Goal: Transaction & Acquisition: Obtain resource

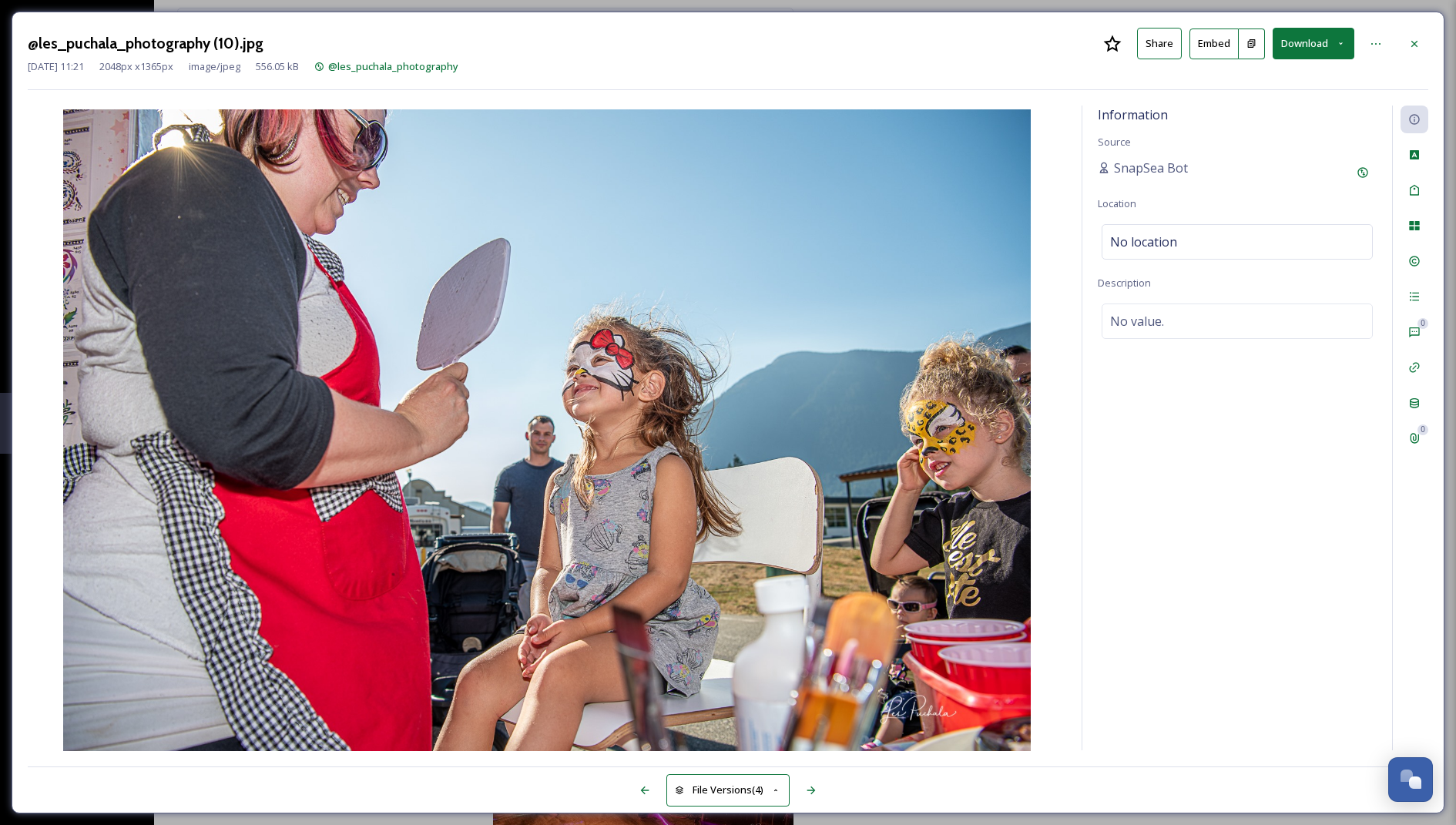
scroll to position [124, 0]
click at [1428, 45] on div at bounding box center [1415, 44] width 28 height 28
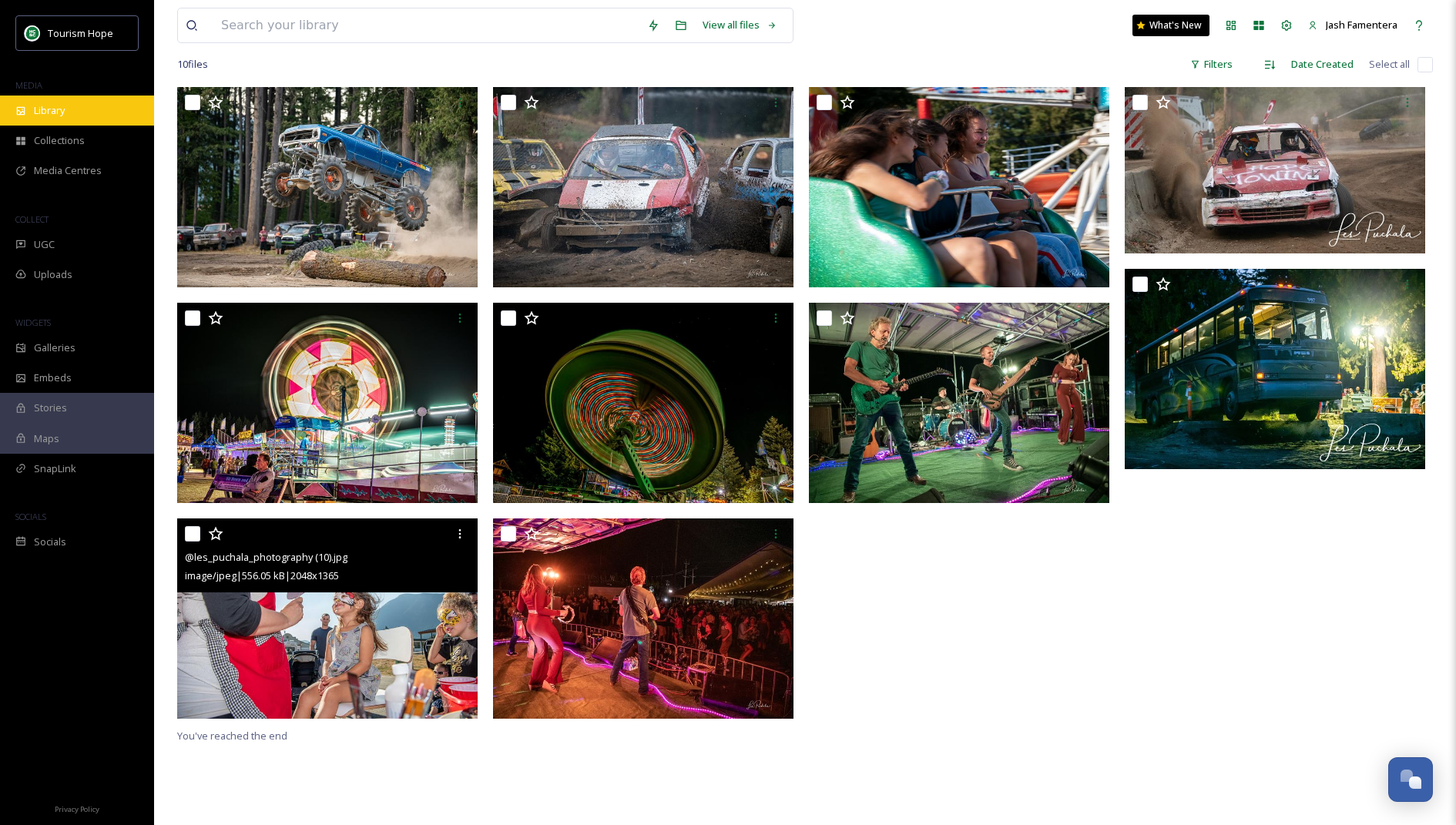
click at [30, 120] on div "Library" at bounding box center [77, 110] width 154 height 30
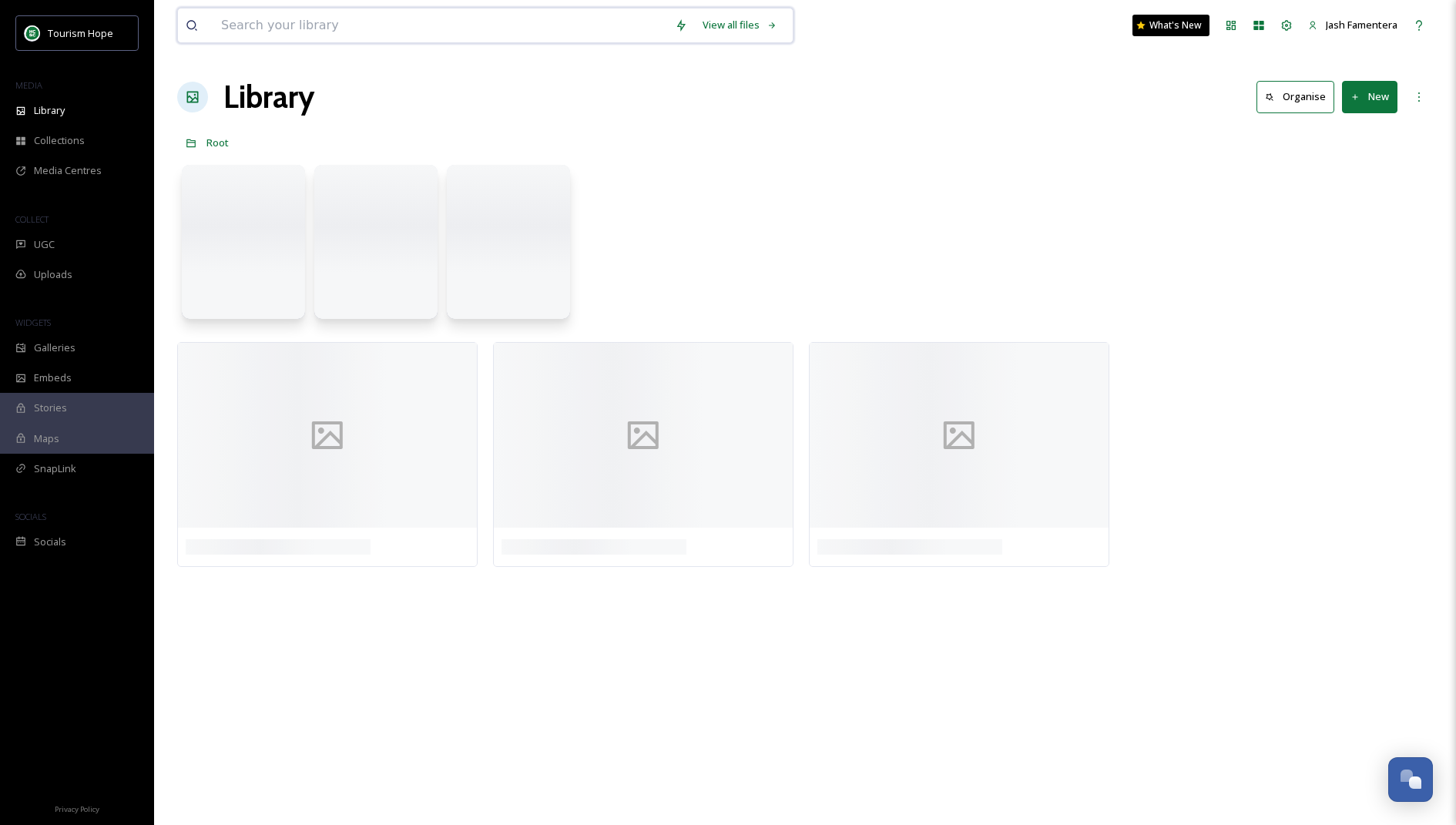
click at [390, 18] on input at bounding box center [440, 25] width 454 height 34
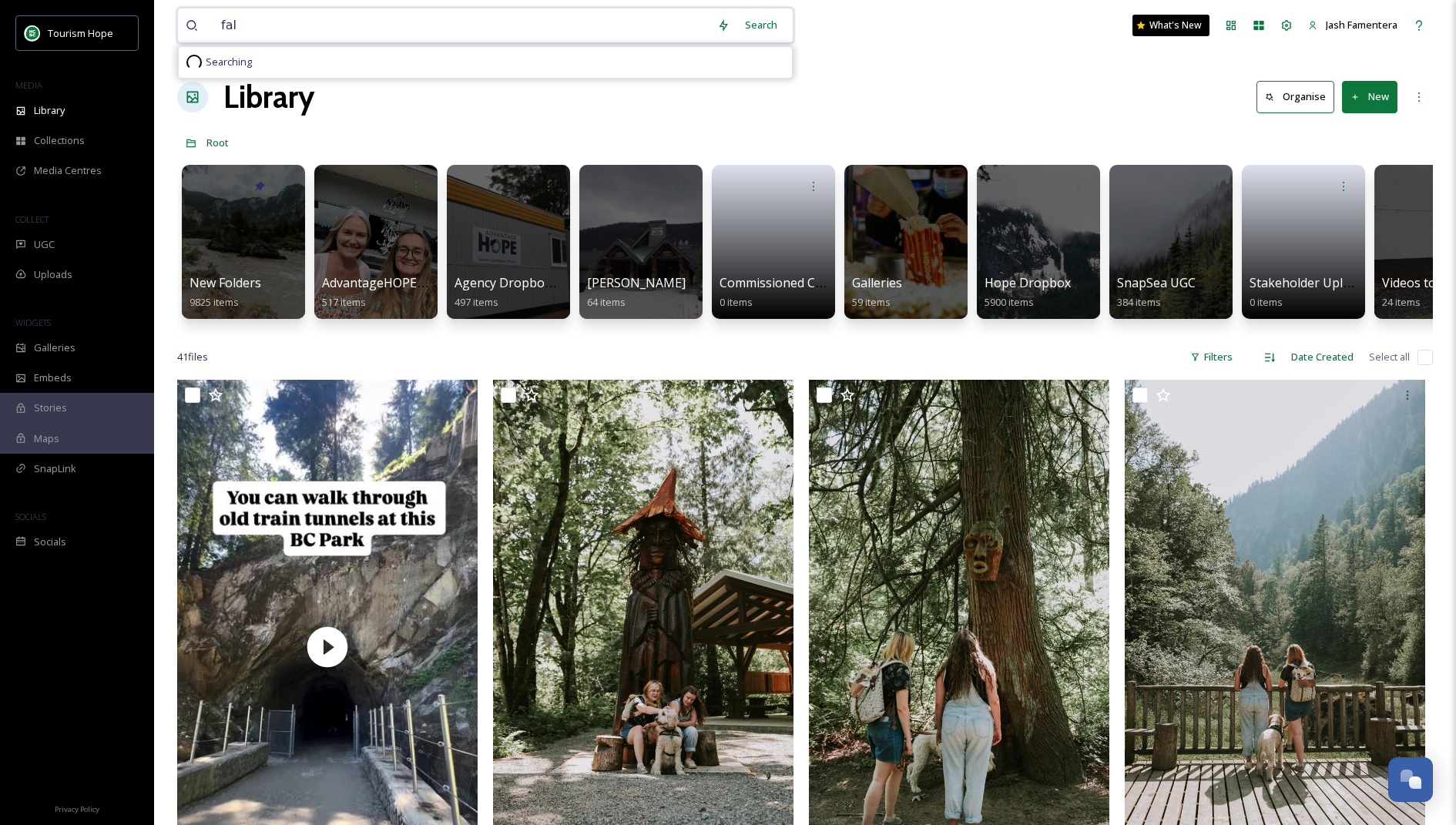
type input "fall"
click at [740, 21] on div "Search Press Enter to search" at bounding box center [753, 25] width 66 height 30
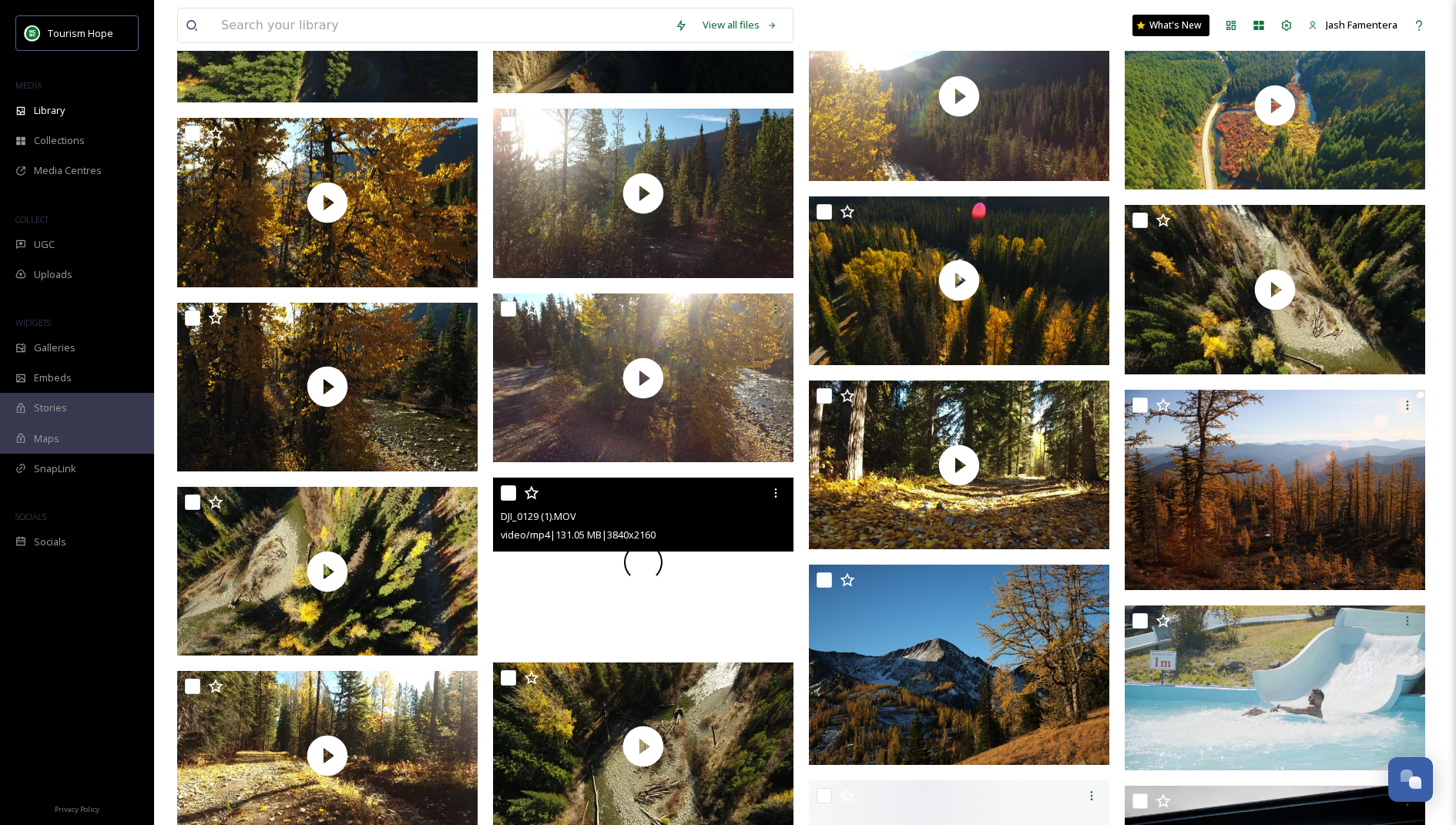
scroll to position [2935, 0]
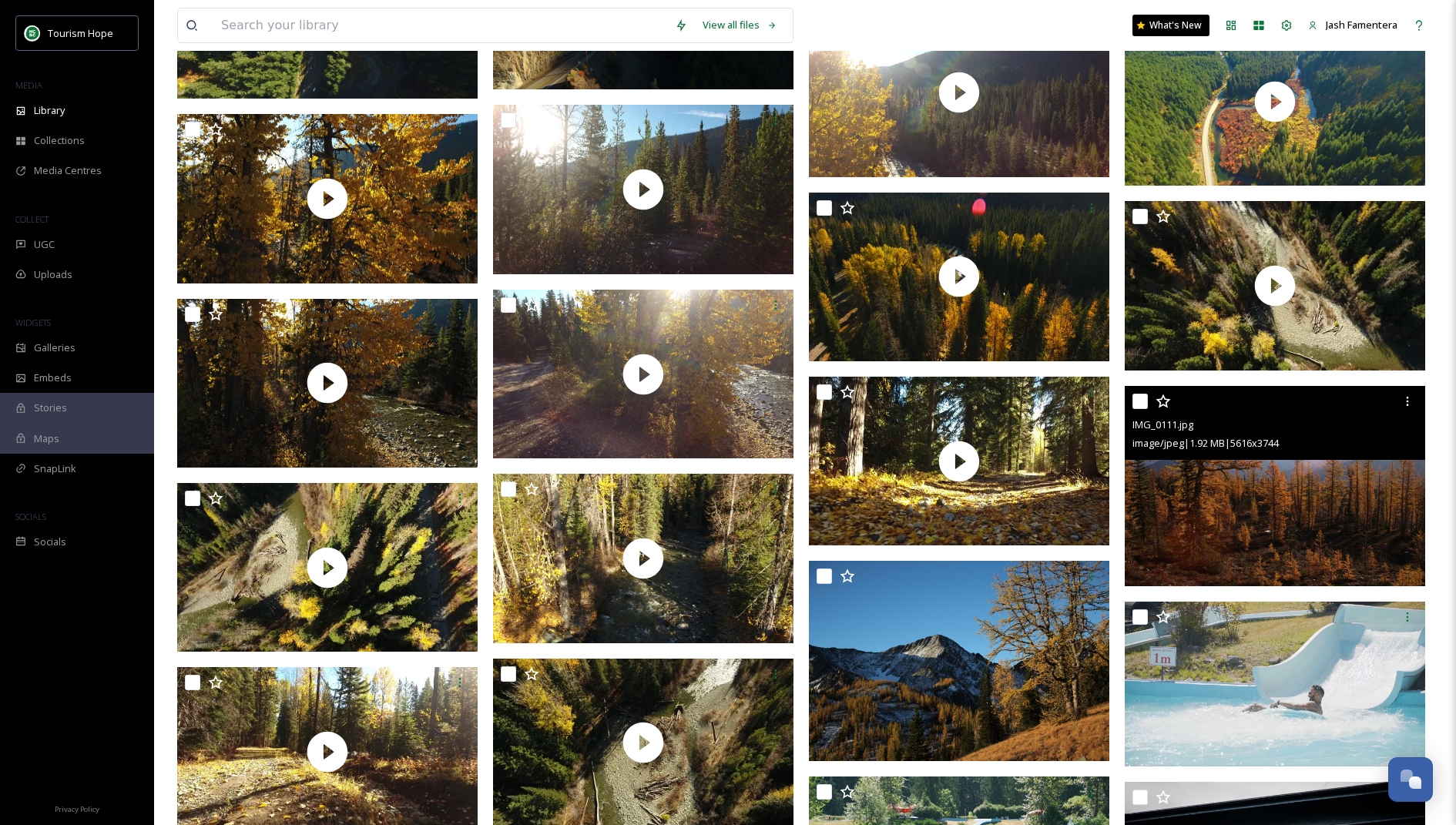
click at [1290, 515] on img at bounding box center [1275, 486] width 301 height 200
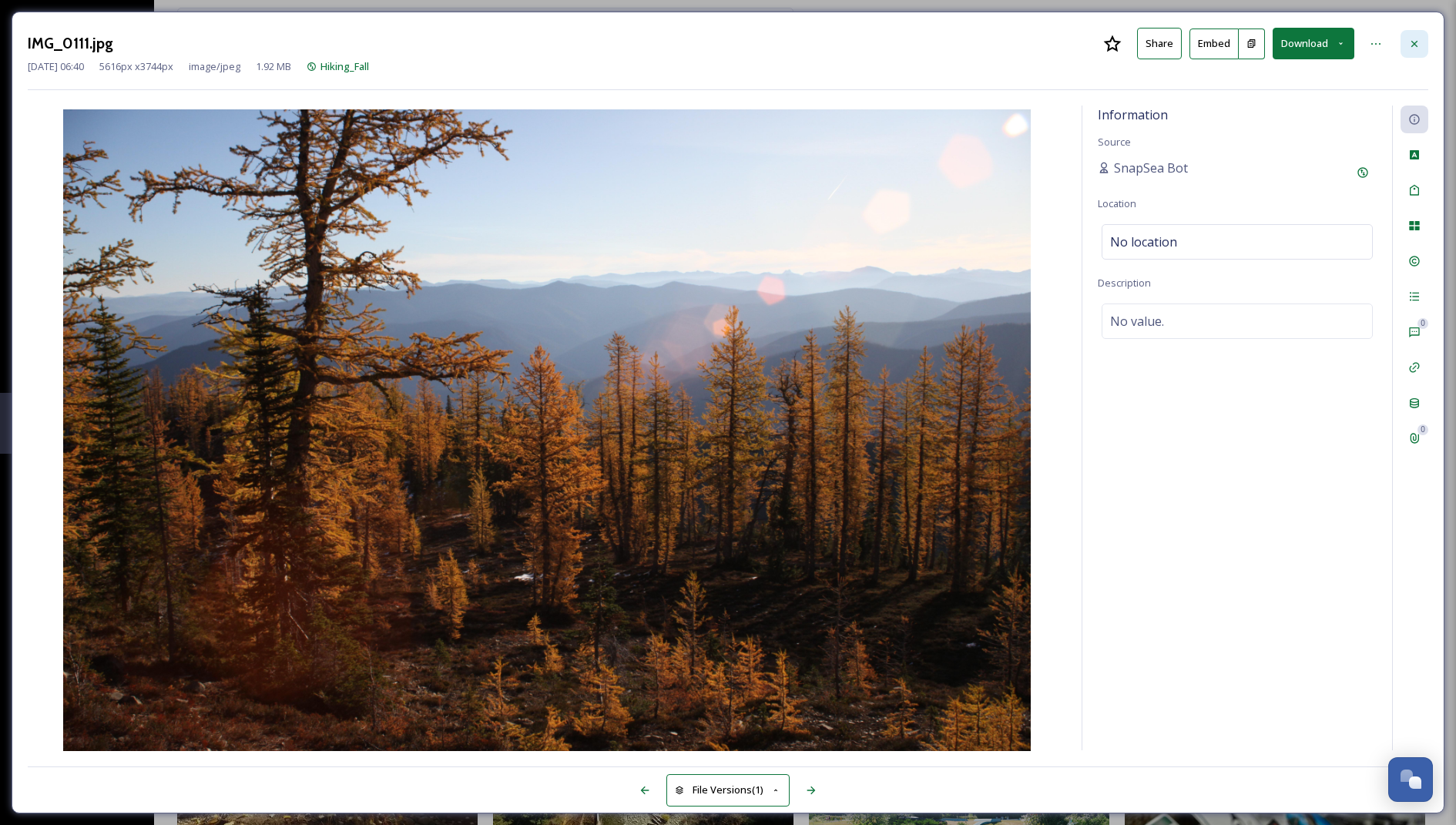
click at [1424, 44] on div at bounding box center [1415, 44] width 28 height 28
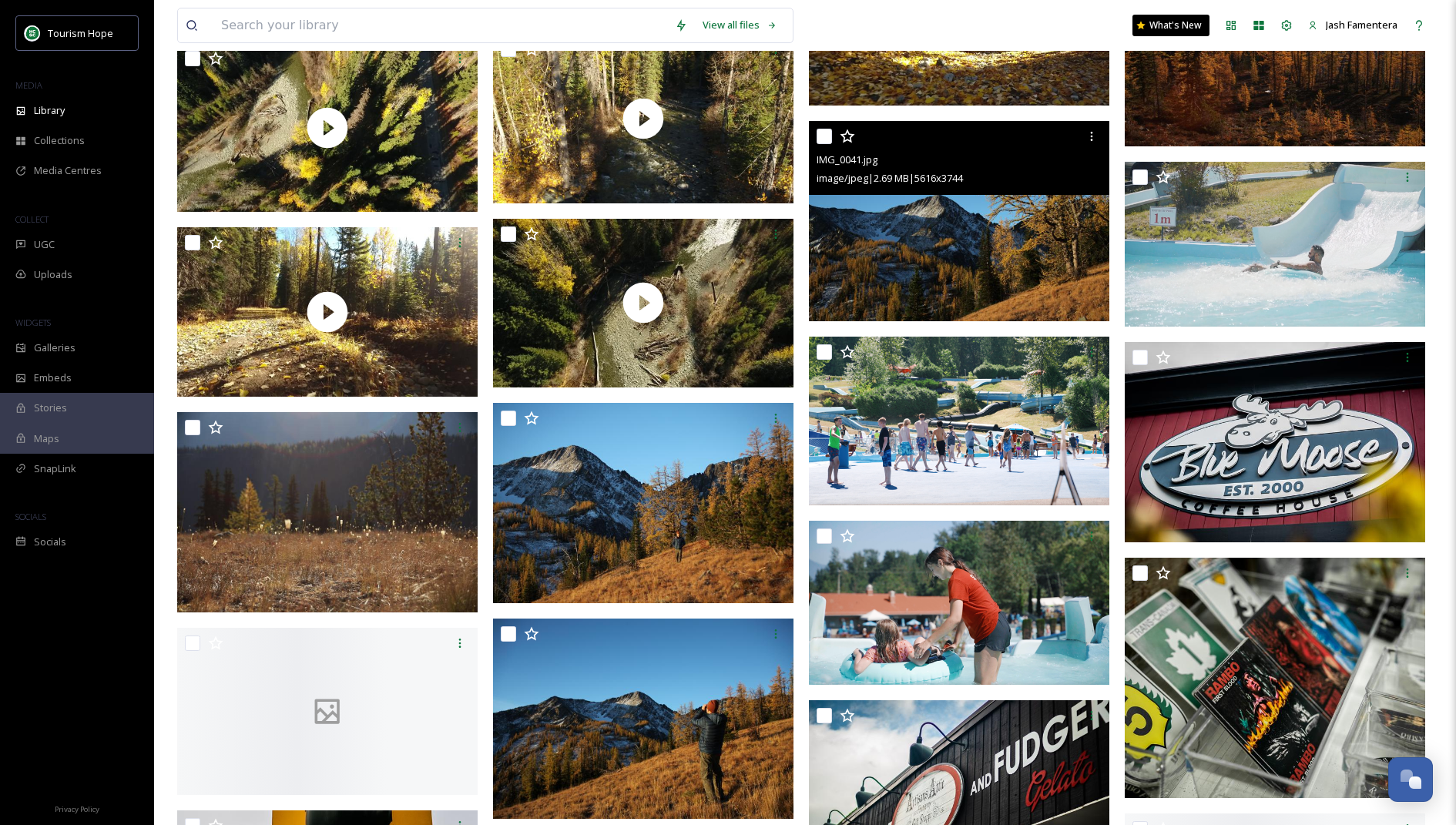
scroll to position [3378, 0]
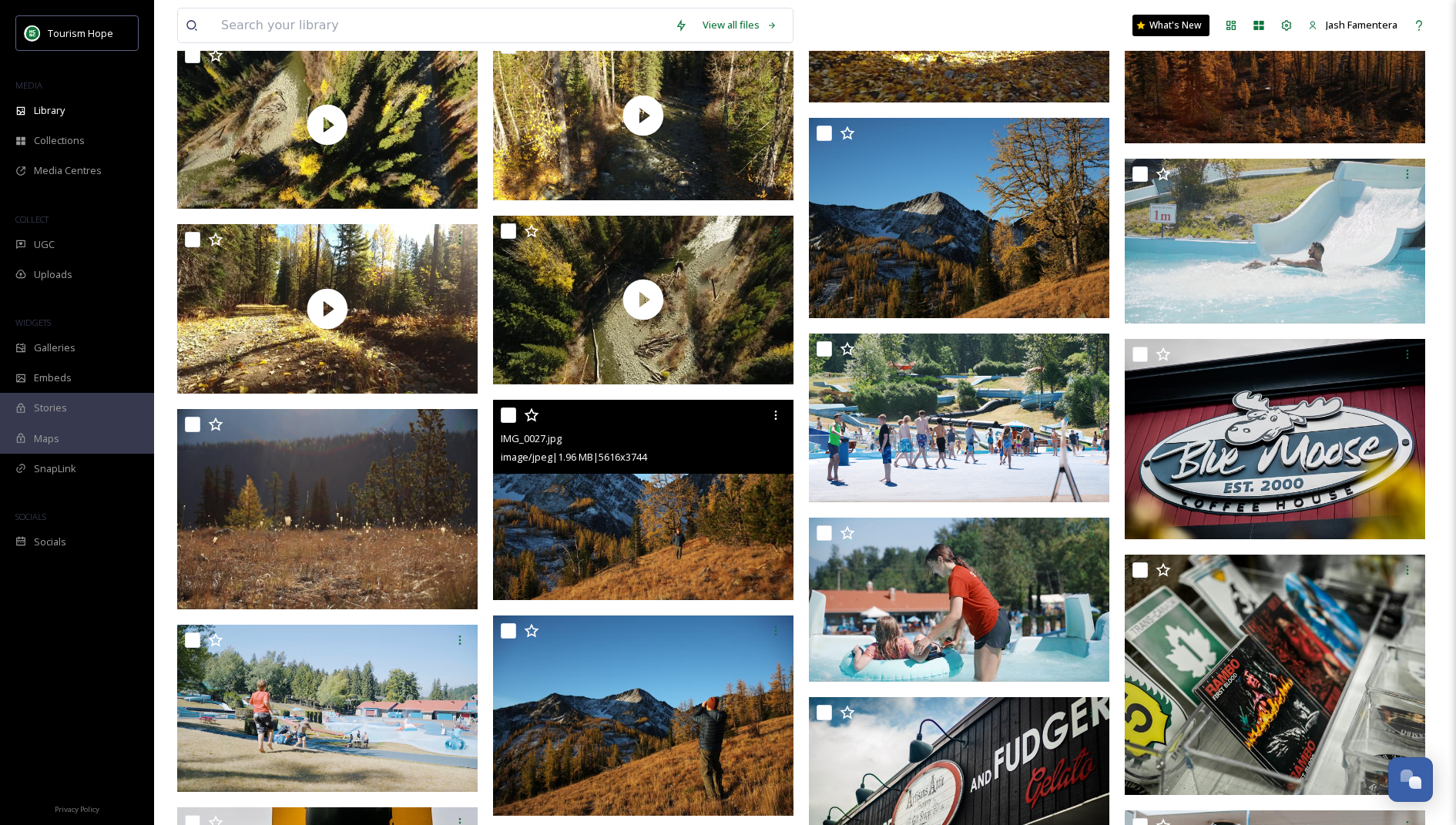
click at [584, 526] on img at bounding box center [643, 500] width 301 height 200
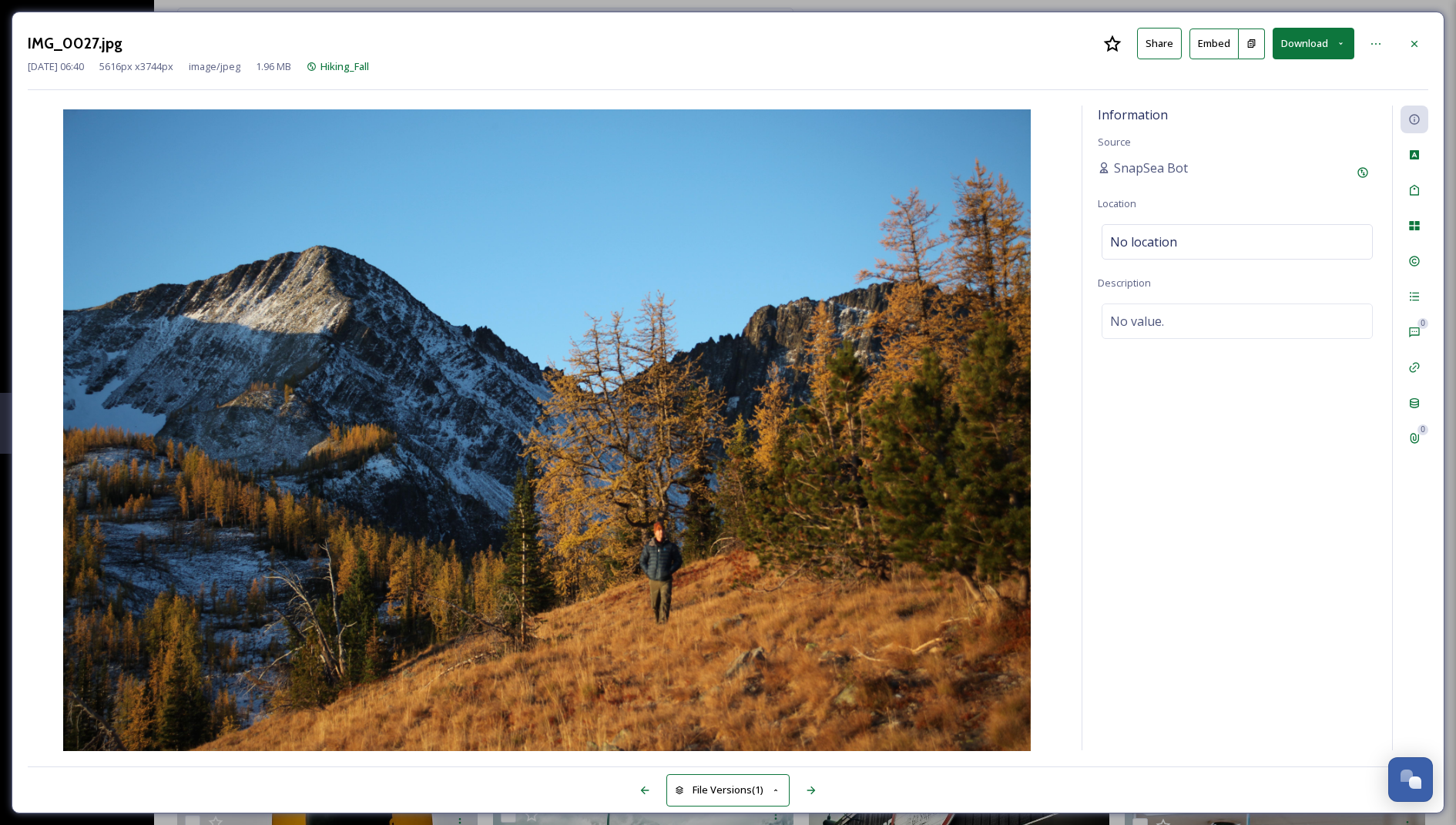
click at [1447, 16] on div "IMG_0027.jpg Share Embed Download Jul 29 2024 06:40 5616 px x 3744 px image/jpe…" at bounding box center [728, 412] width 1456 height 825
click at [1418, 39] on icon at bounding box center [1414, 44] width 12 height 12
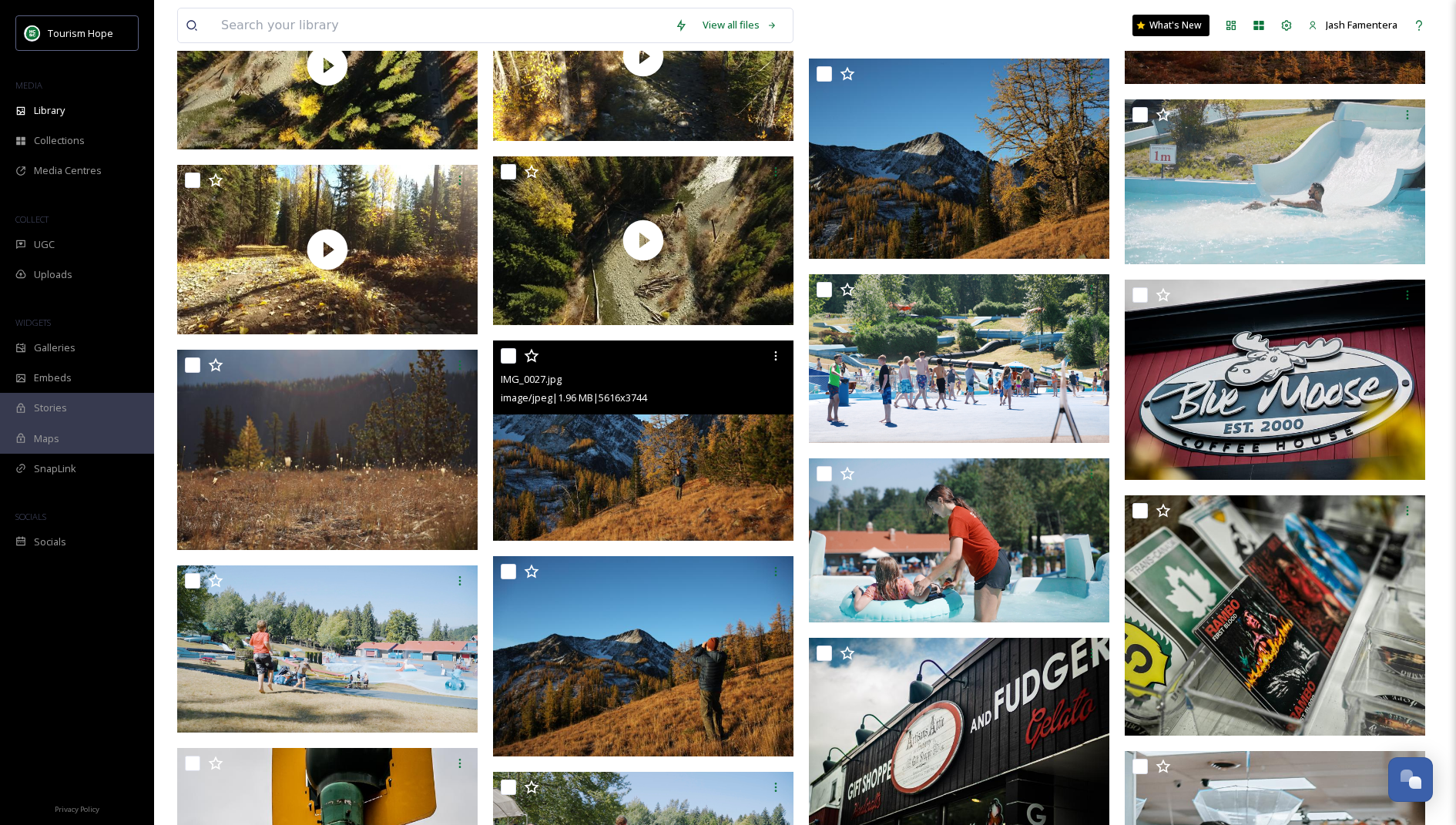
scroll to position [3437, 0]
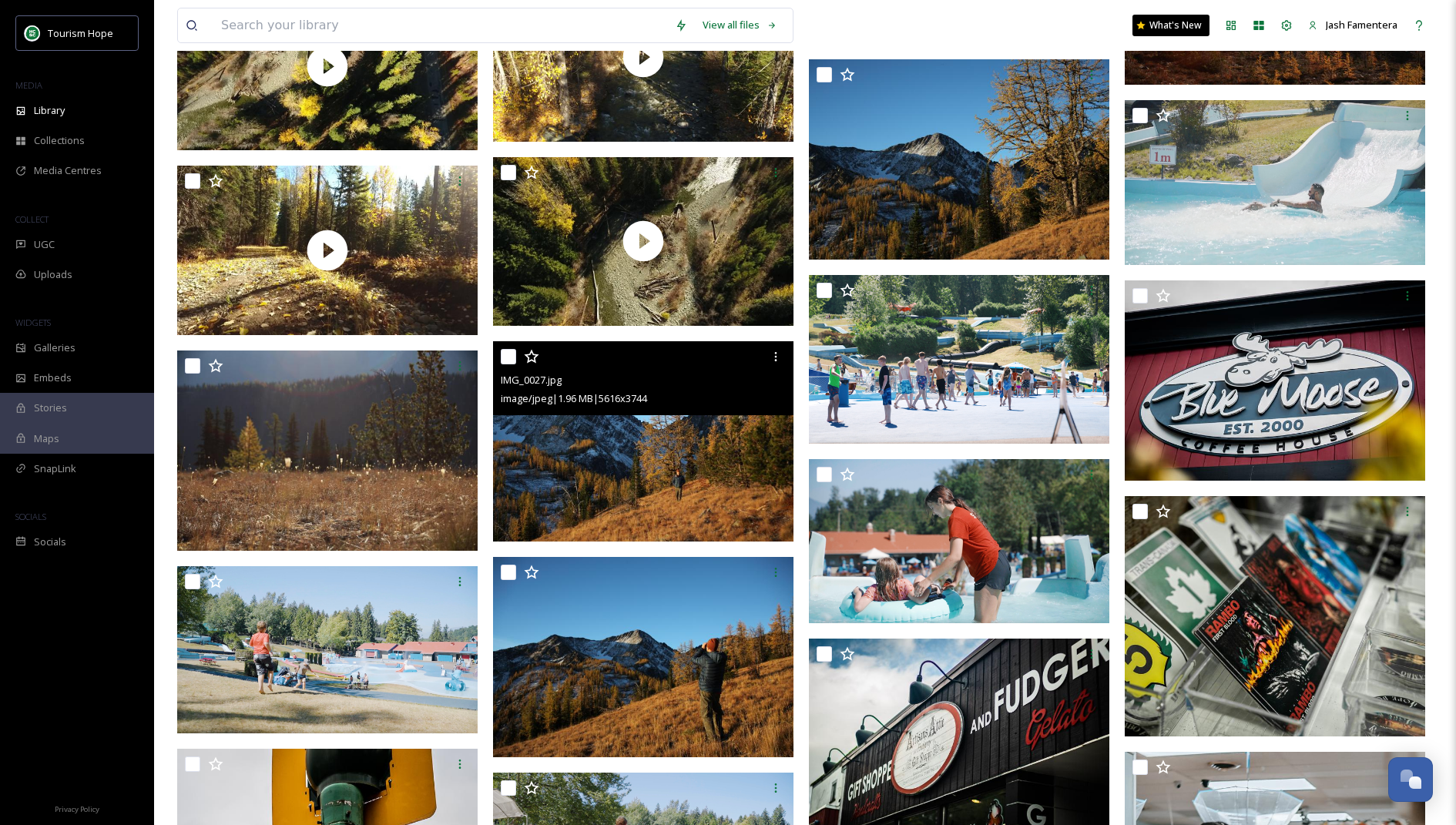
click at [553, 481] on img at bounding box center [643, 440] width 301 height 200
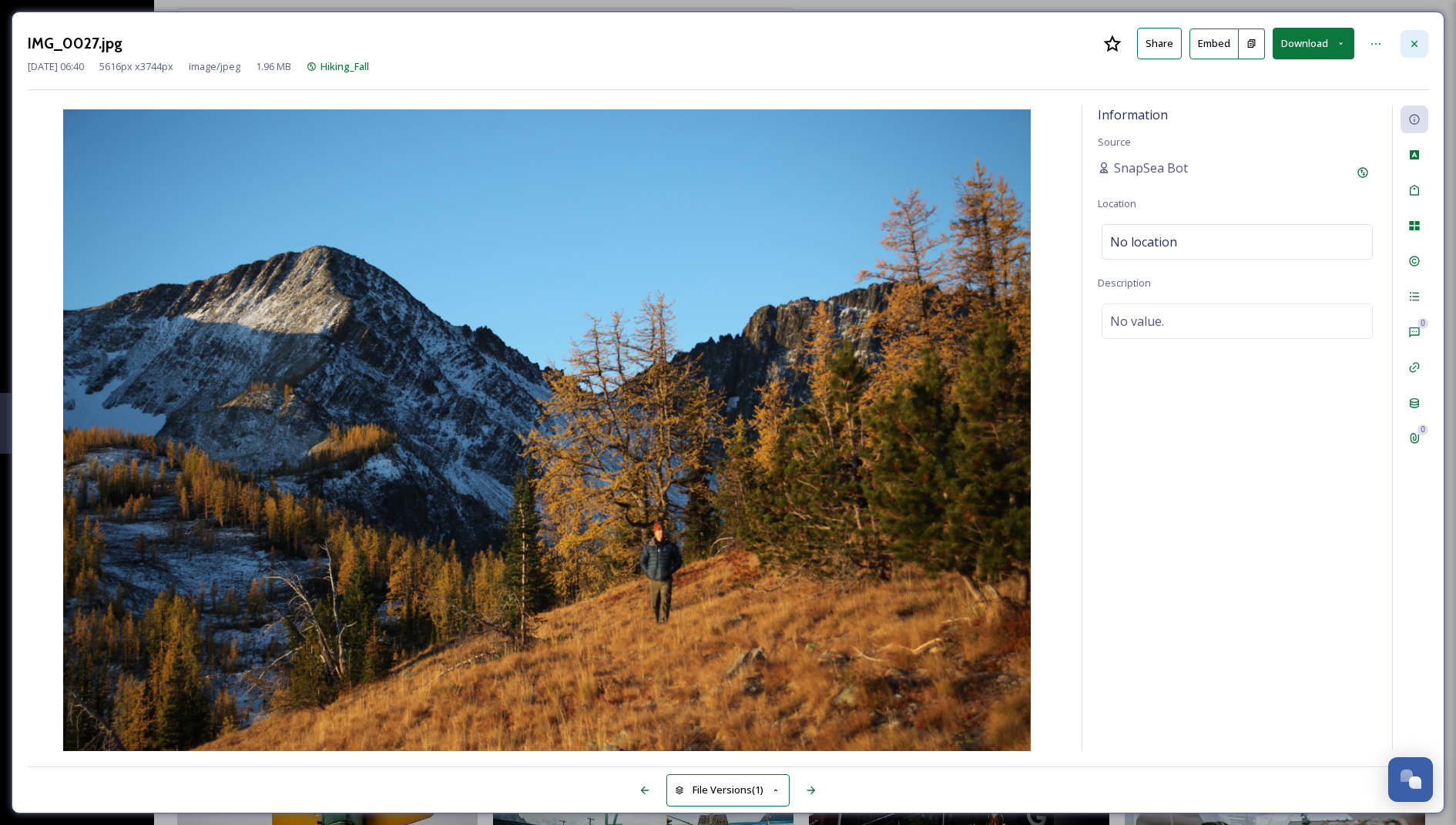
click at [1419, 43] on icon at bounding box center [1414, 44] width 12 height 12
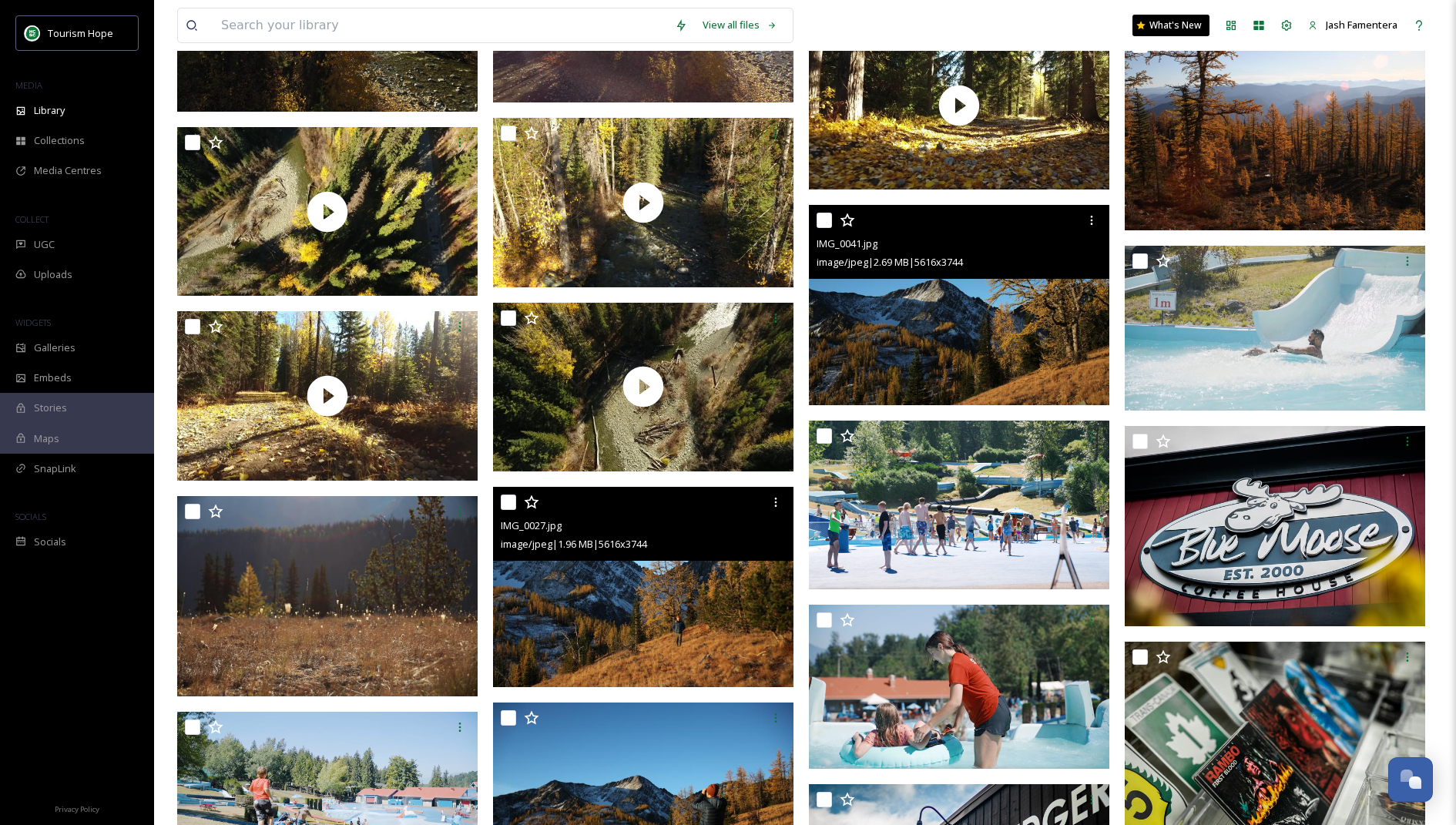
scroll to position [3271, 0]
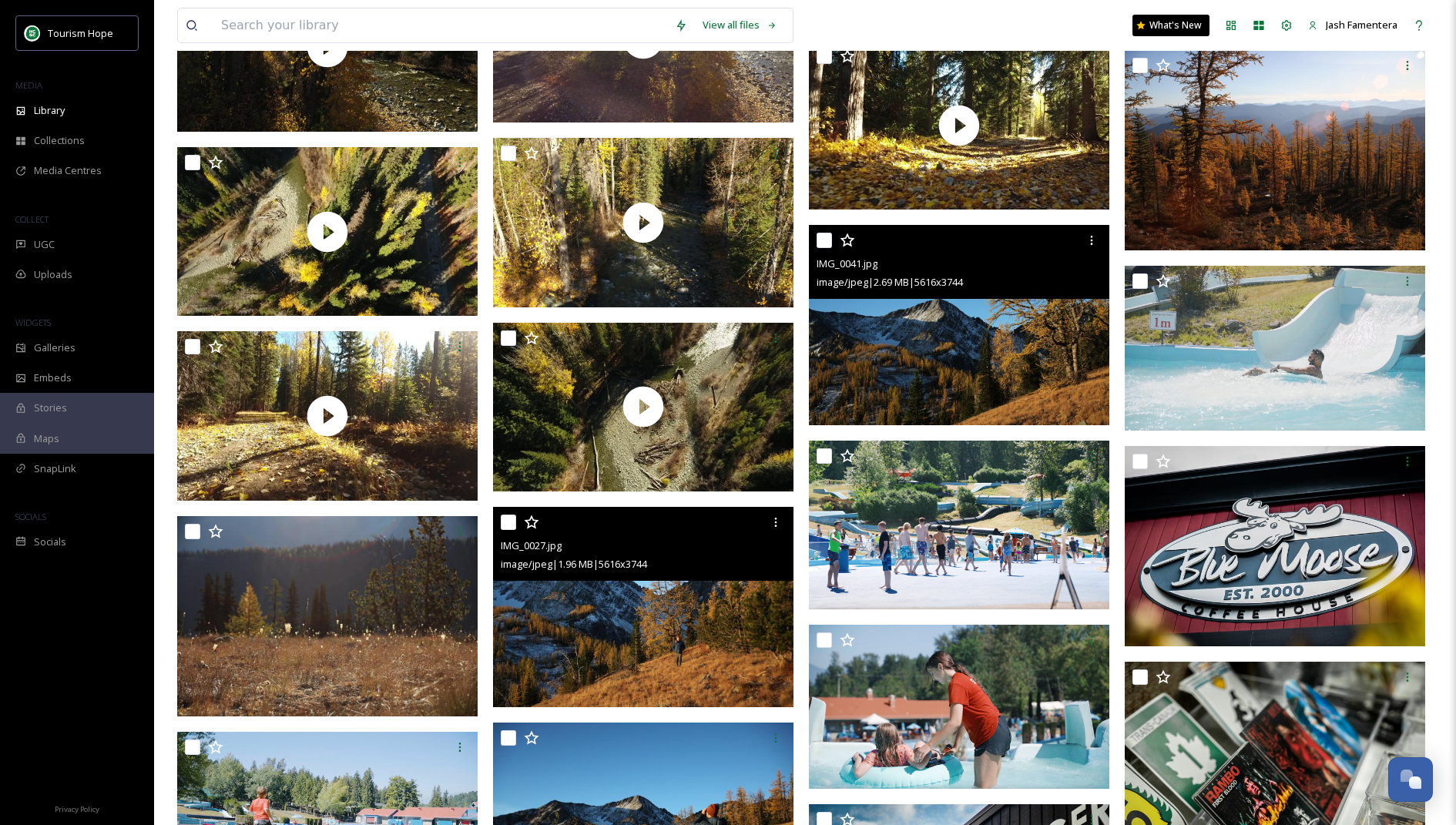
click at [908, 378] on img at bounding box center [959, 324] width 301 height 200
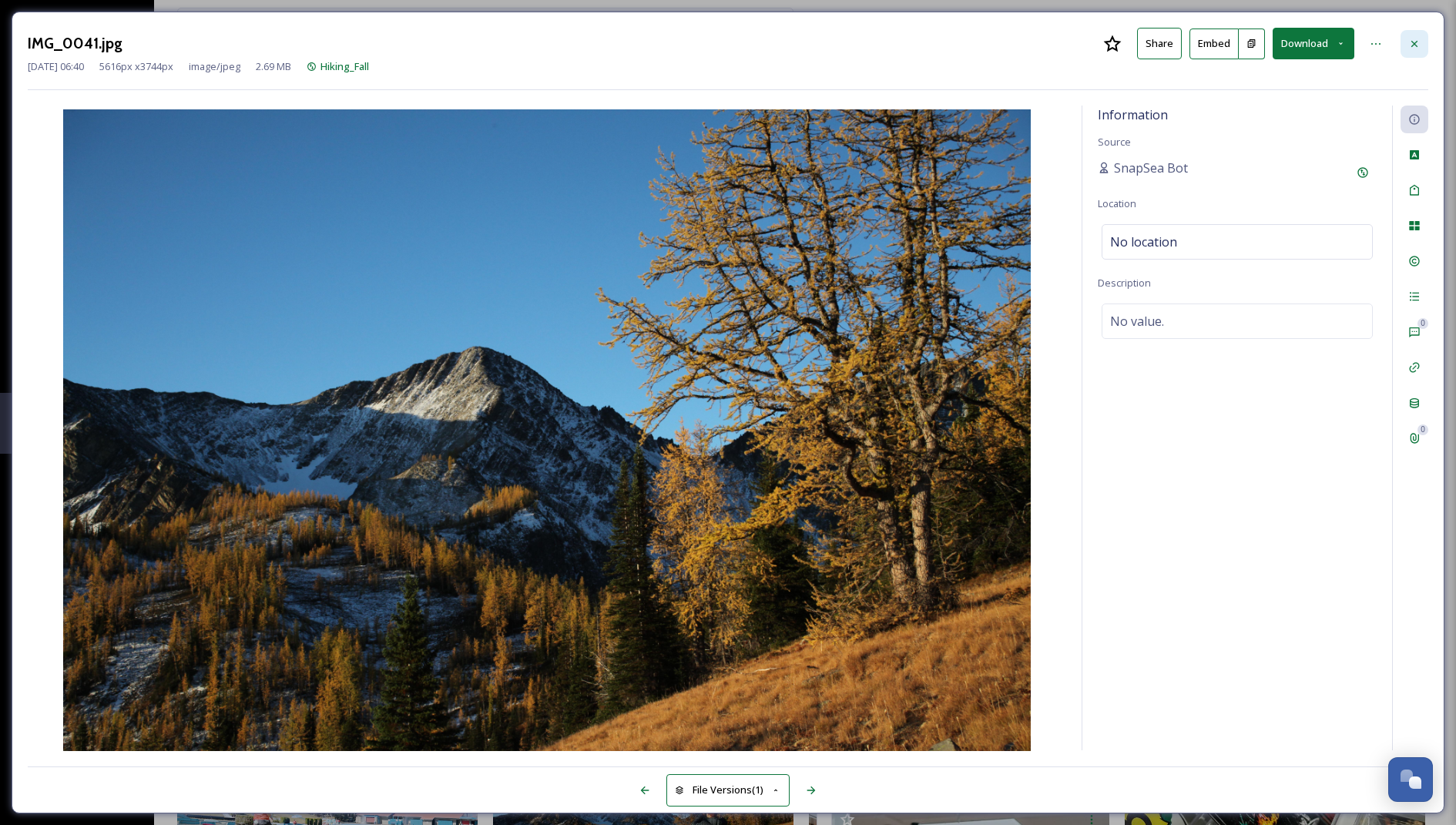
click at [1412, 30] on div at bounding box center [1415, 44] width 28 height 28
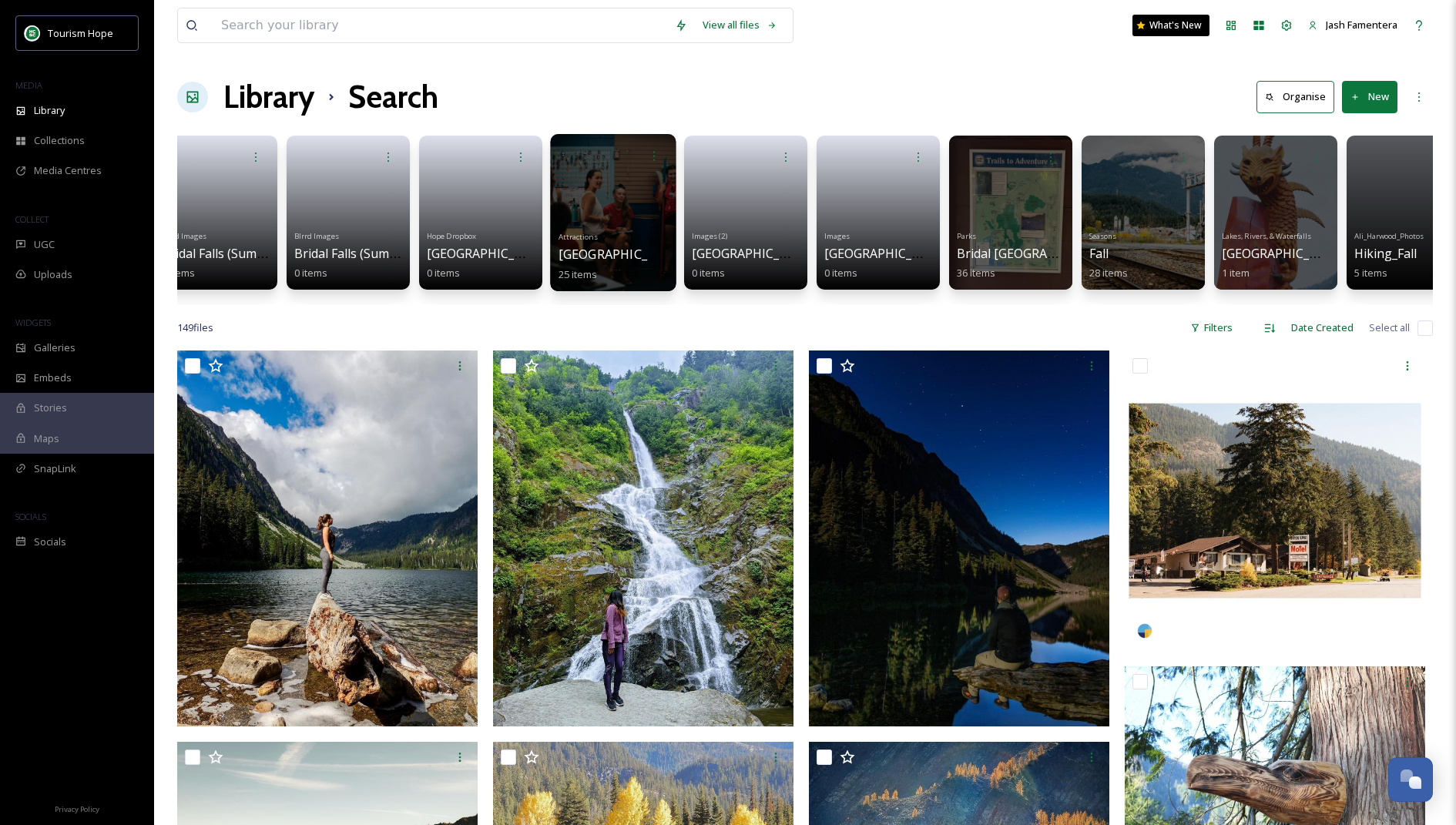
scroll to position [0, 175]
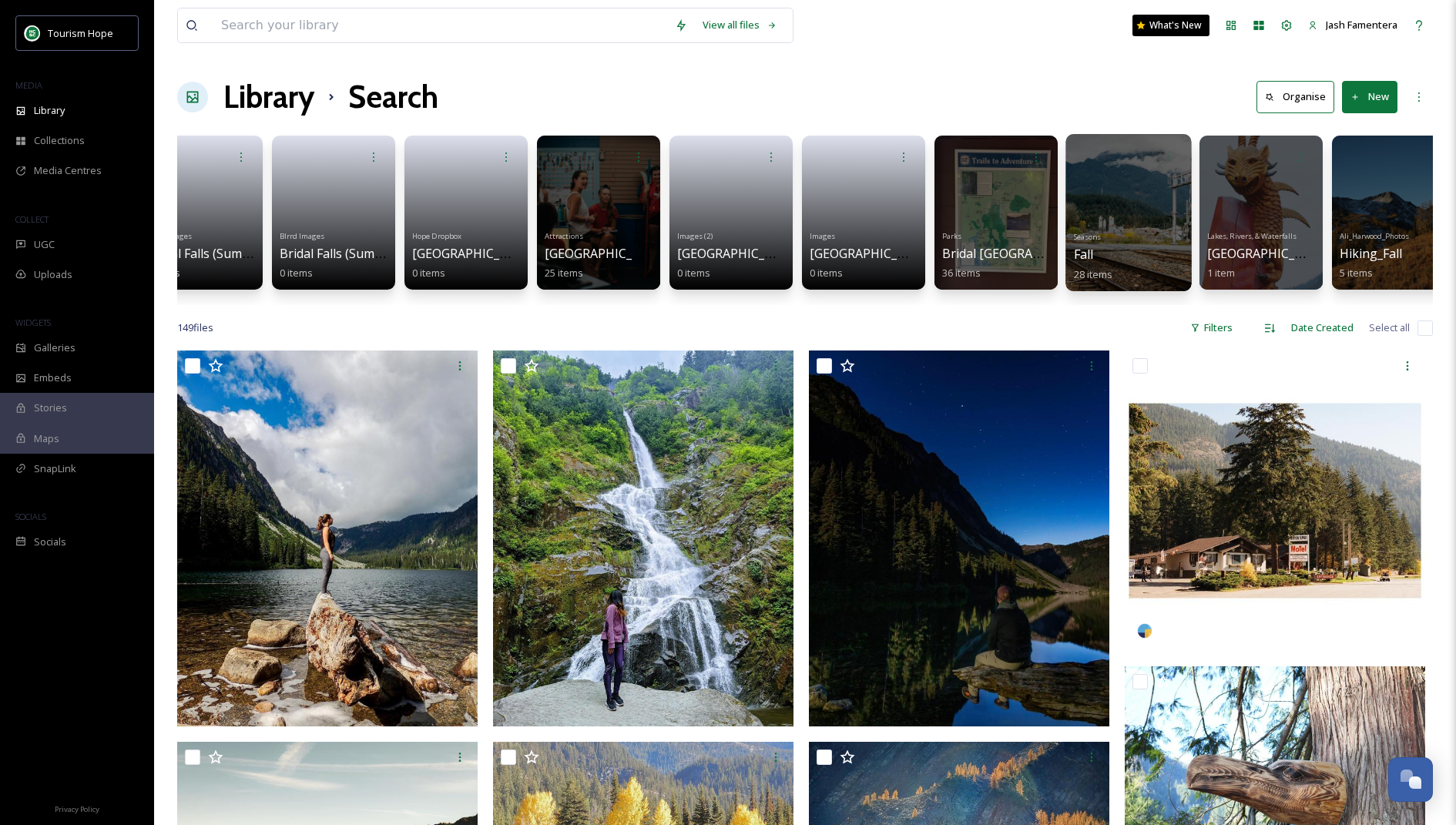
click at [1122, 203] on div at bounding box center [1128, 212] width 126 height 157
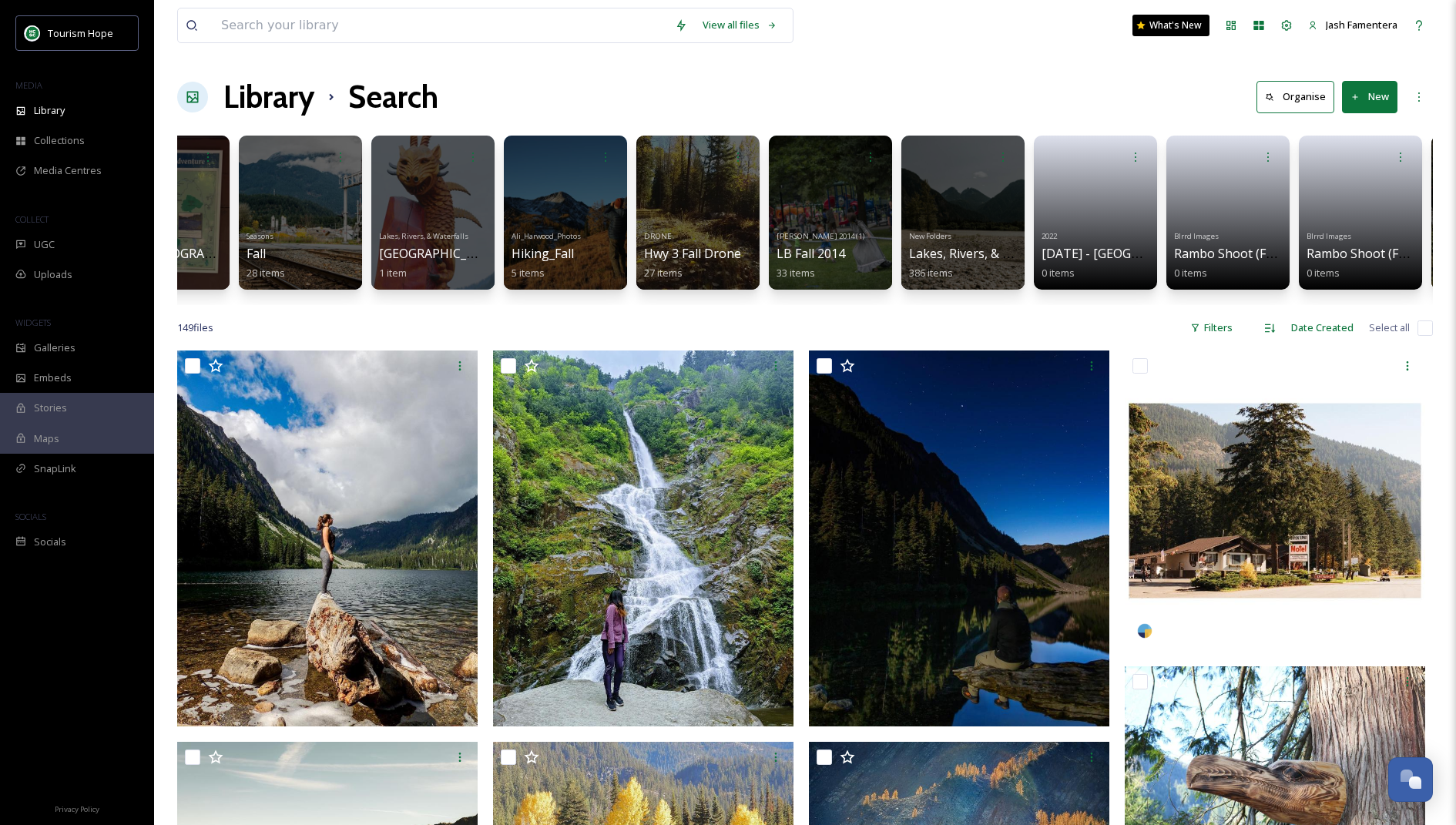
scroll to position [0, 1006]
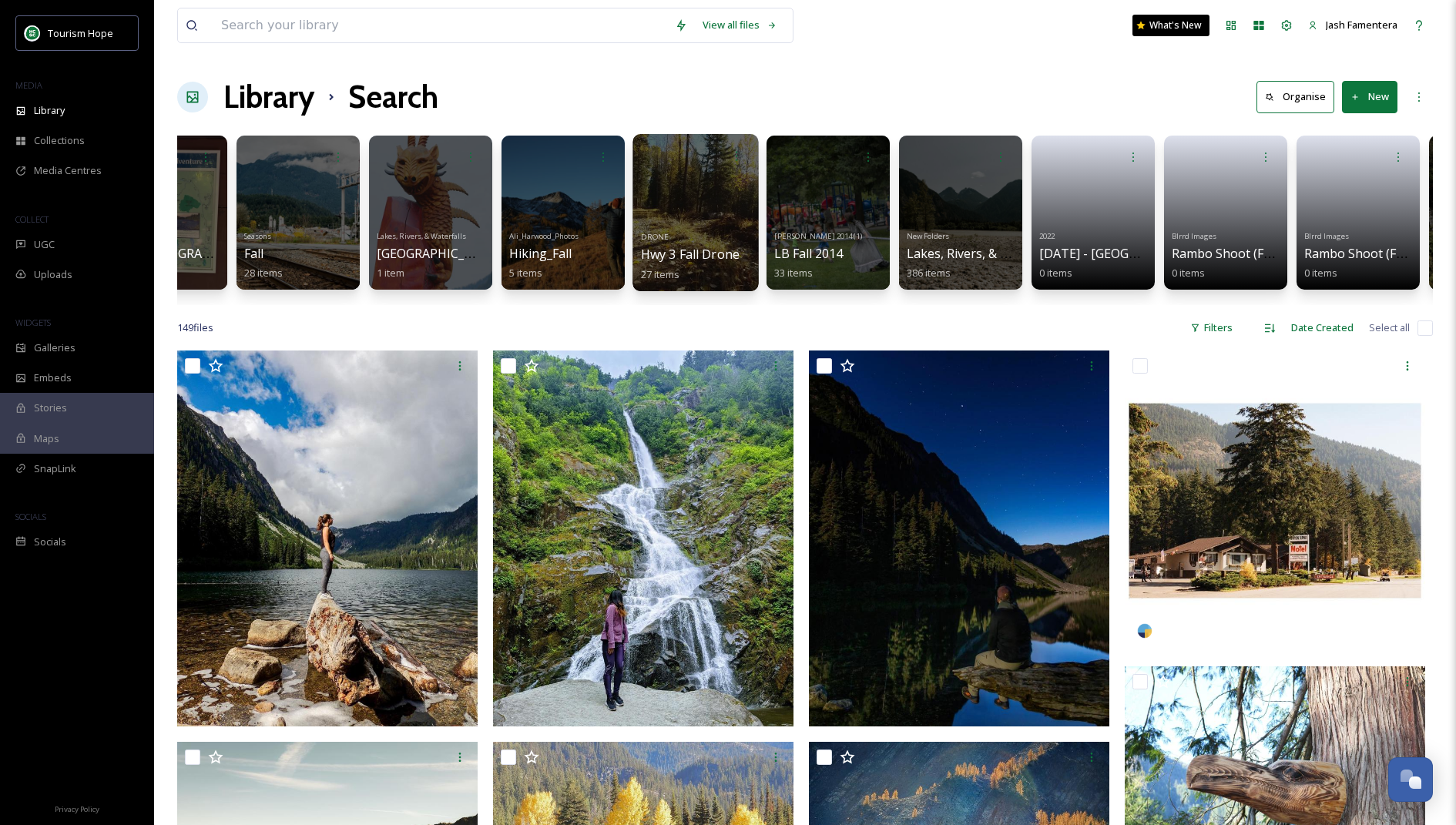
click at [676, 188] on div at bounding box center [695, 212] width 126 height 157
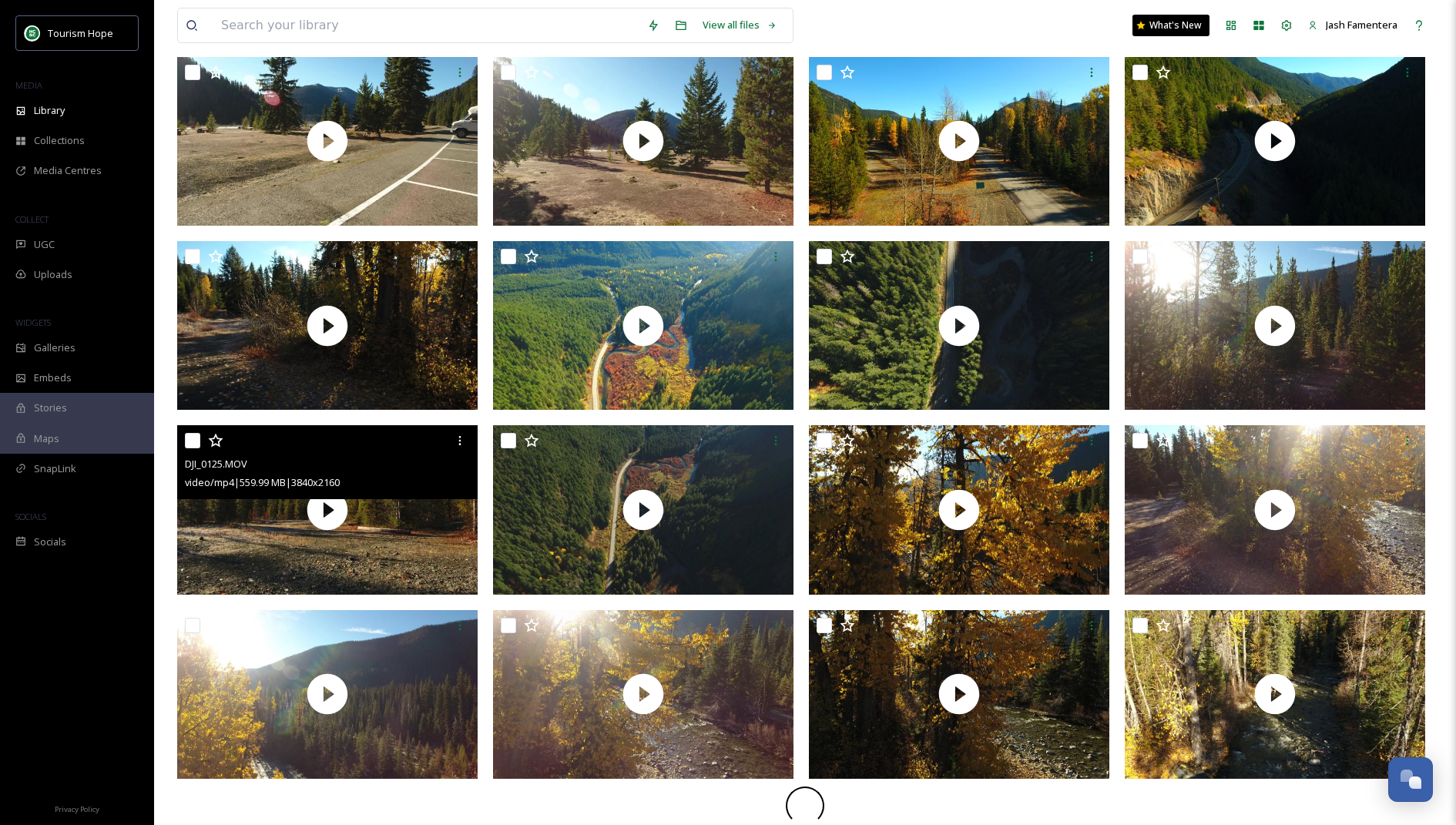
scroll to position [338, 0]
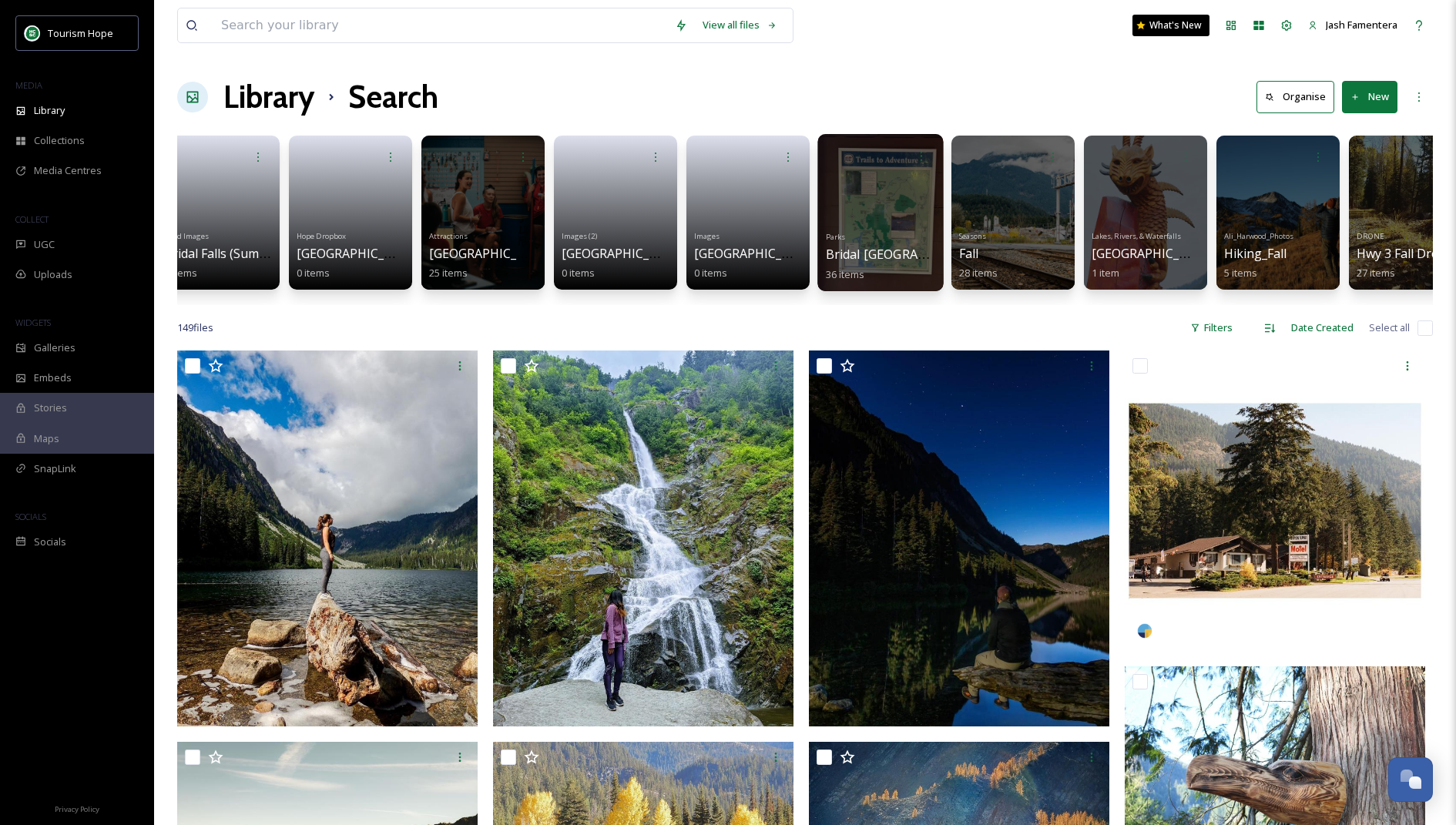
scroll to position [0, 462]
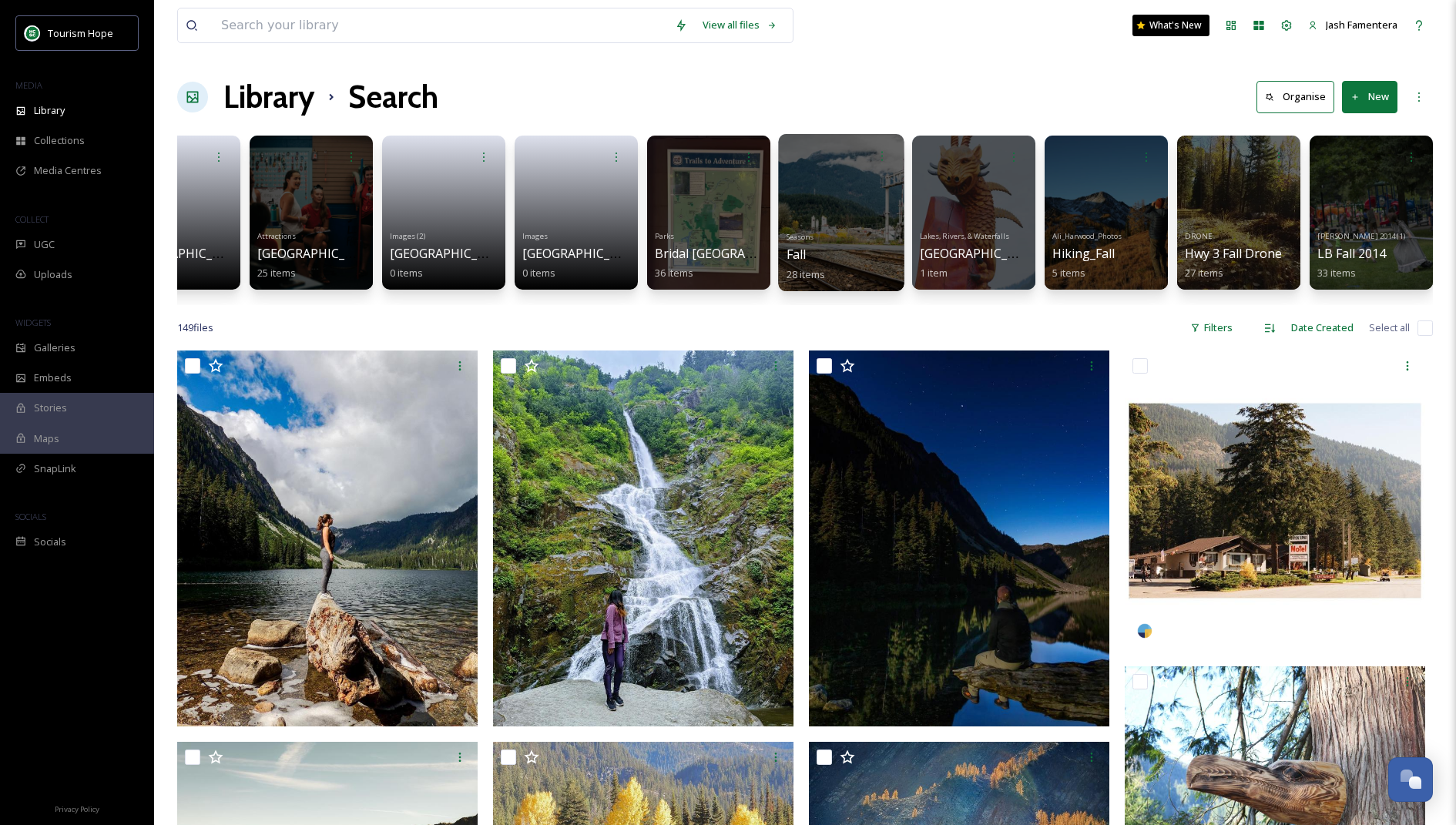
click at [837, 202] on div at bounding box center [841, 212] width 126 height 157
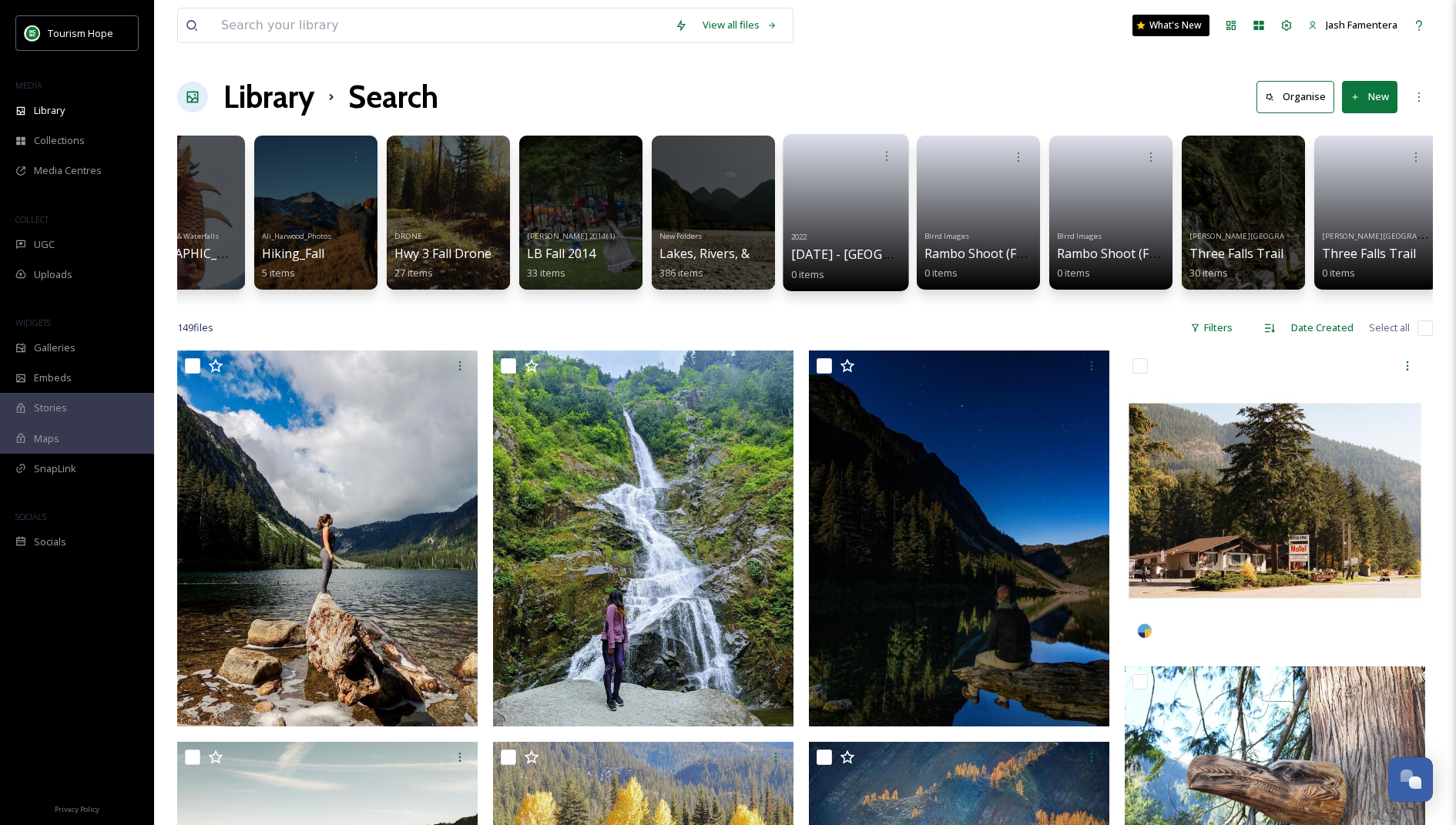
scroll to position [0, 1262]
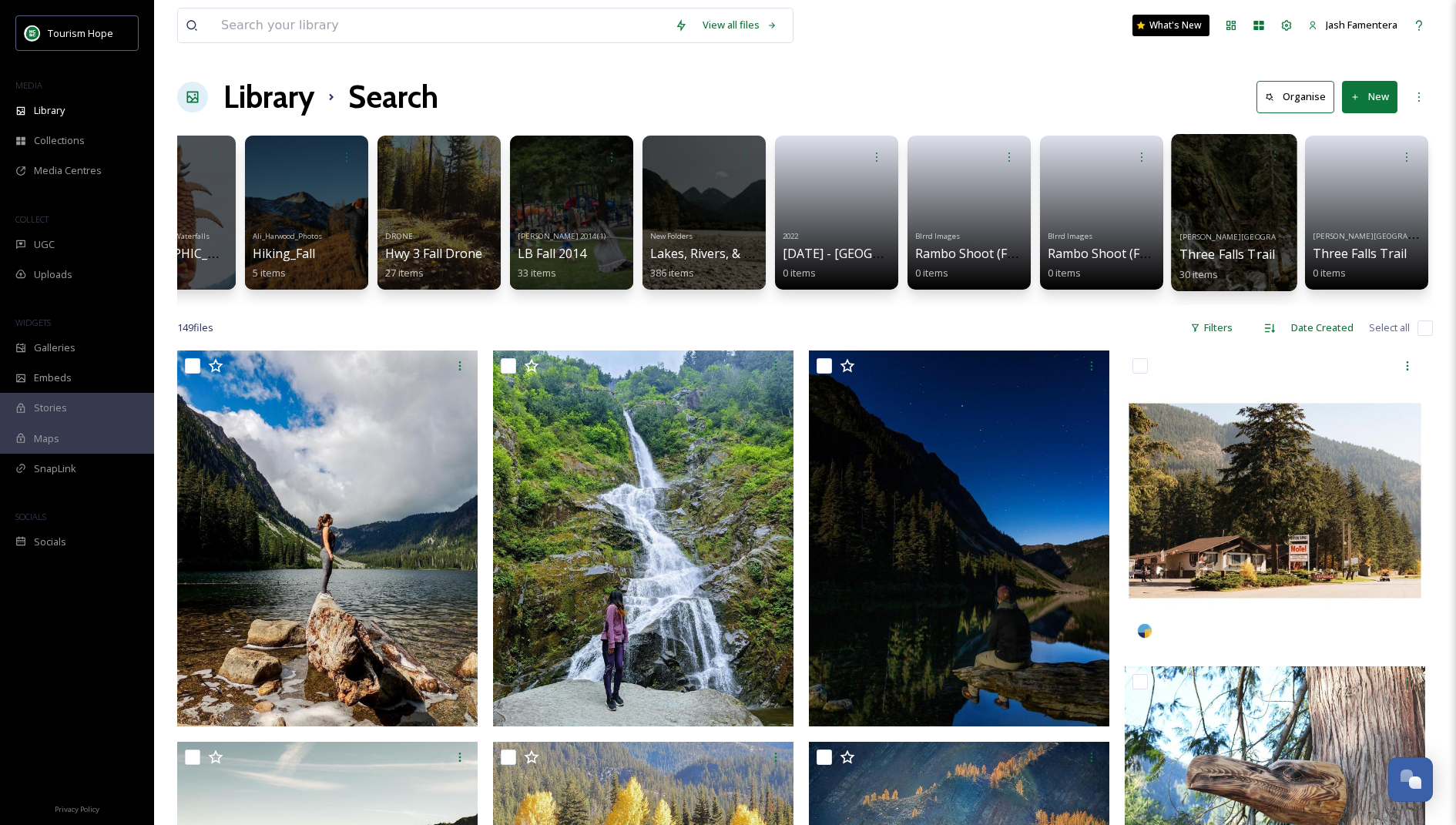
click at [1243, 203] on div at bounding box center [1234, 212] width 126 height 157
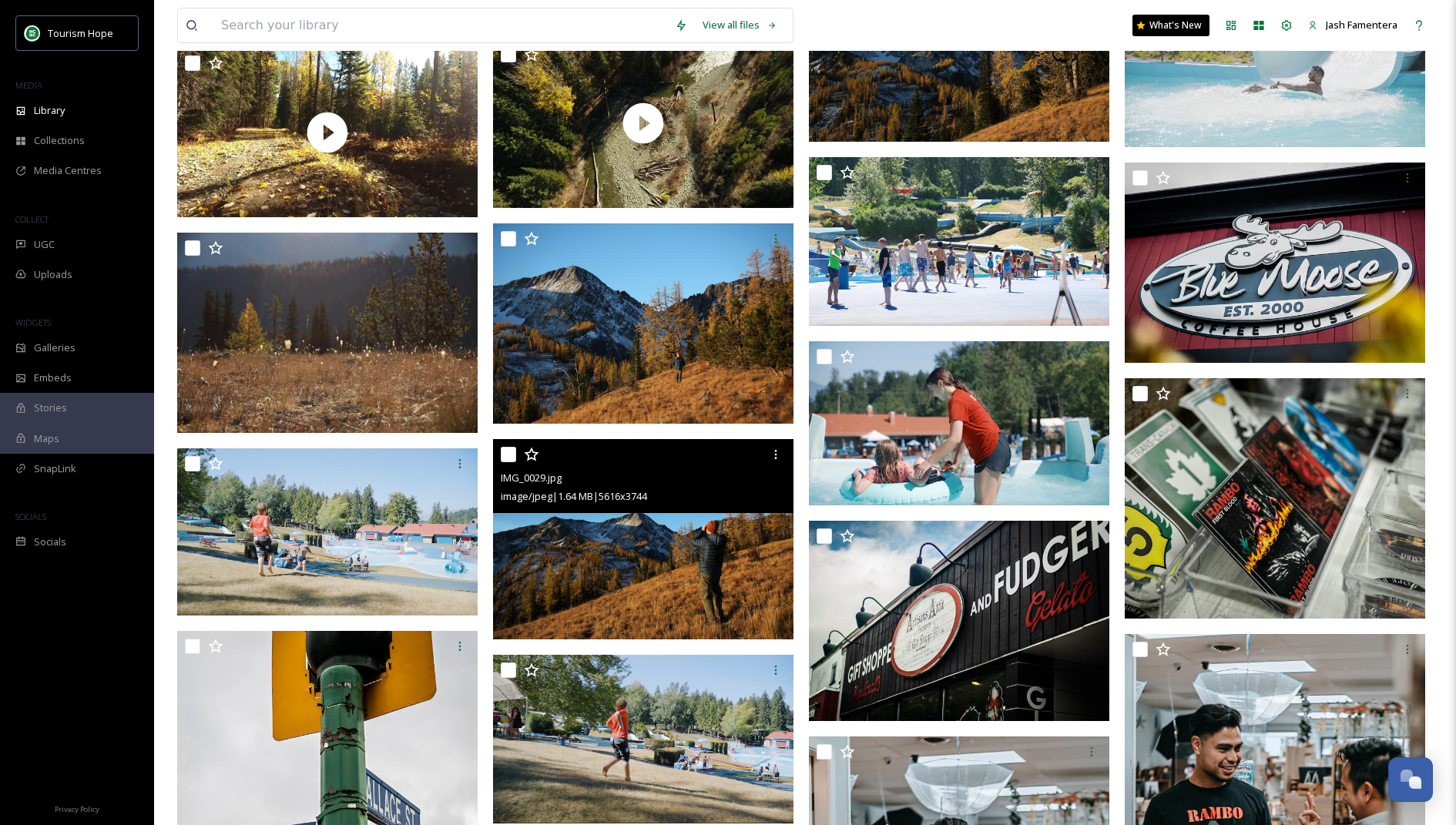
scroll to position [3538, 0]
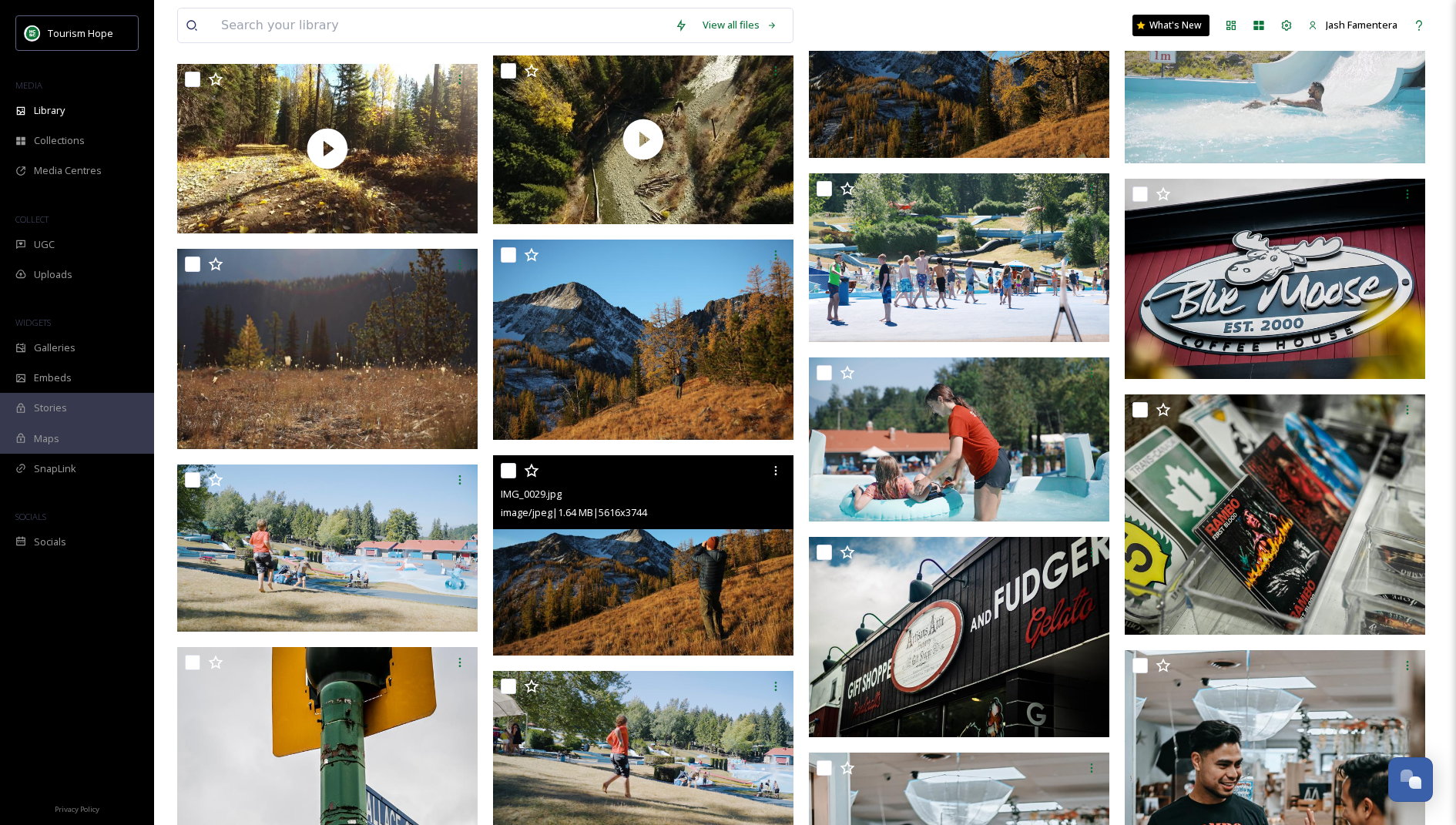
click at [596, 600] on img at bounding box center [643, 555] width 301 height 200
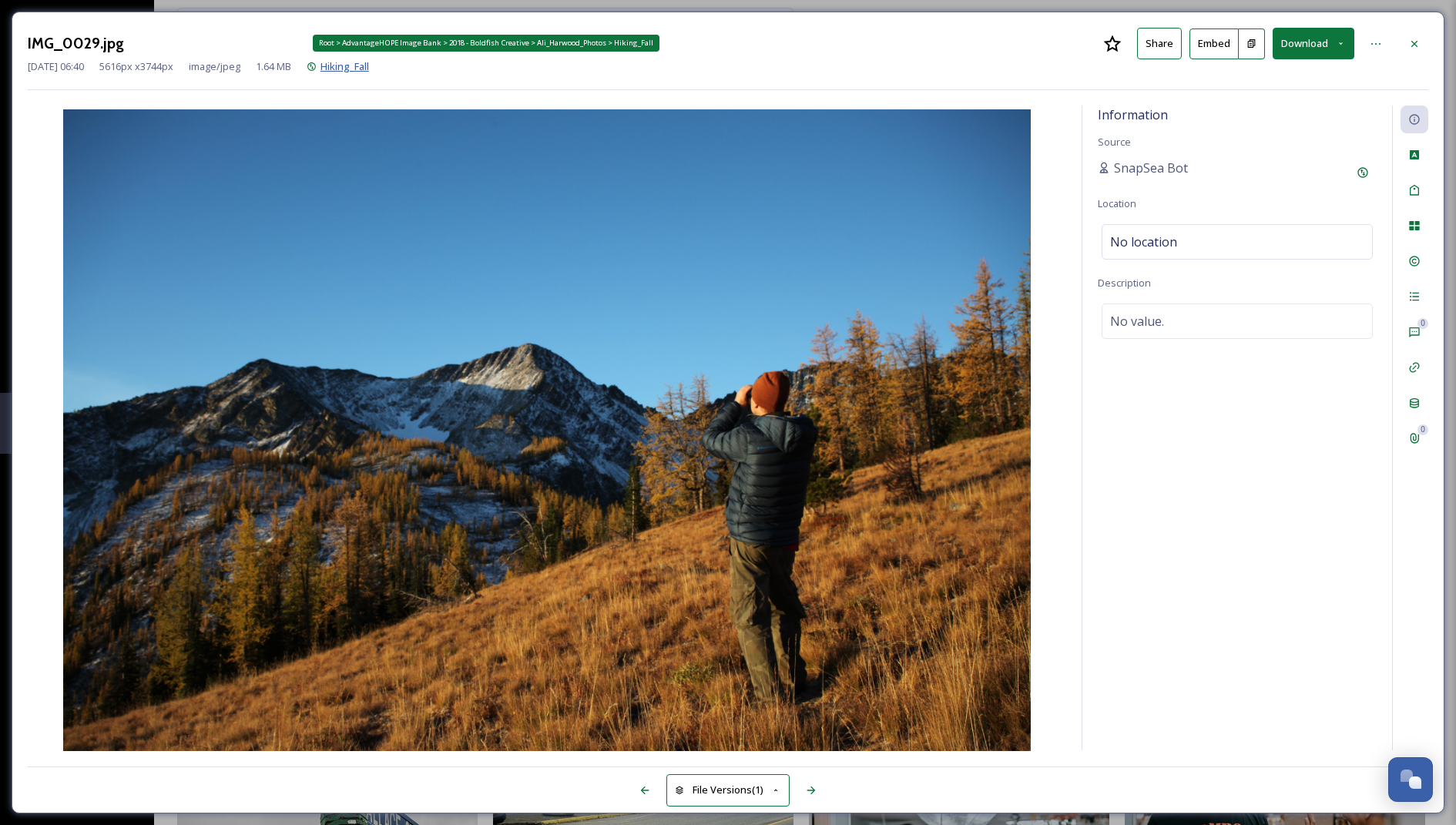
click at [369, 66] on span "Hiking_Fall" at bounding box center [344, 66] width 49 height 14
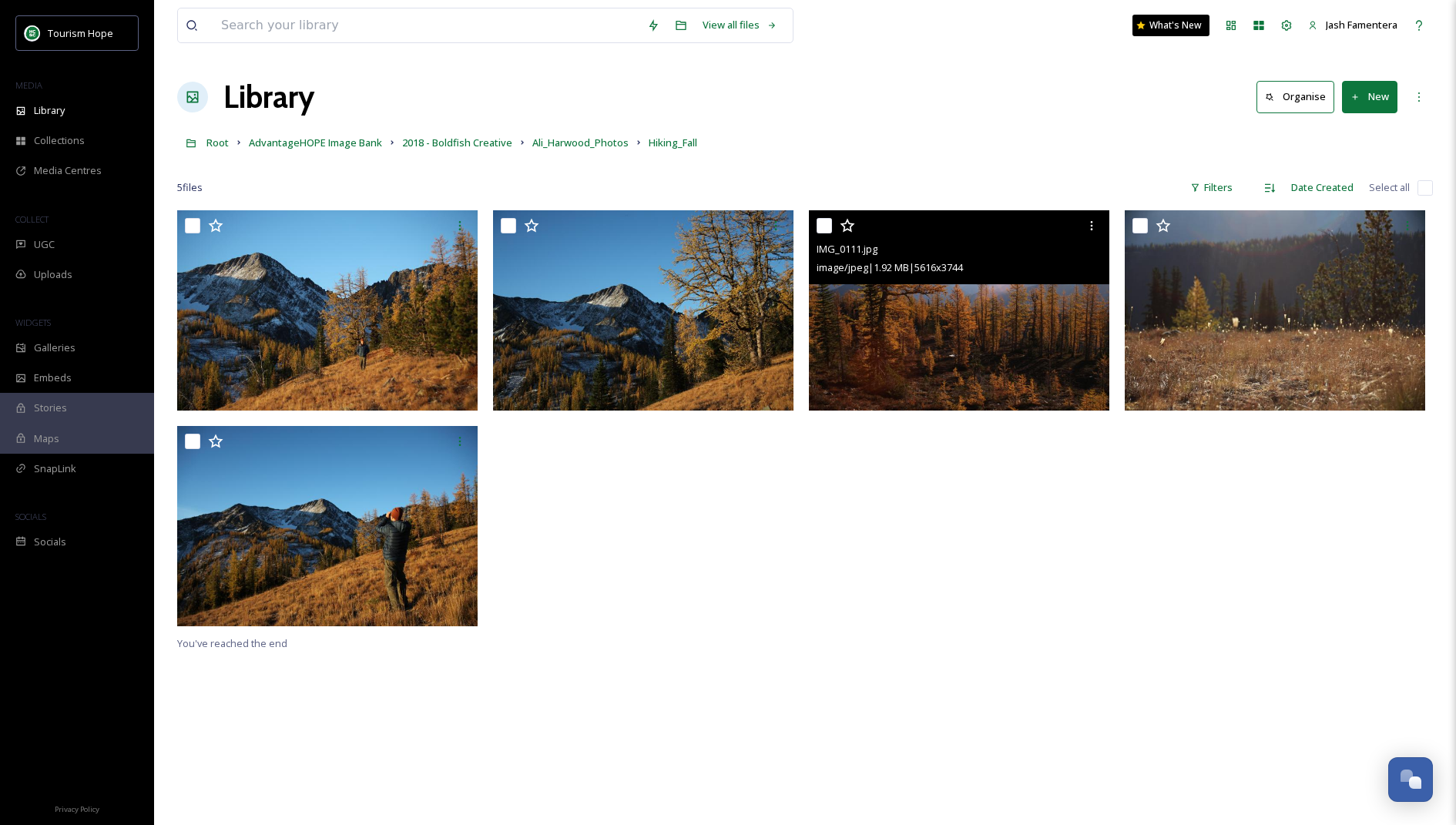
click at [960, 316] on img at bounding box center [959, 310] width 301 height 200
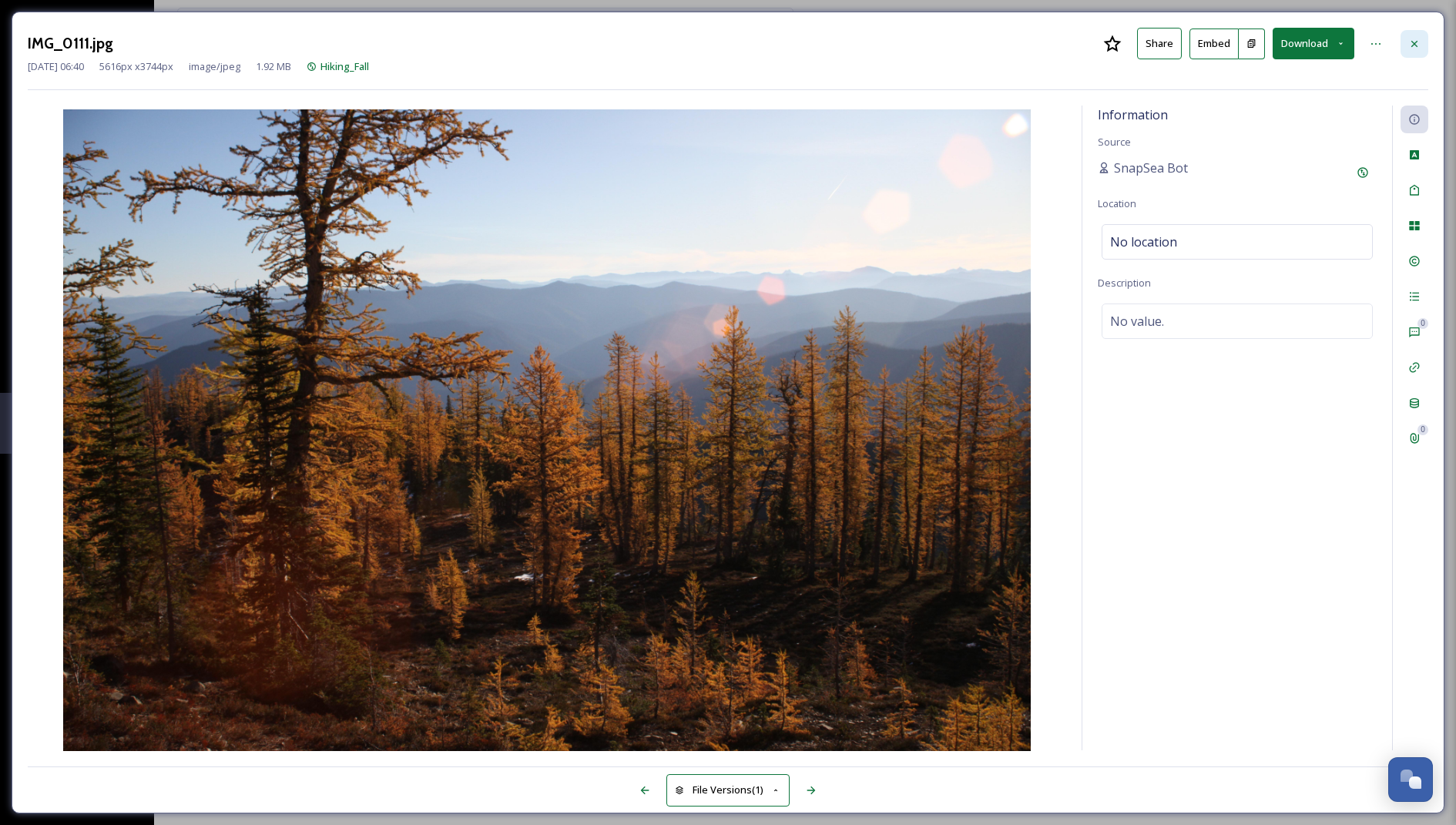
click at [1418, 49] on div at bounding box center [1415, 44] width 28 height 28
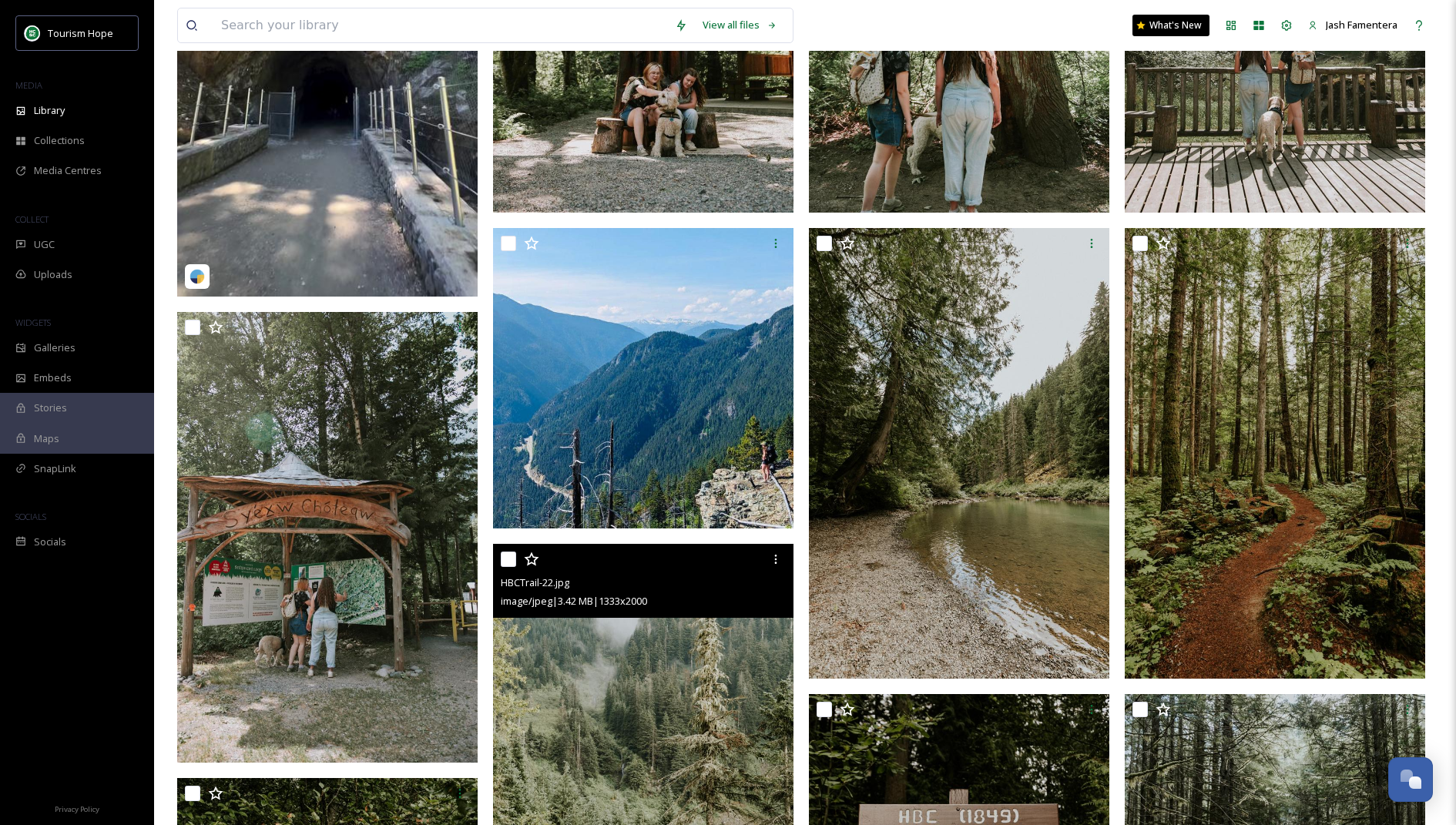
scroll to position [609, 0]
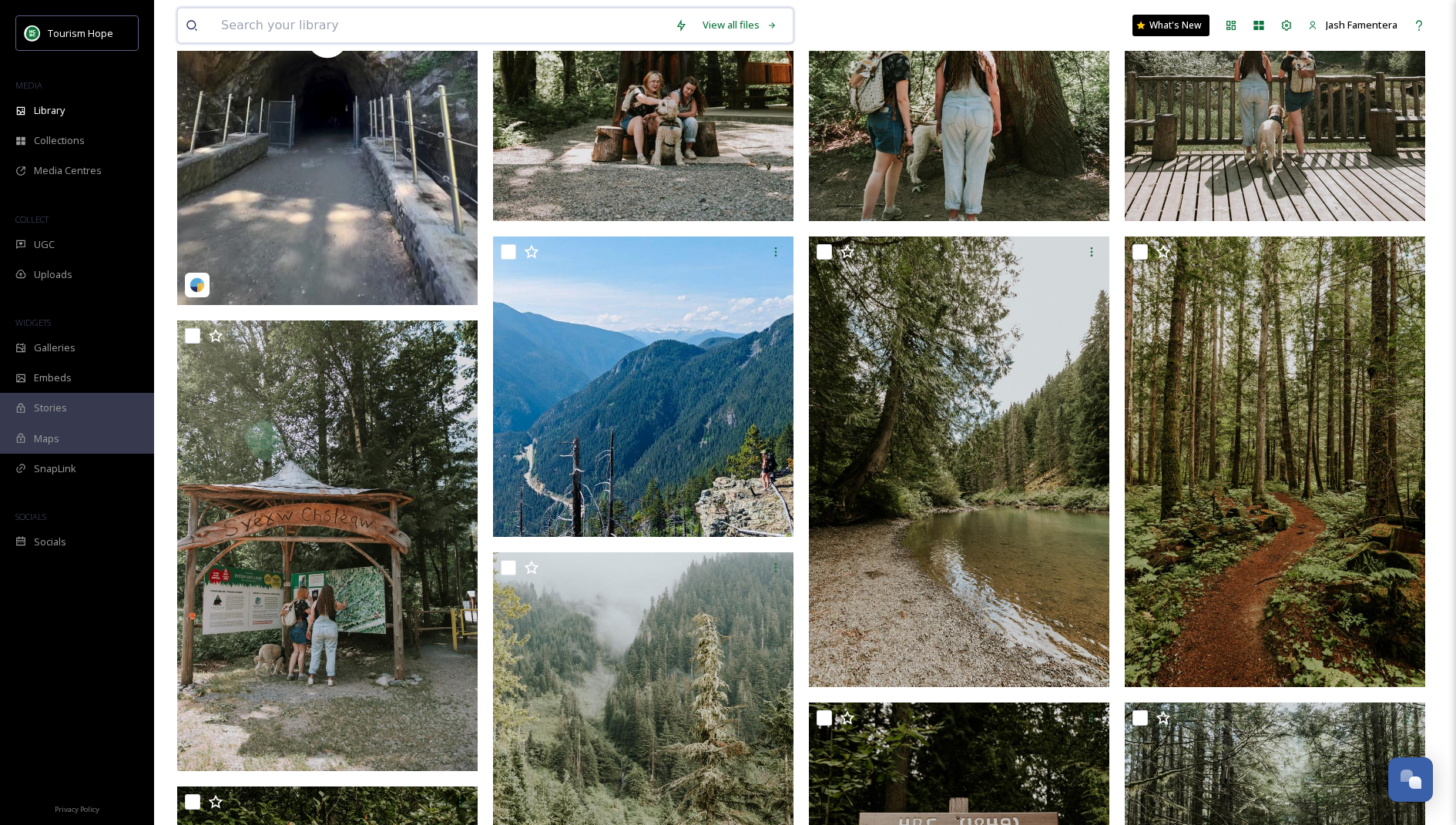
click at [513, 14] on input at bounding box center [440, 25] width 454 height 34
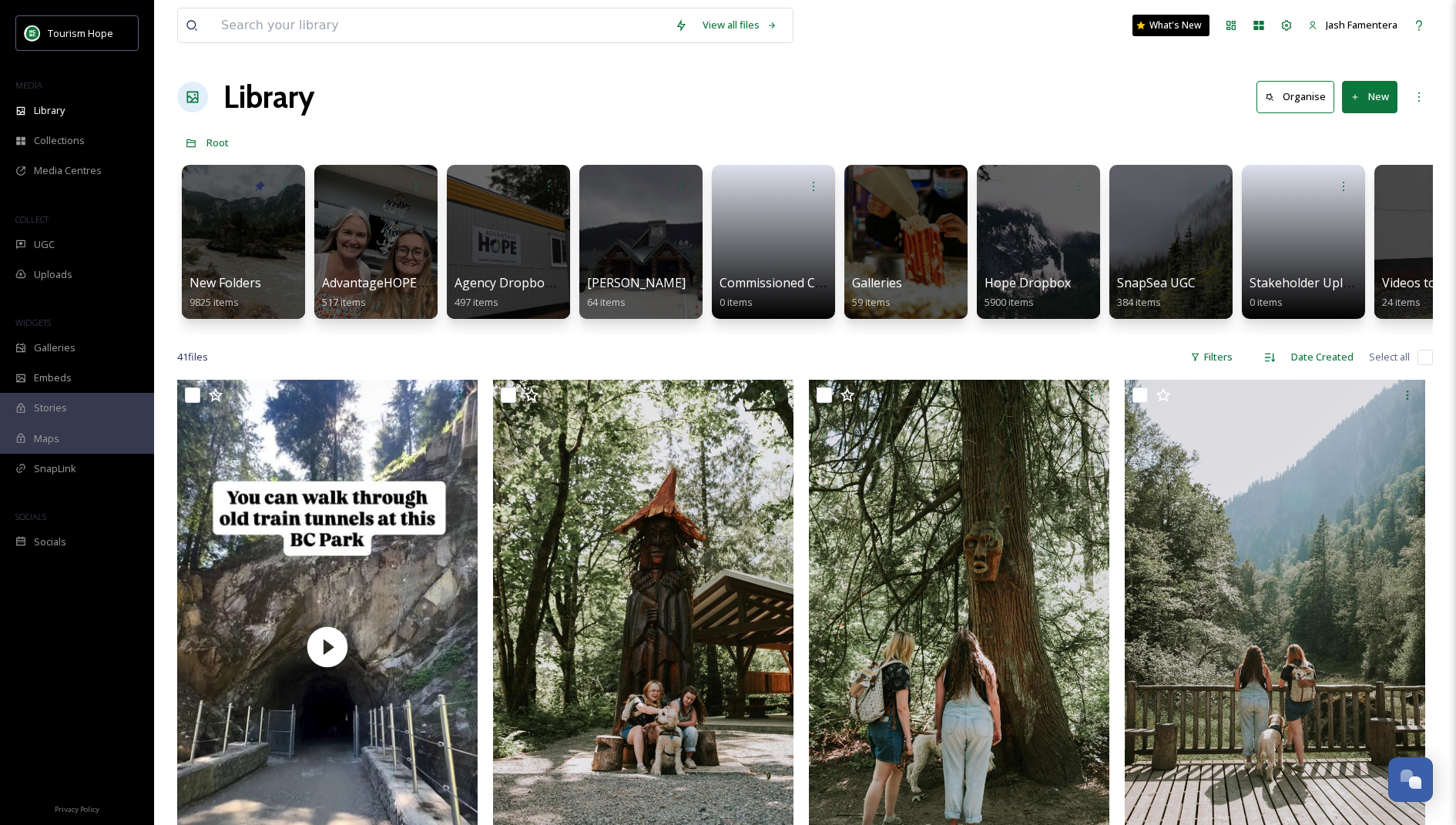
scroll to position [0, 21]
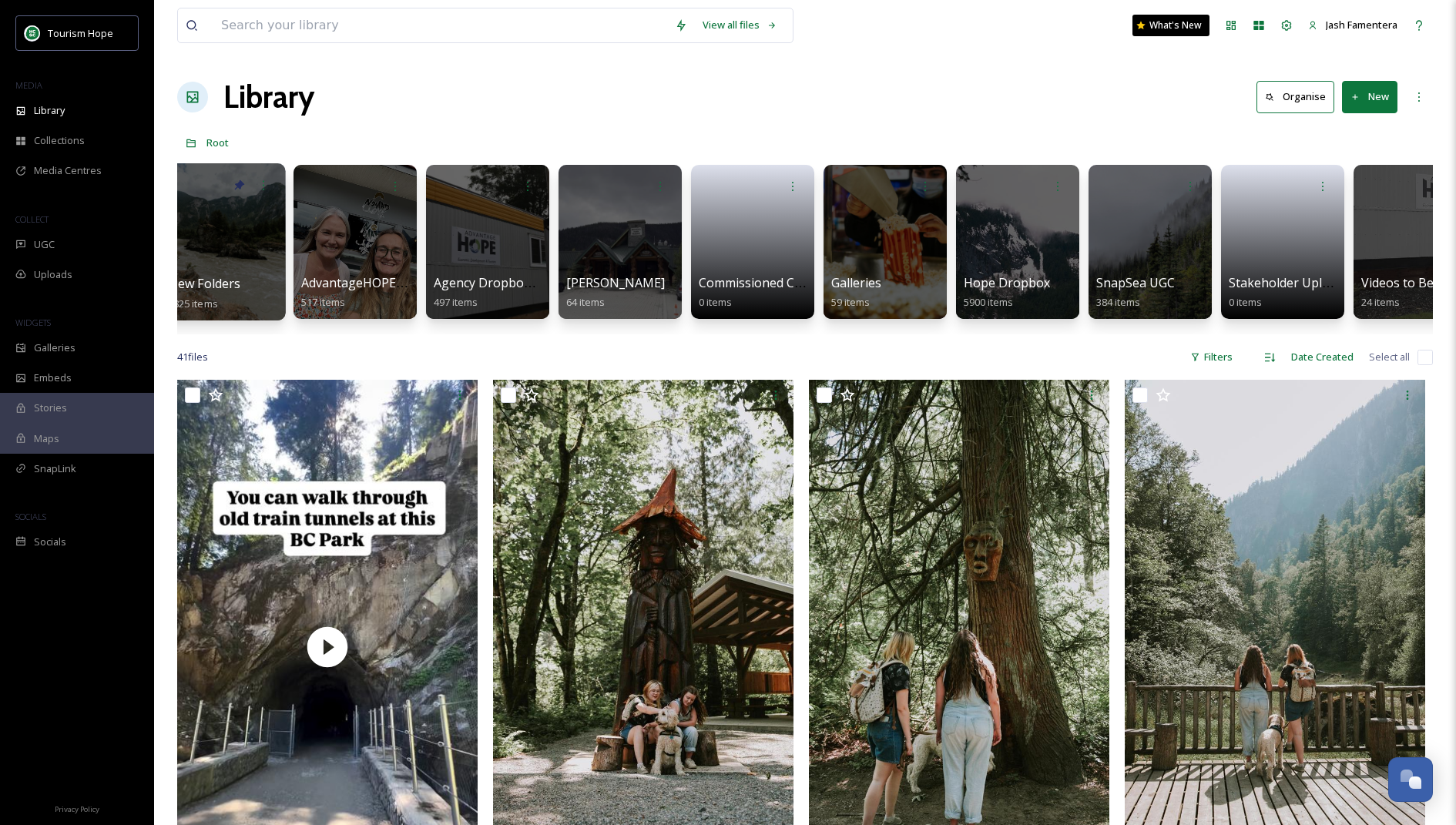
click at [250, 221] on div at bounding box center [222, 241] width 126 height 157
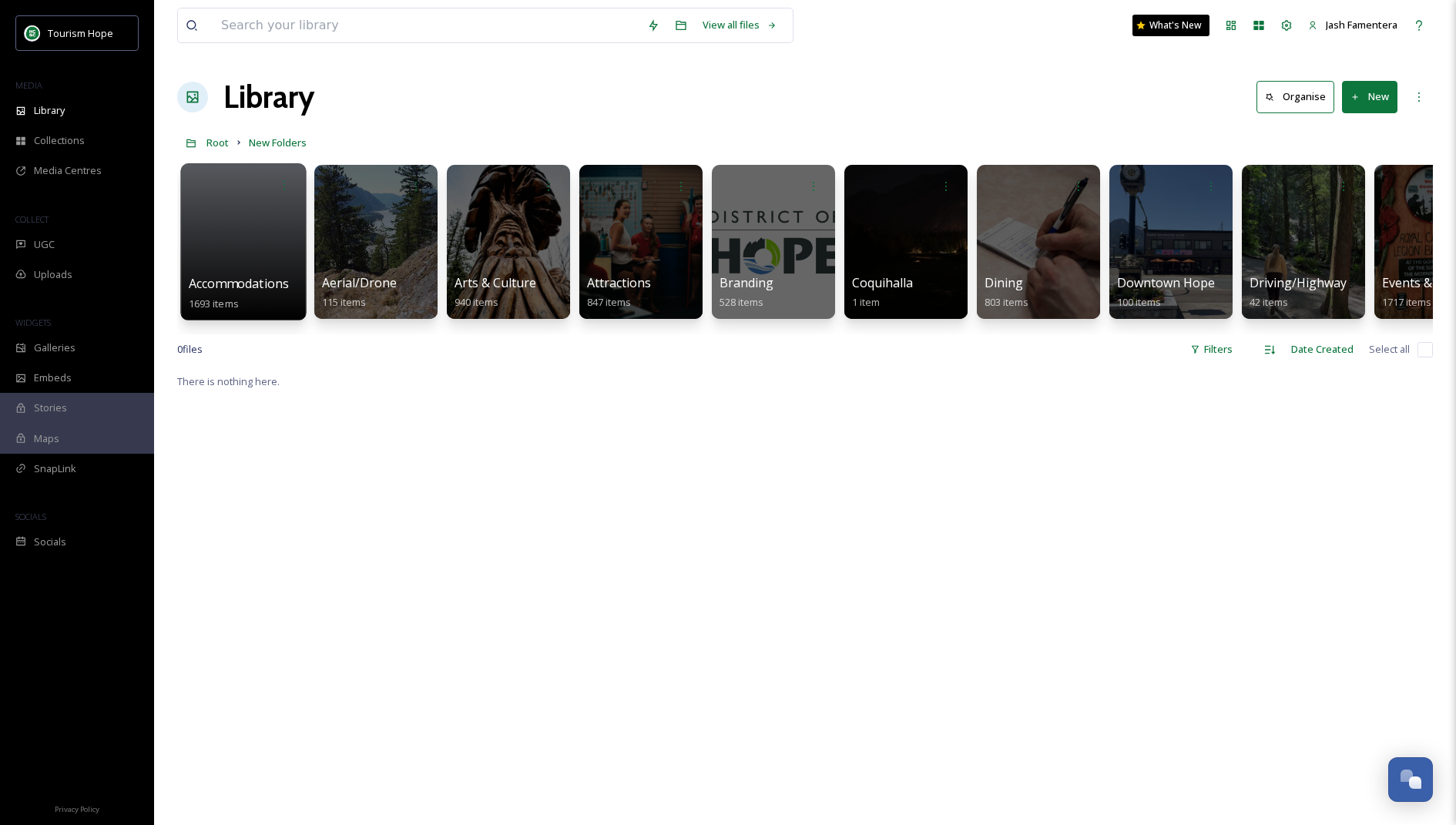
click at [209, 201] on div at bounding box center [243, 241] width 126 height 157
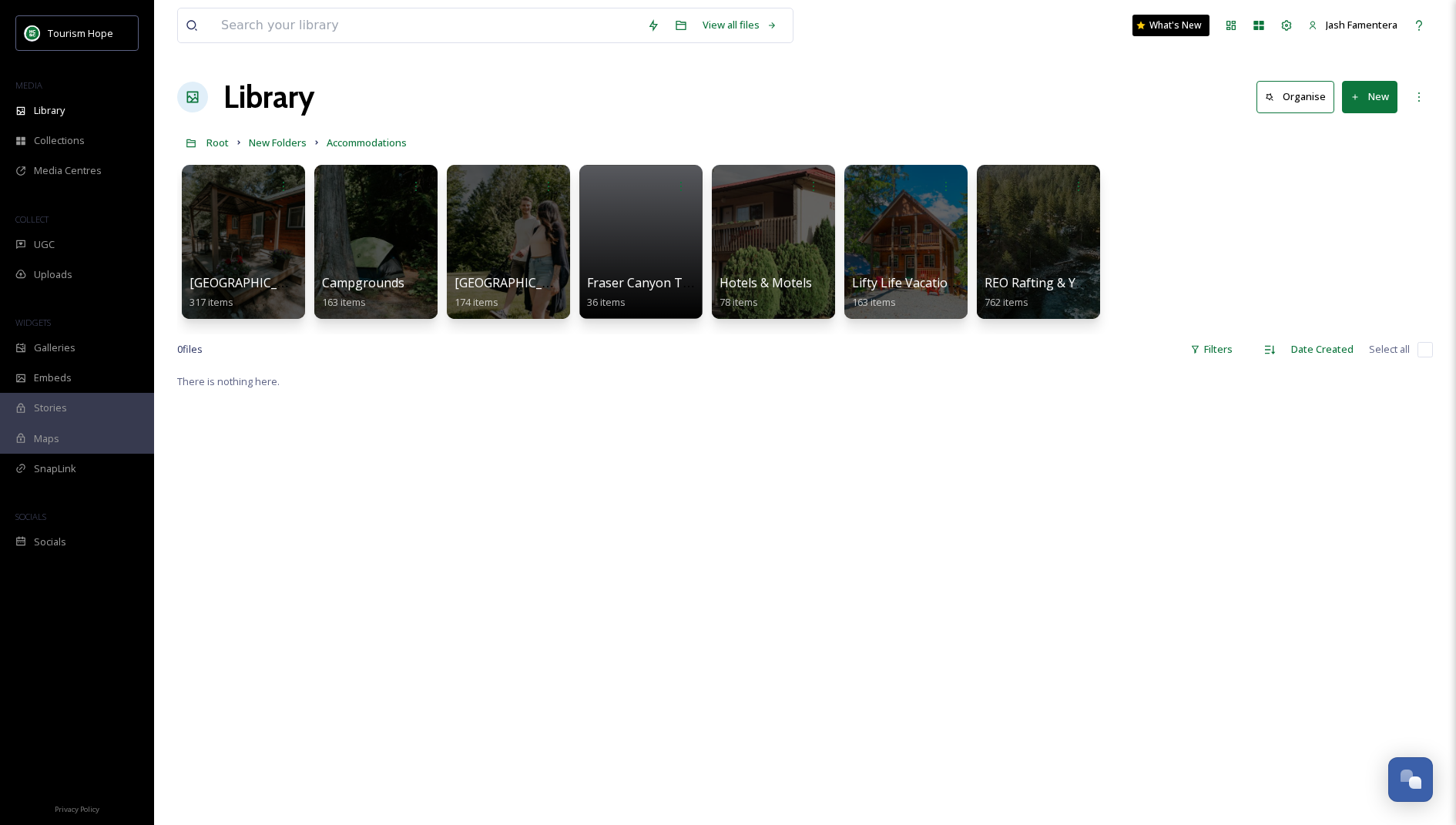
scroll to position [13, 0]
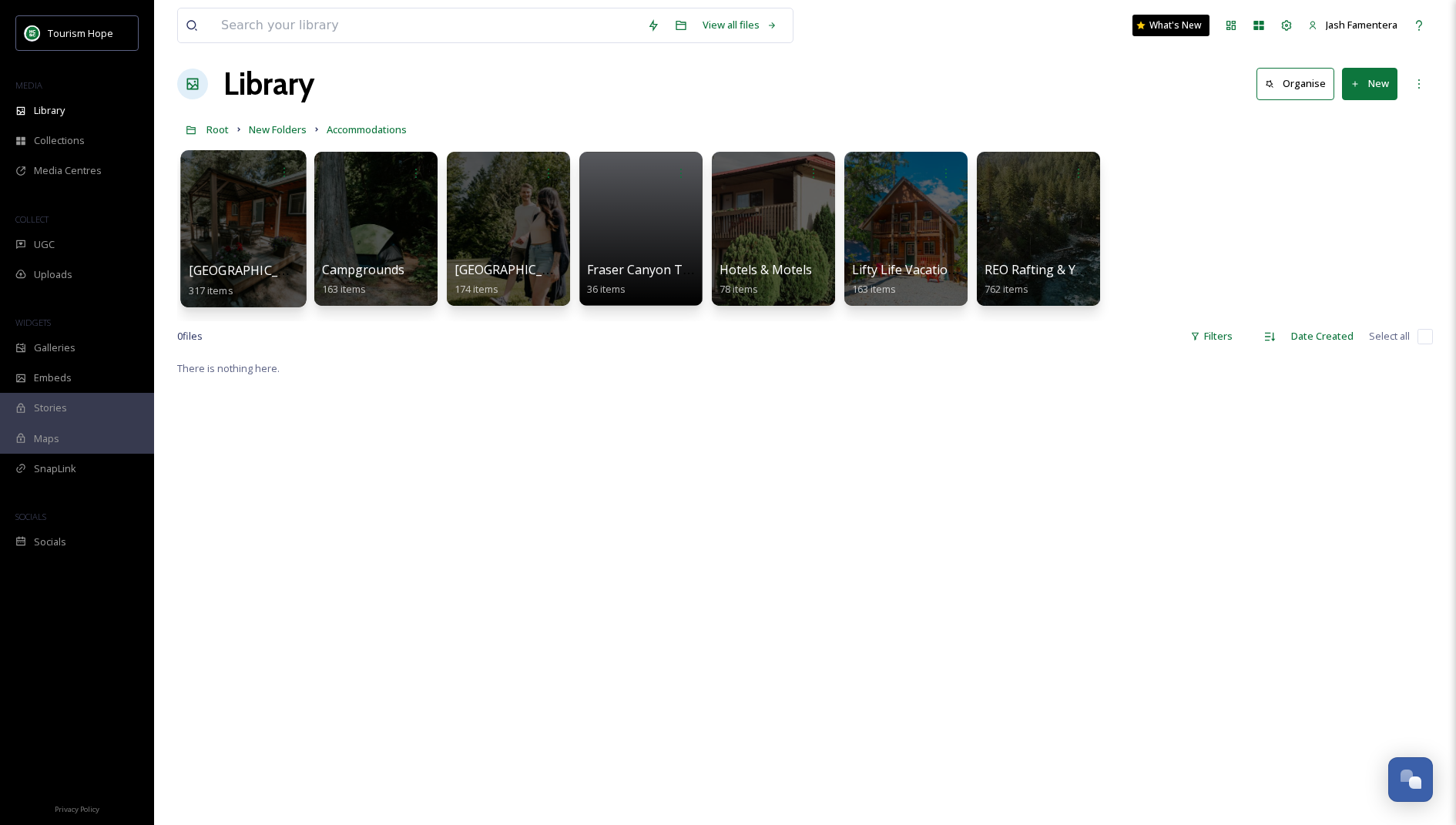
click at [243, 220] on div at bounding box center [243, 228] width 126 height 157
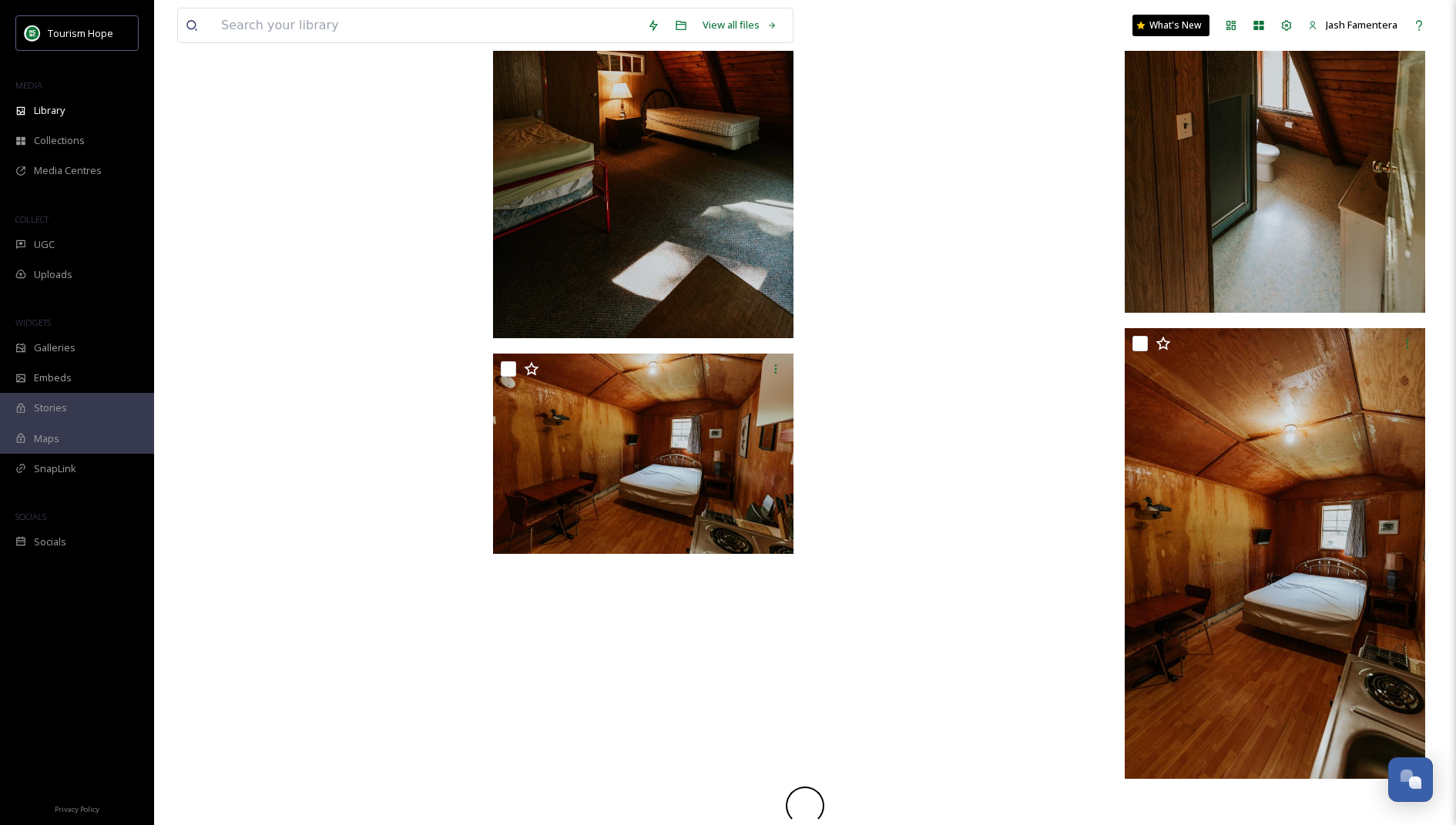
scroll to position [9648, 0]
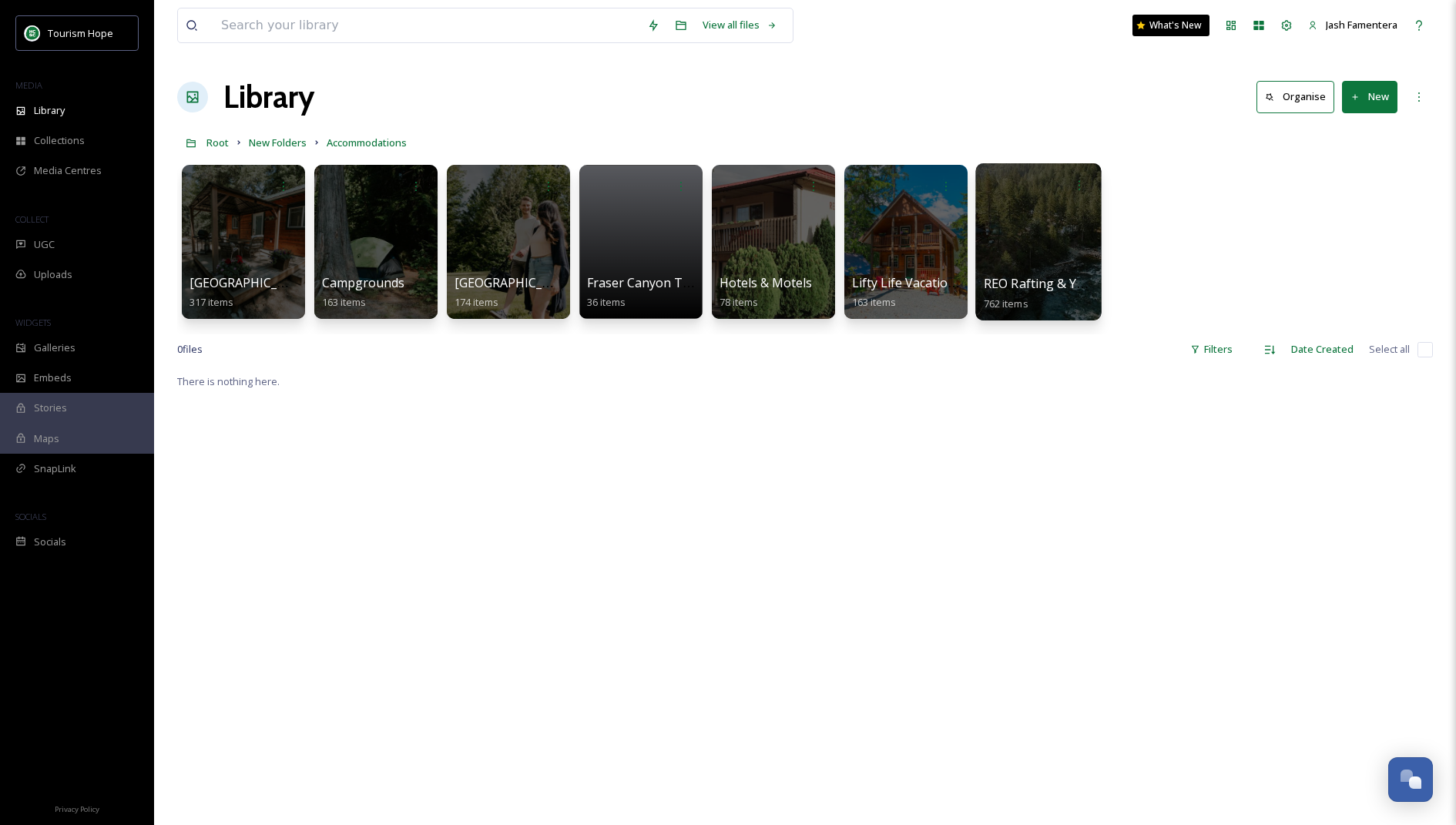
click at [1029, 223] on div at bounding box center [1038, 241] width 126 height 157
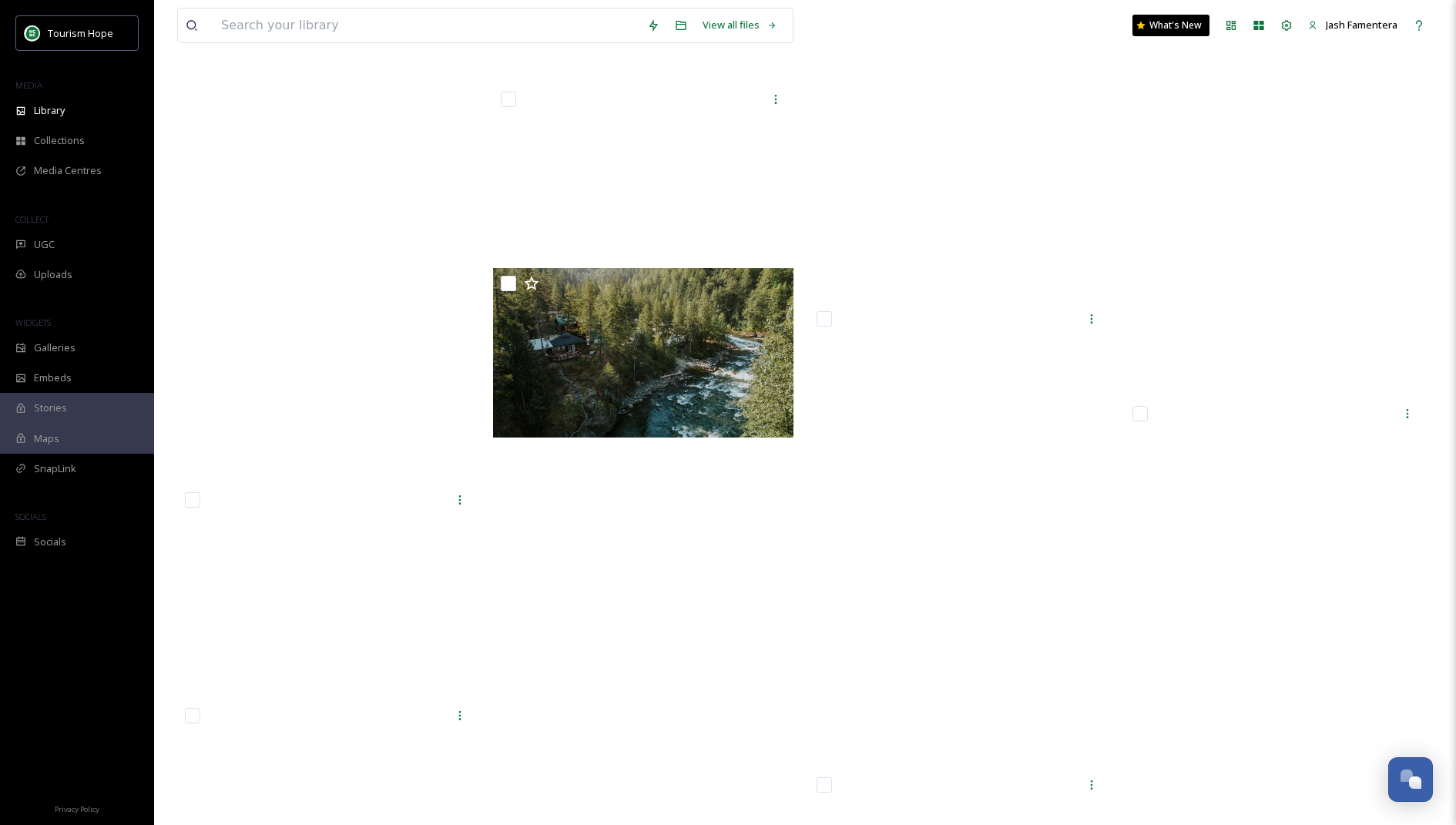
scroll to position [63687, 0]
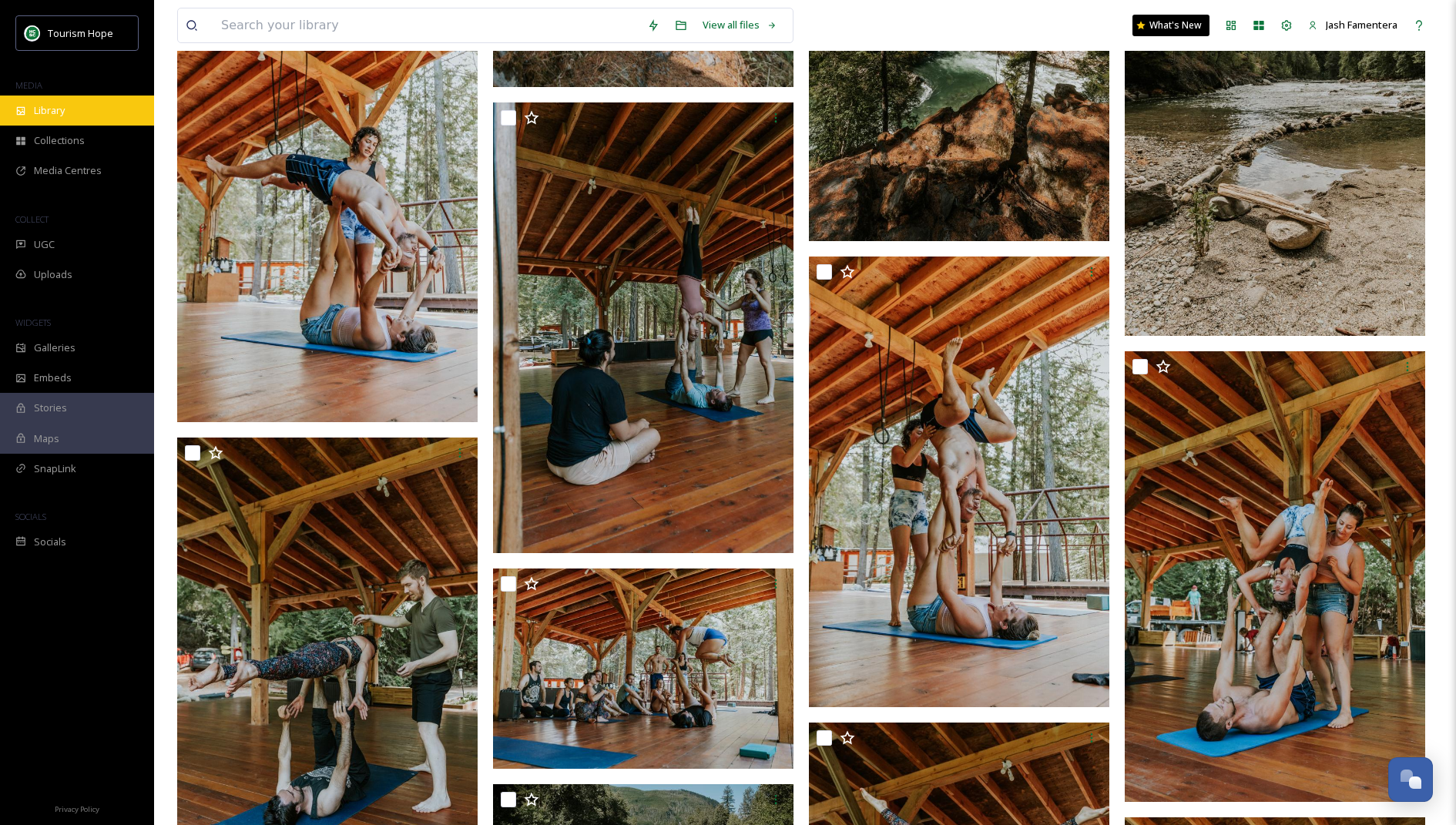
click at [53, 107] on span "Library" at bounding box center [49, 110] width 30 height 15
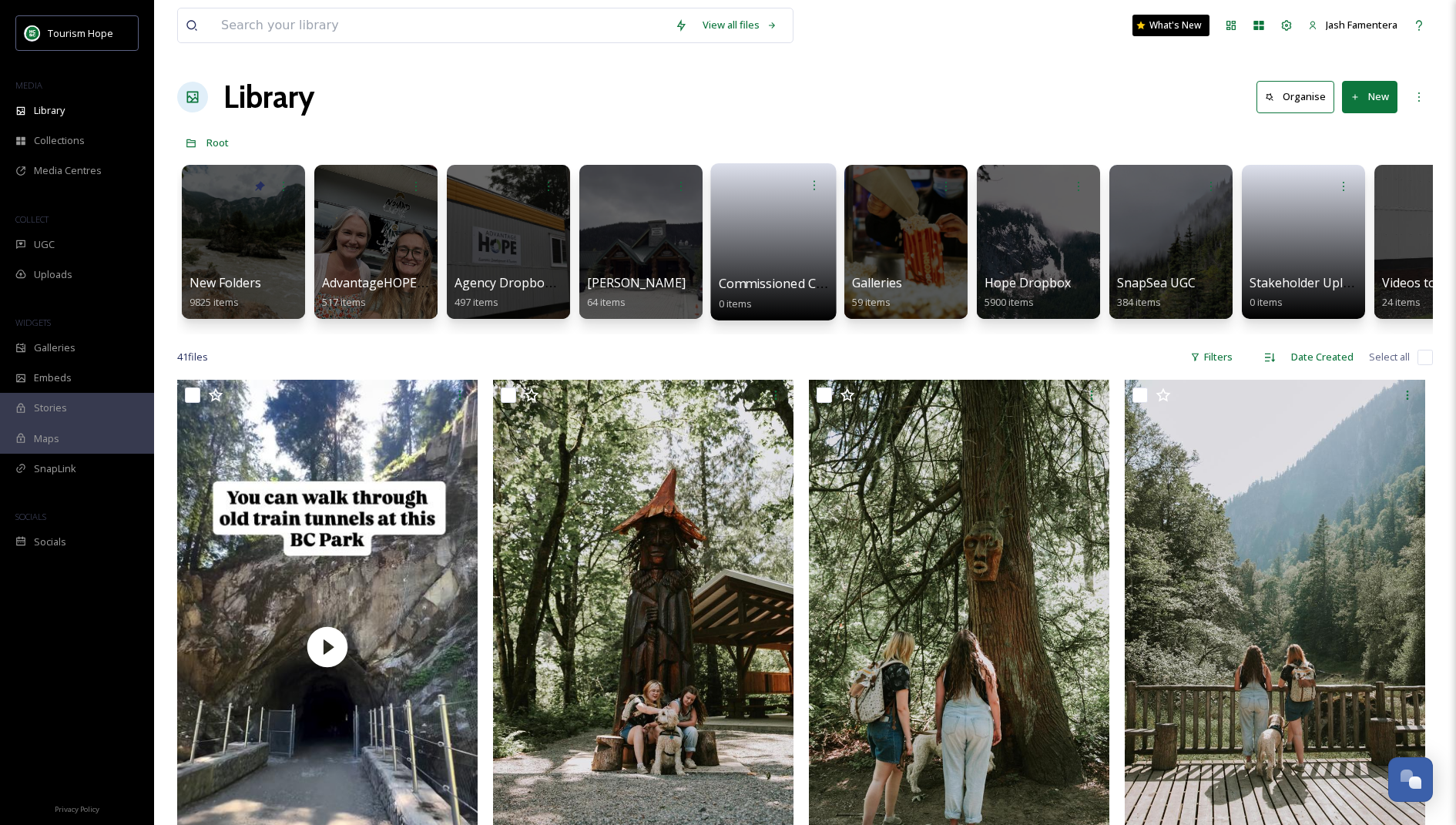
scroll to position [0, 466]
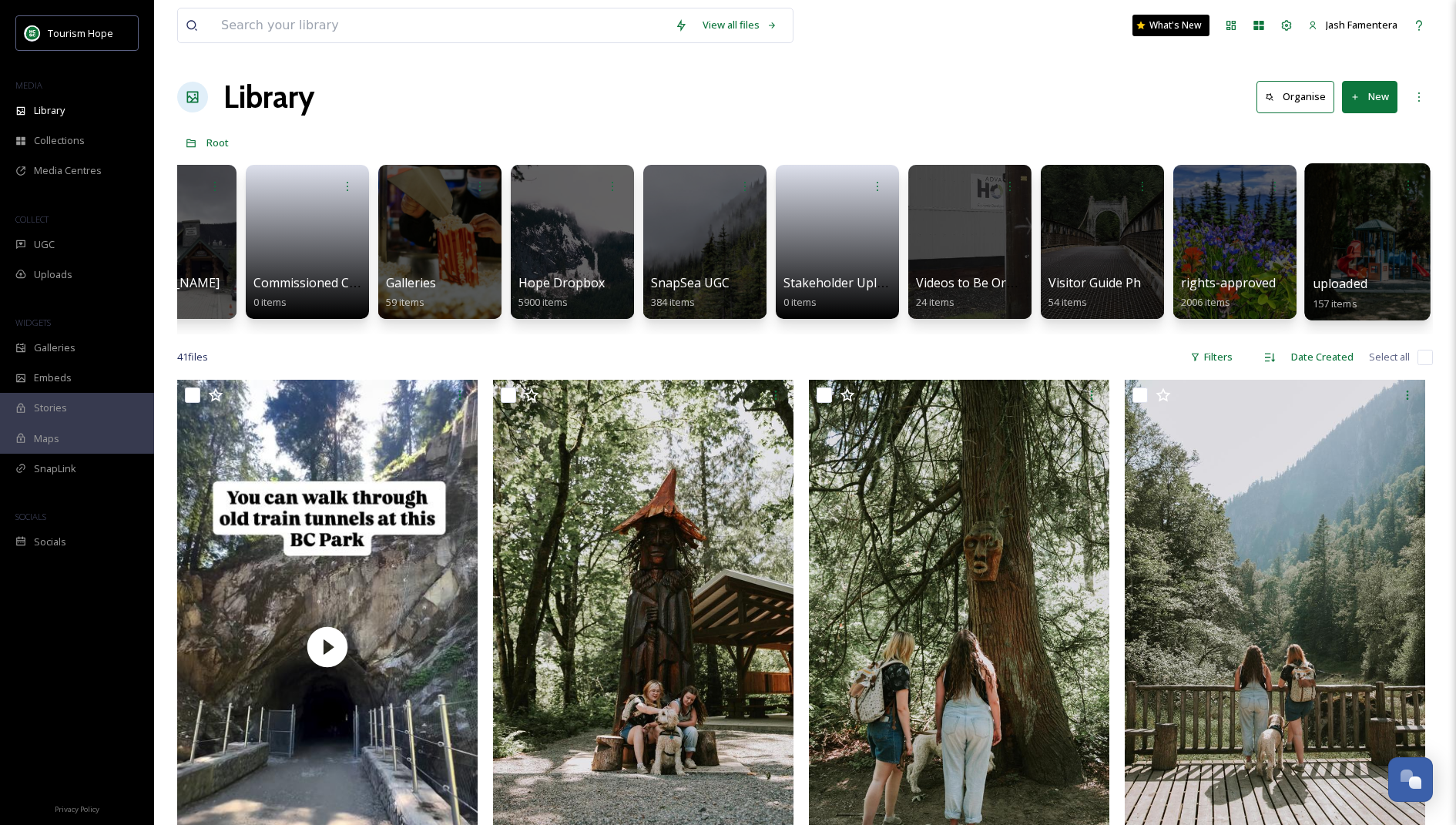
click at [1354, 223] on div at bounding box center [1367, 241] width 126 height 157
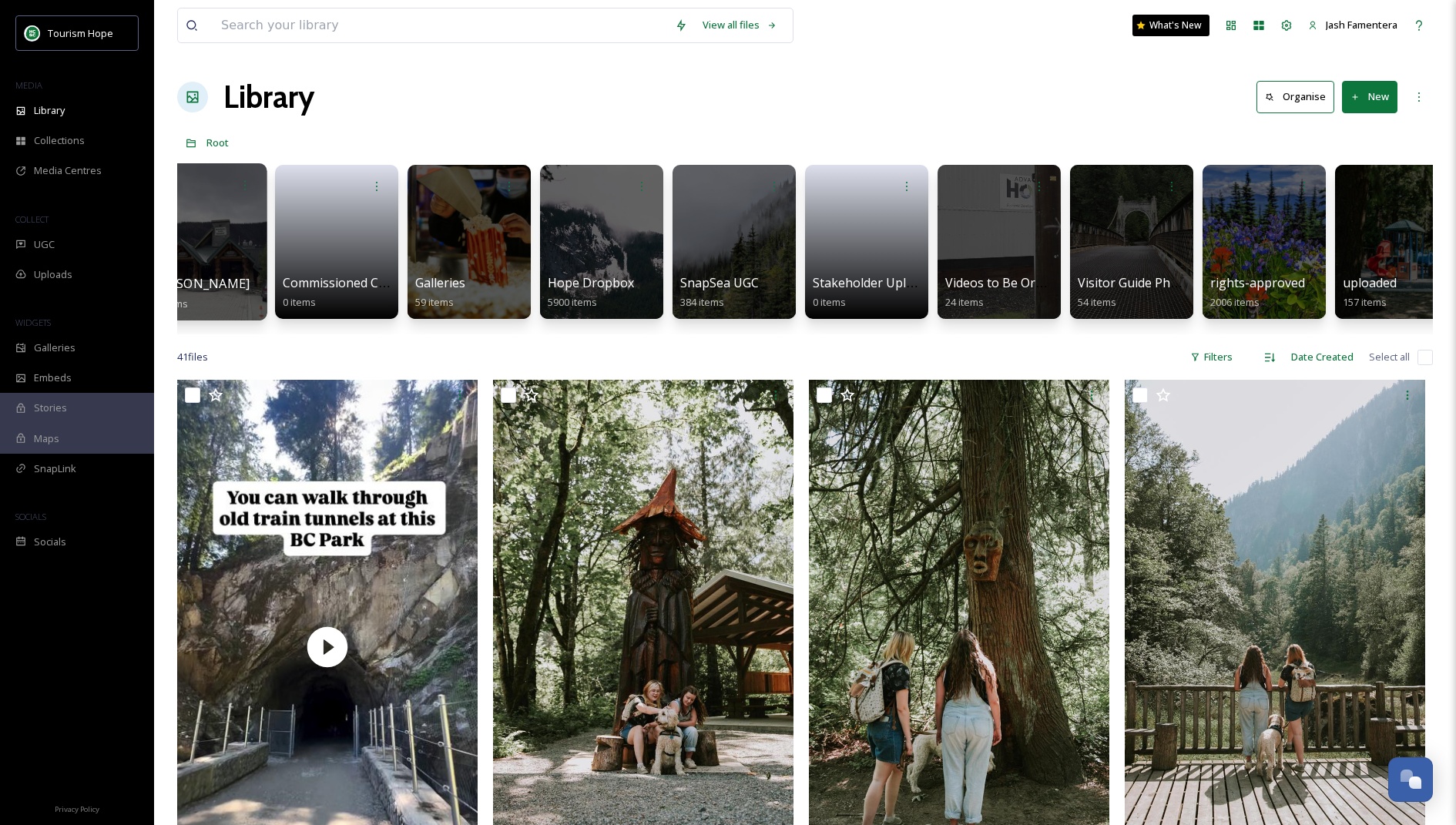
scroll to position [0, 466]
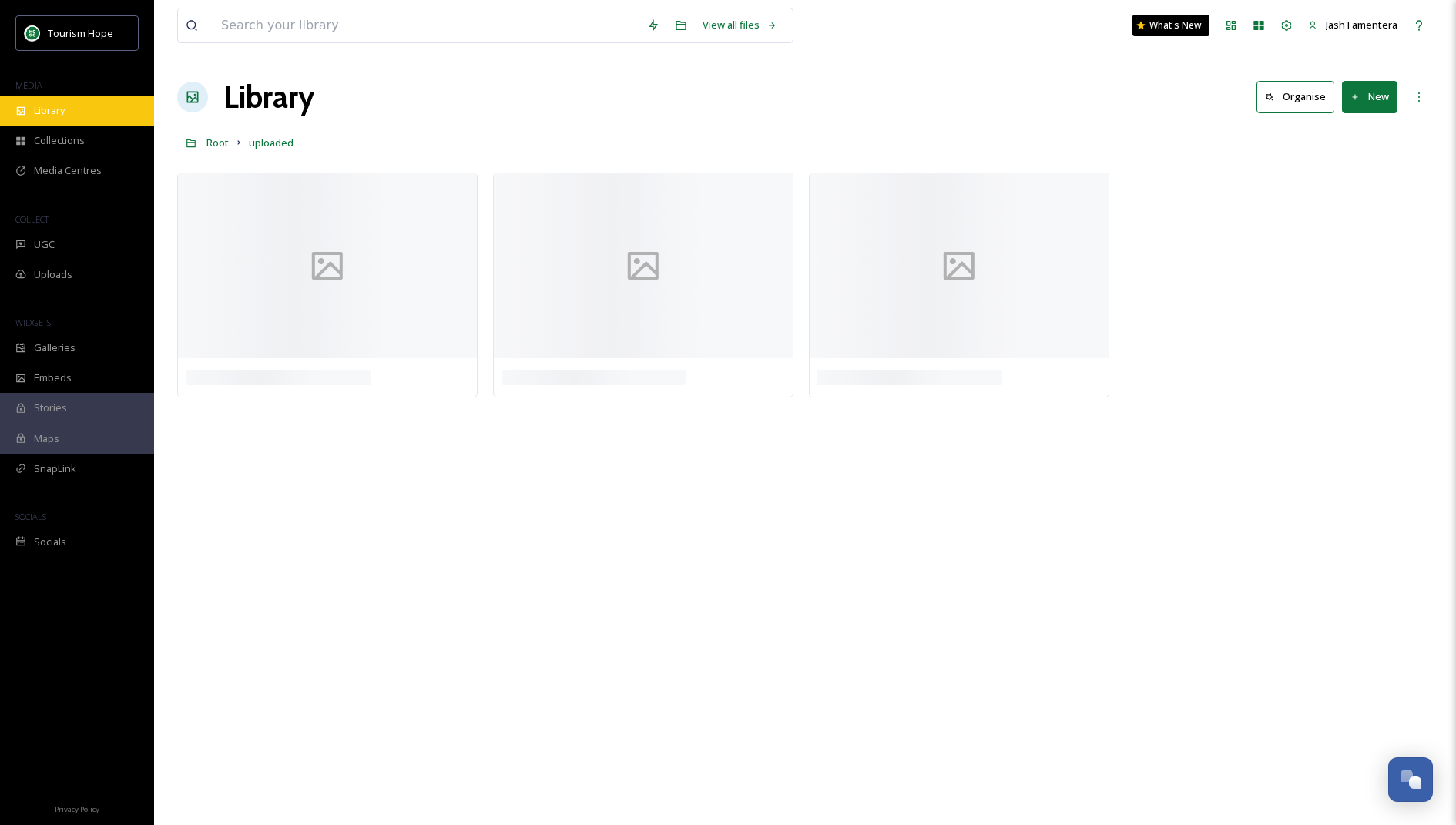
click at [114, 114] on div "Library" at bounding box center [77, 110] width 154 height 30
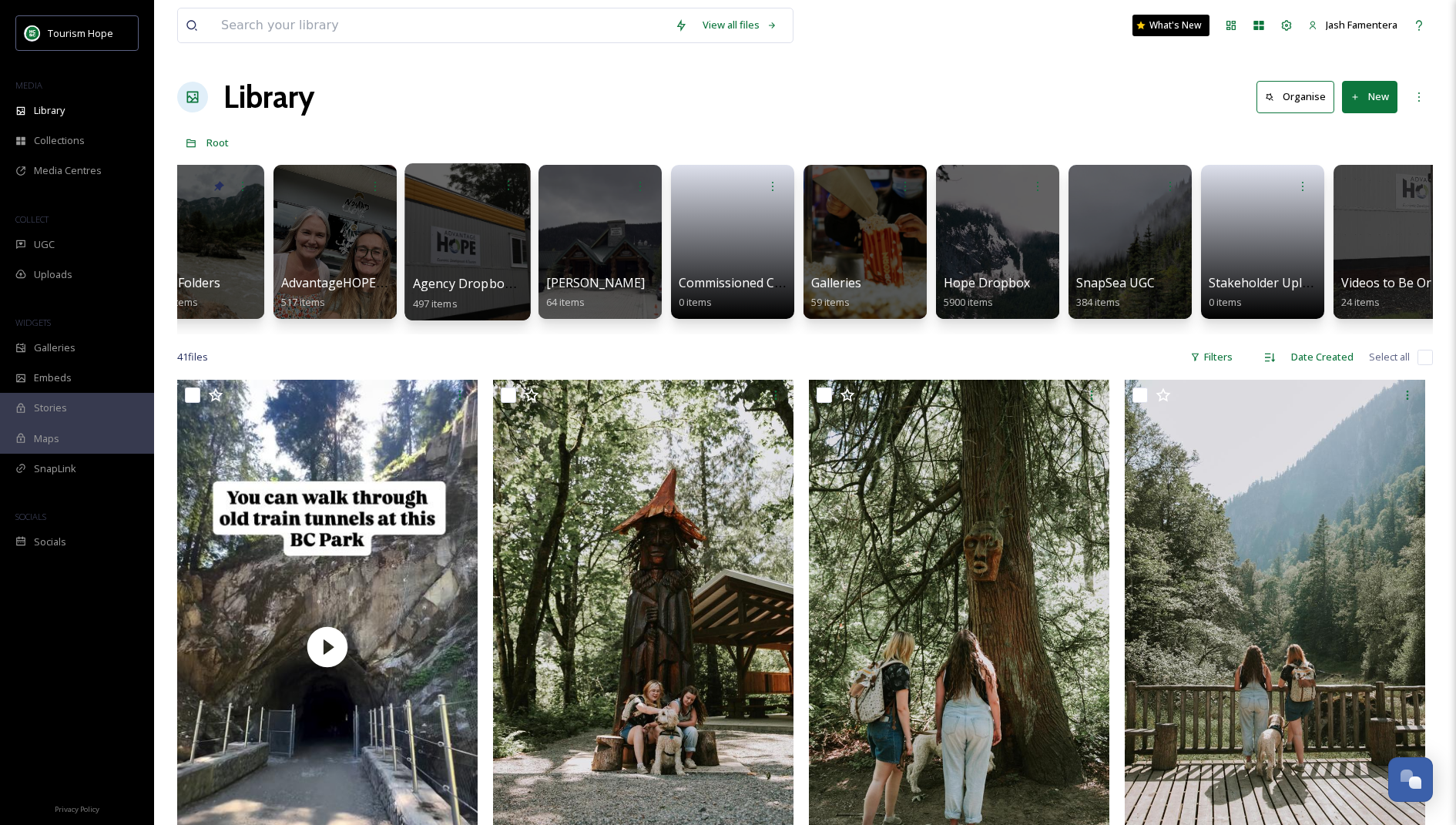
scroll to position [0, 19]
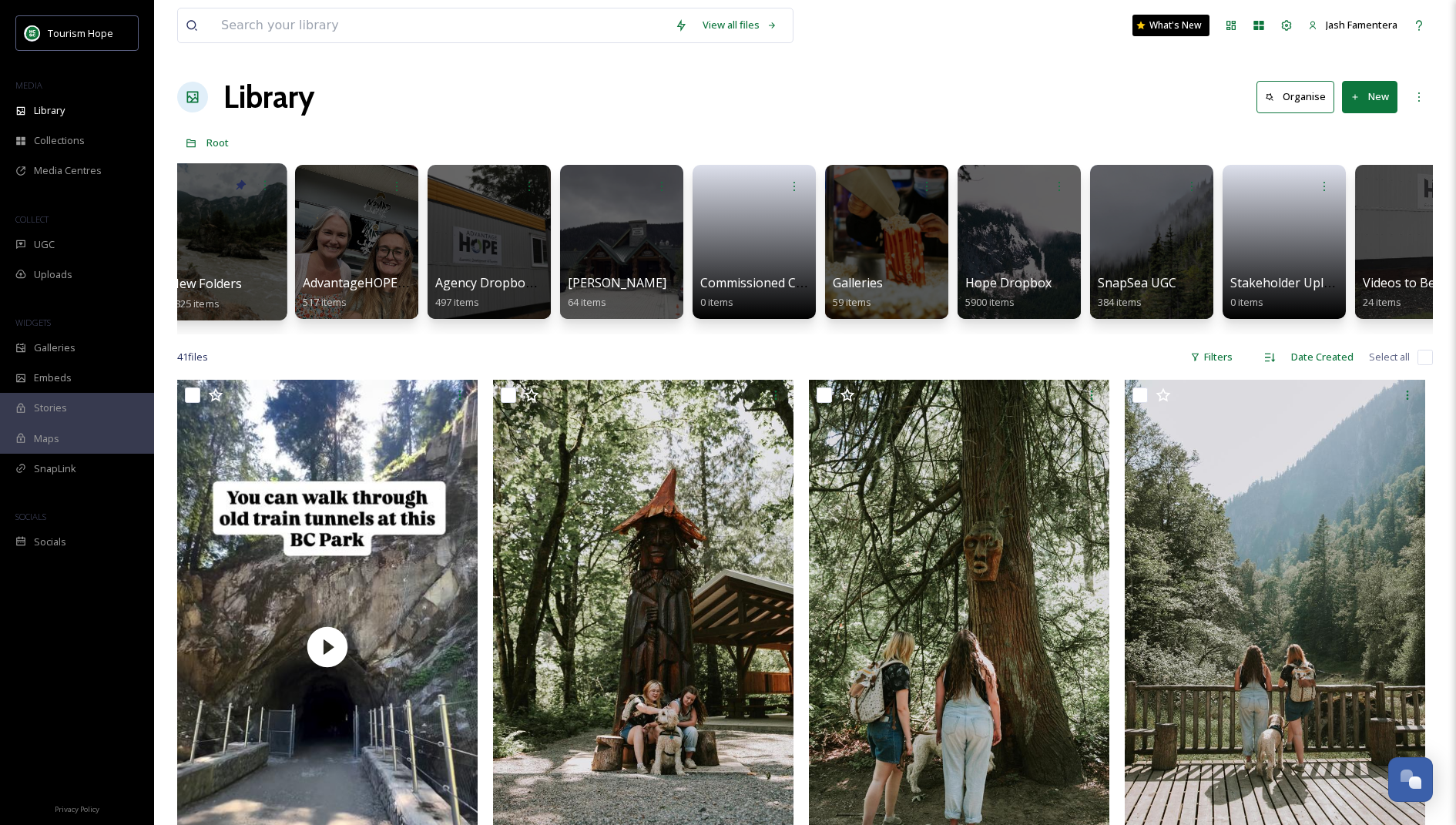
click at [203, 265] on div at bounding box center [224, 241] width 126 height 157
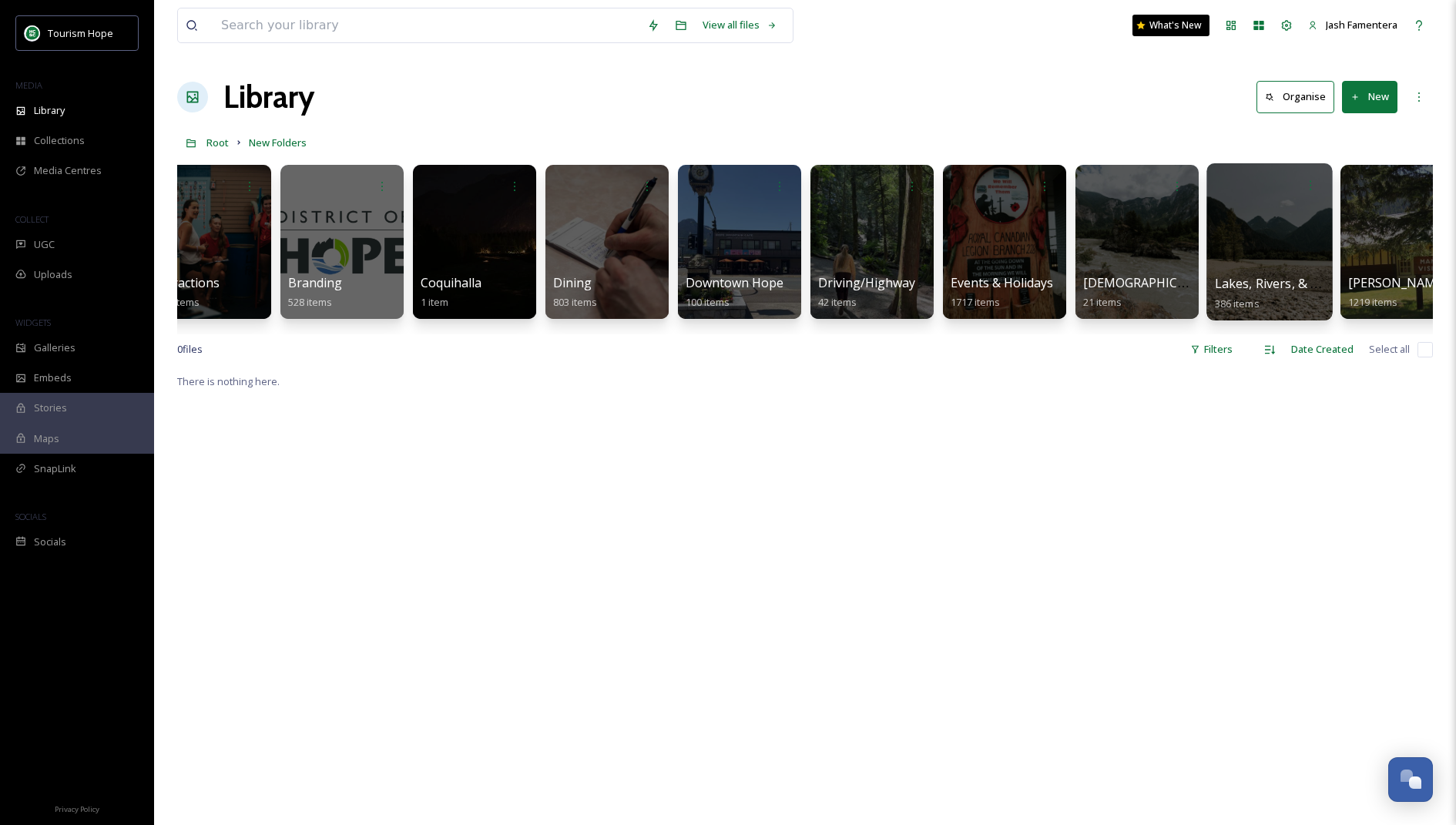
scroll to position [0, 417]
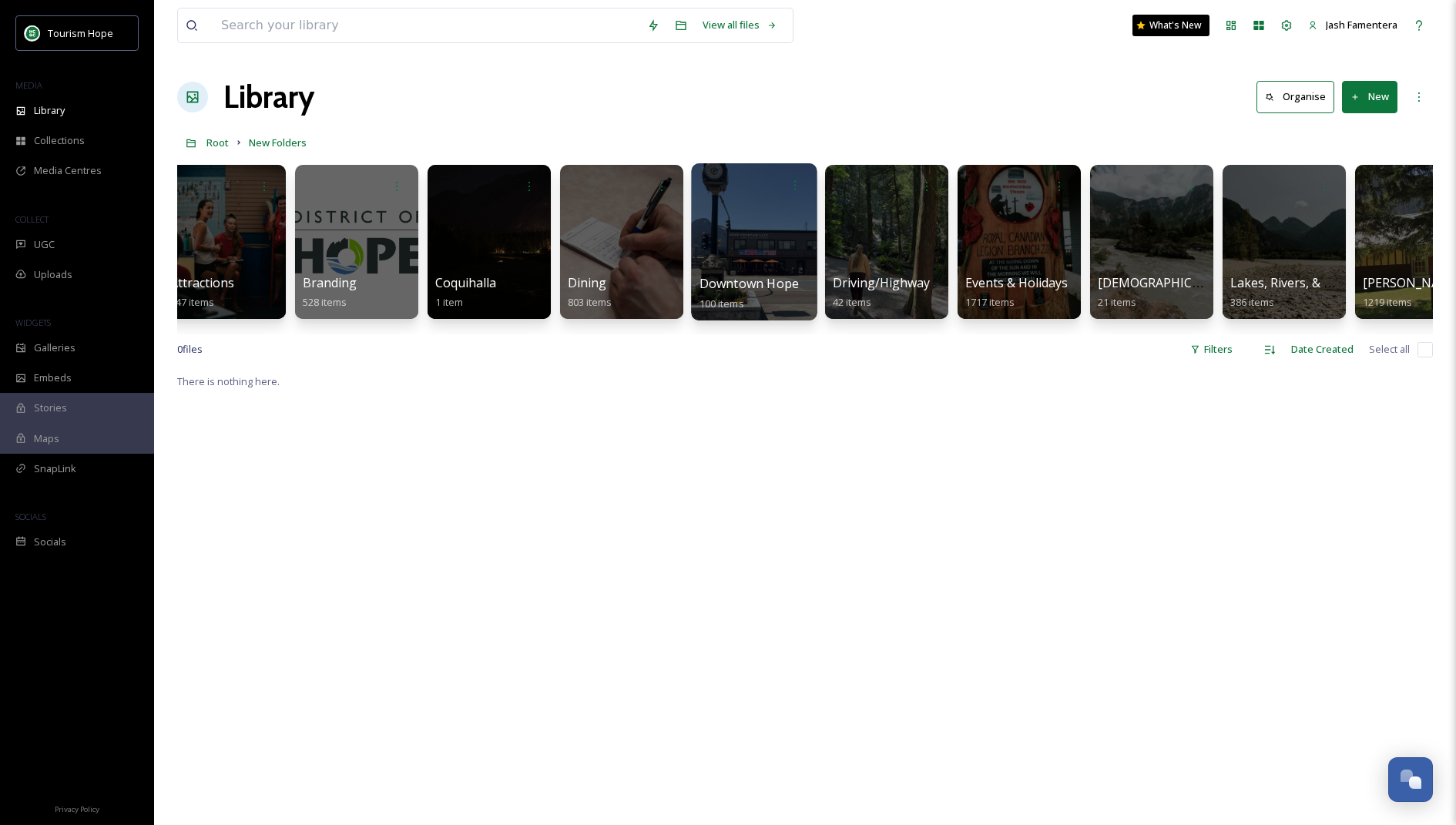
click at [764, 233] on div at bounding box center [754, 241] width 126 height 157
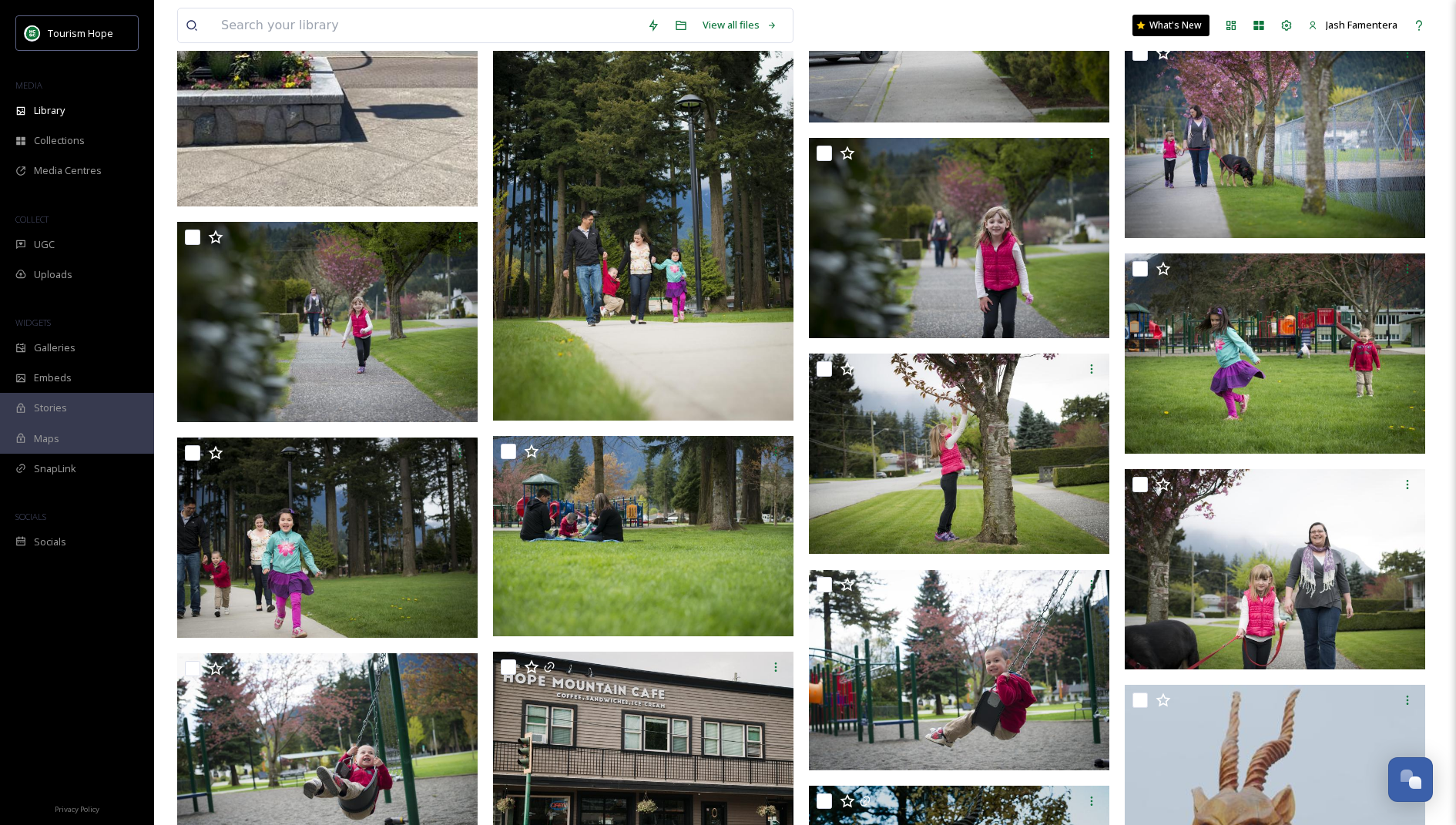
scroll to position [2057, 0]
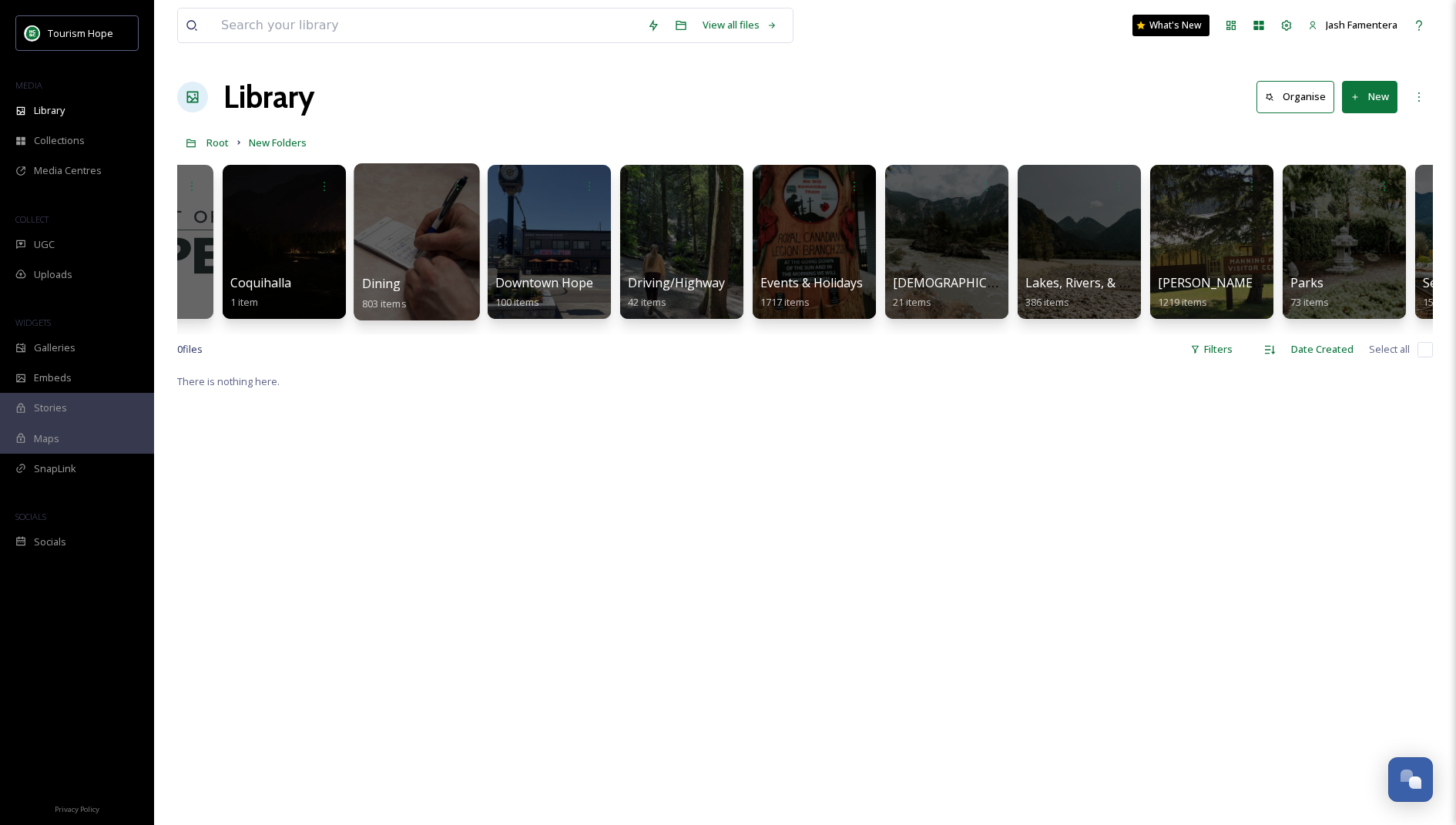
scroll to position [0, 627]
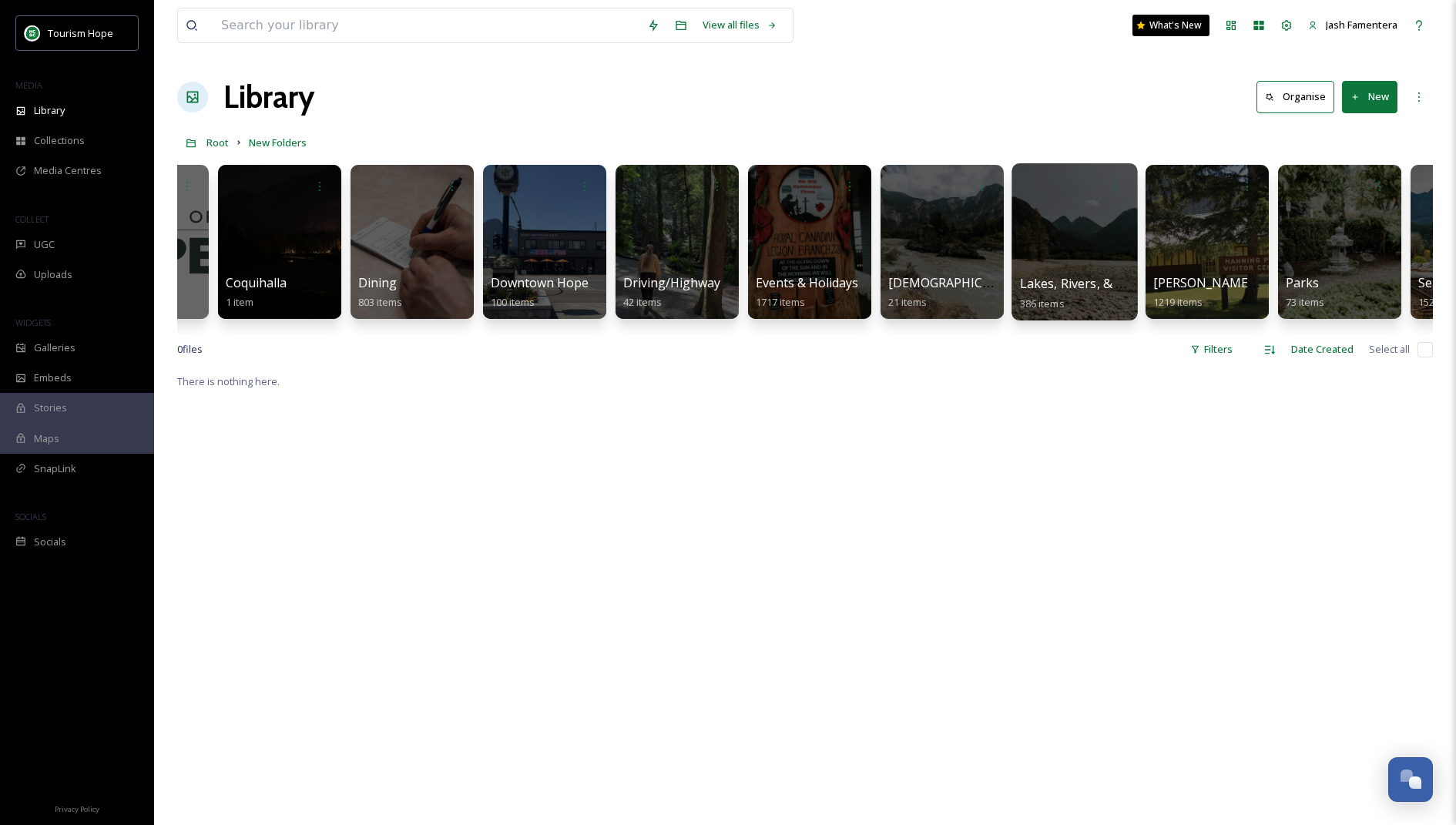
click at [1094, 231] on div at bounding box center [1074, 241] width 126 height 157
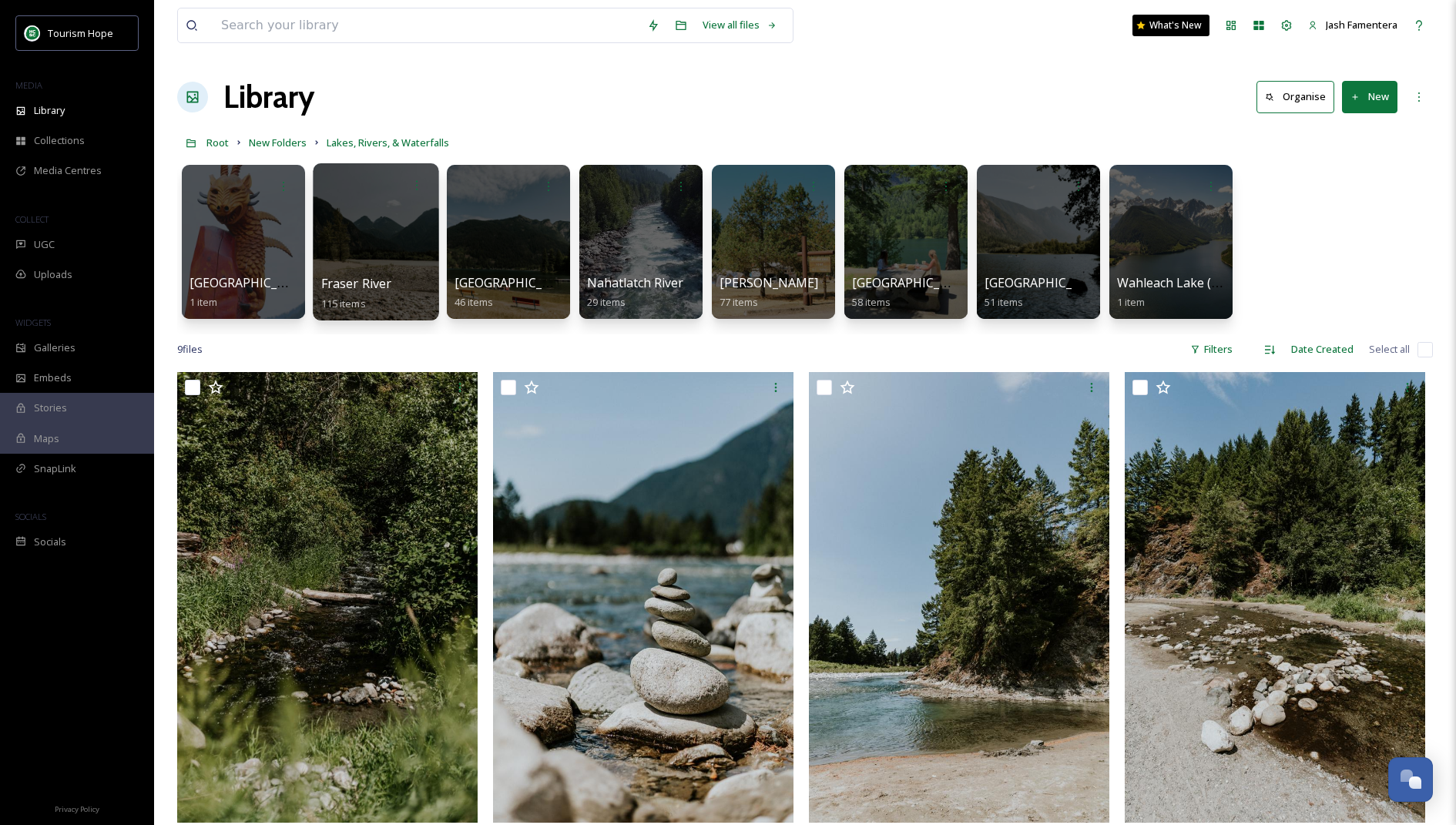
click at [392, 226] on div at bounding box center [376, 241] width 126 height 157
click at [508, 219] on div at bounding box center [508, 241] width 126 height 157
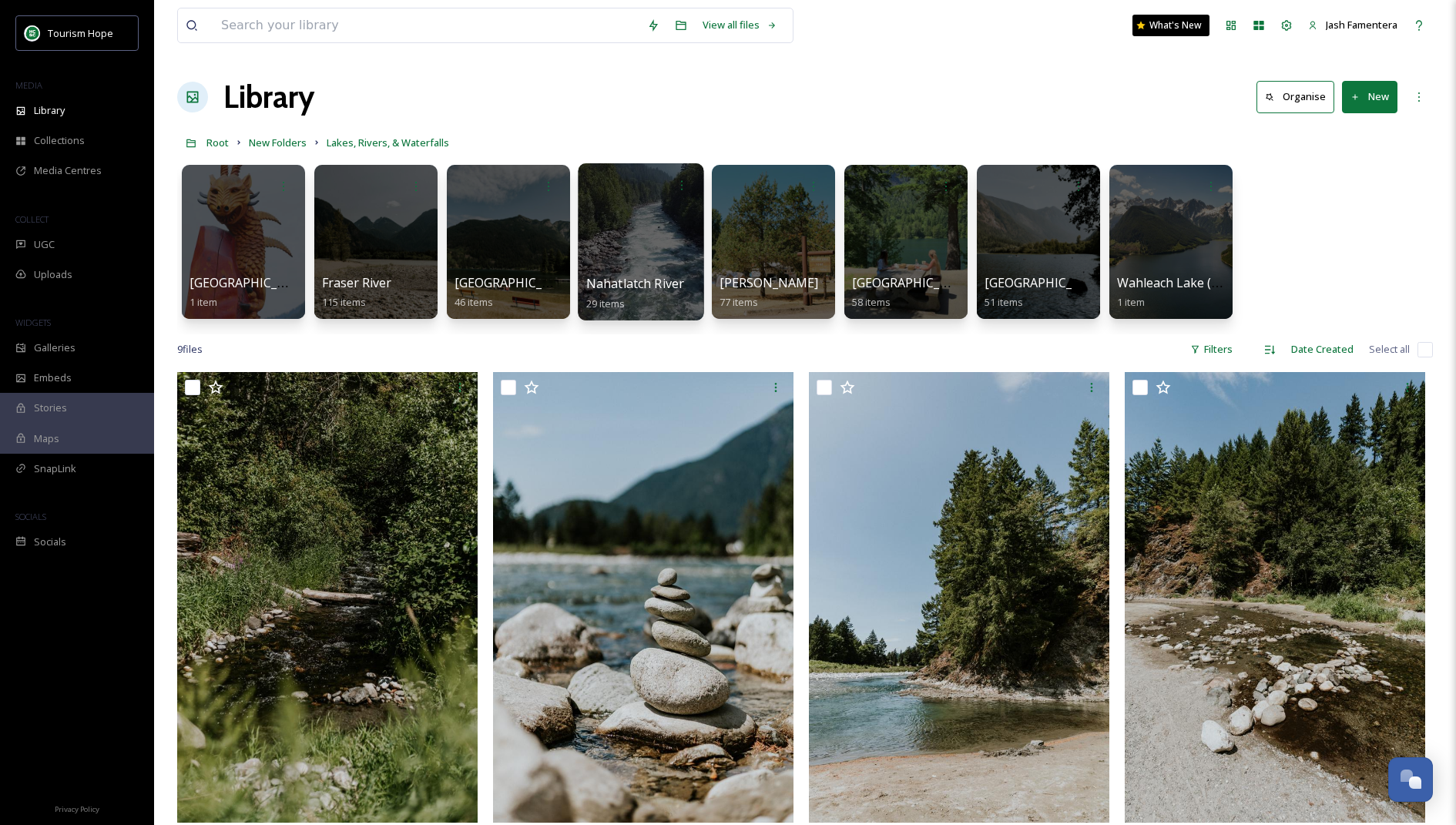
click at [600, 235] on div at bounding box center [641, 241] width 126 height 157
click at [642, 245] on div at bounding box center [641, 241] width 126 height 157
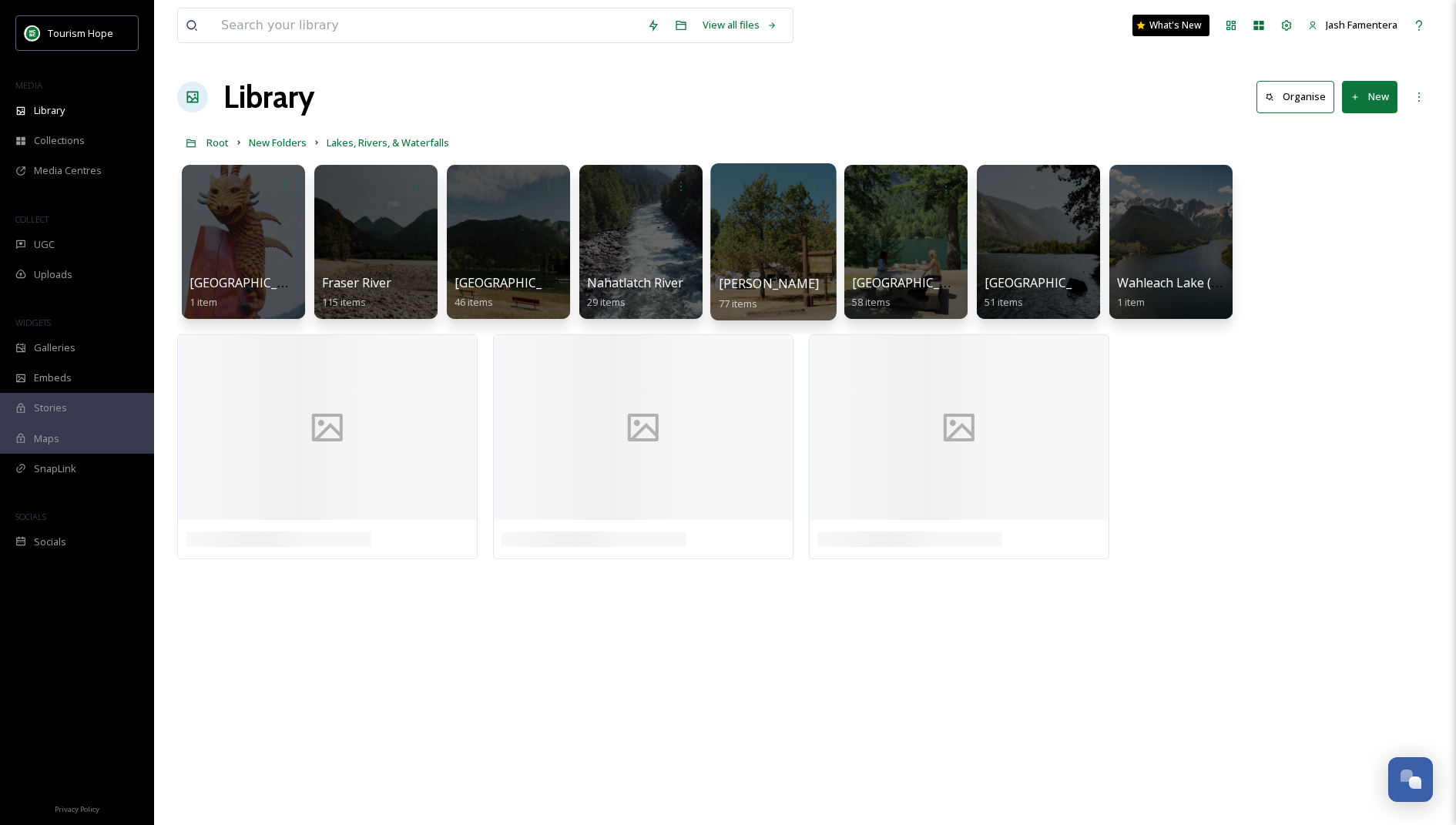
click at [756, 220] on div at bounding box center [773, 241] width 126 height 157
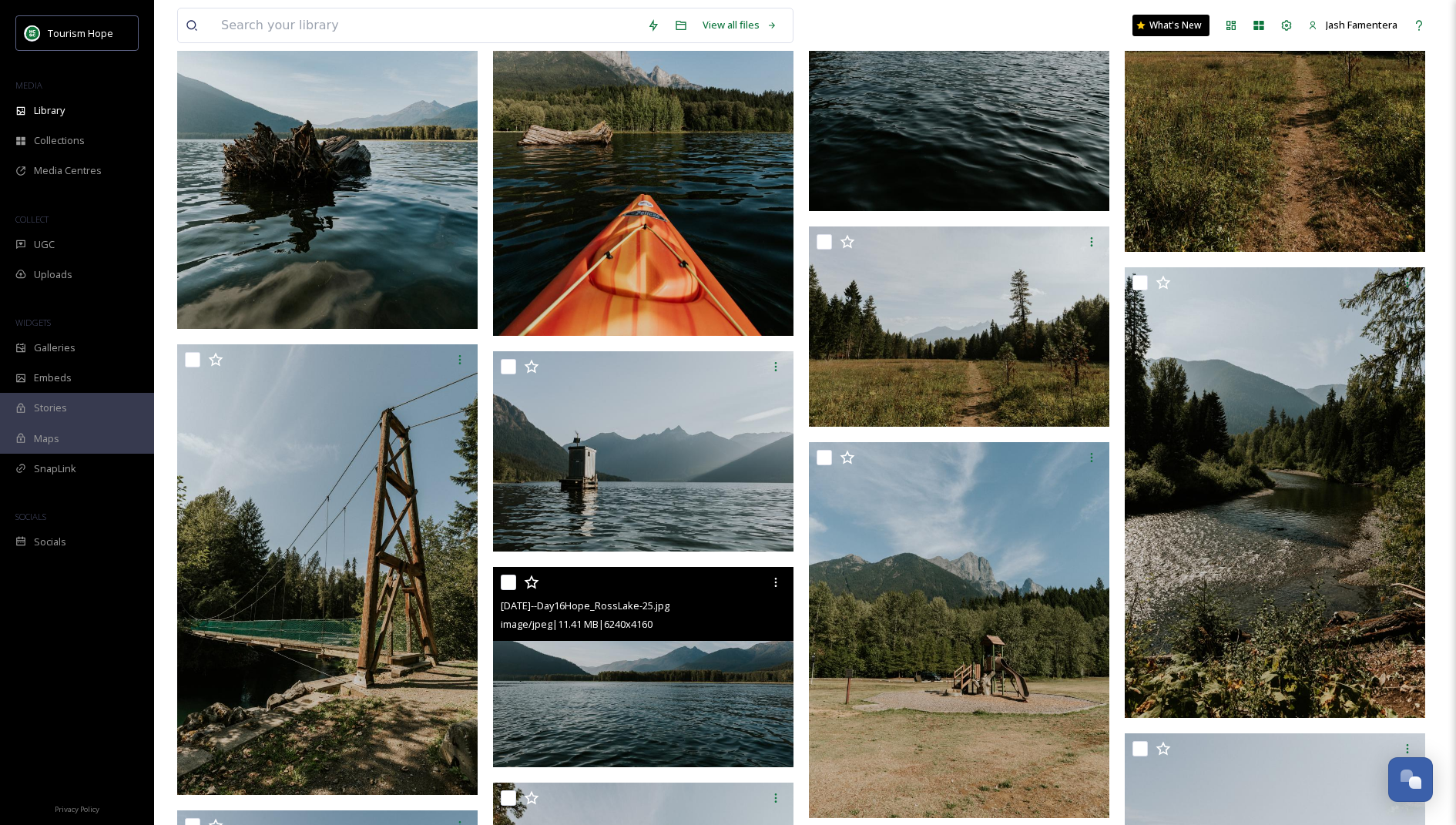
scroll to position [3666, 0]
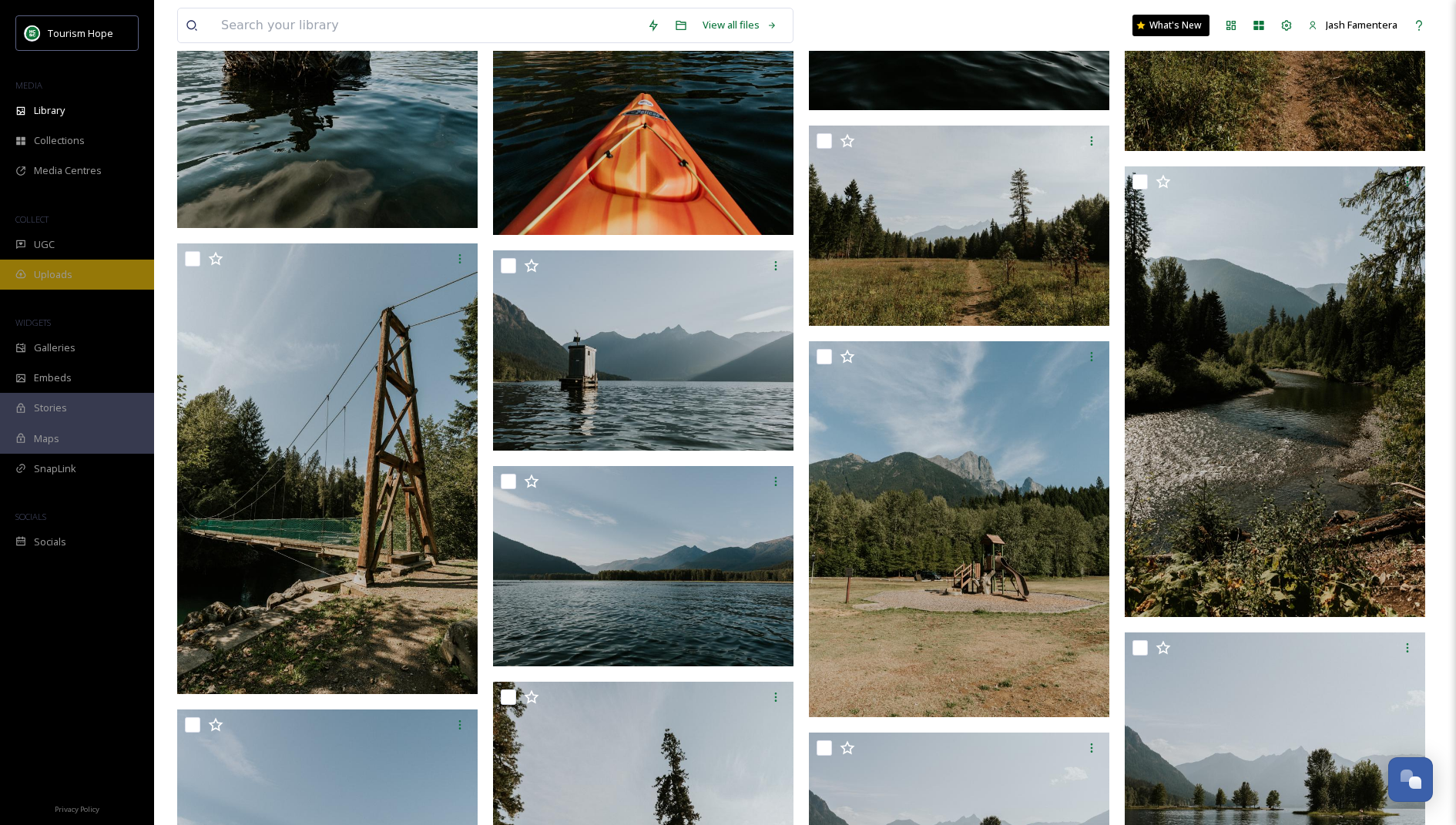
click at [71, 272] on span "Uploads" at bounding box center [53, 275] width 39 height 15
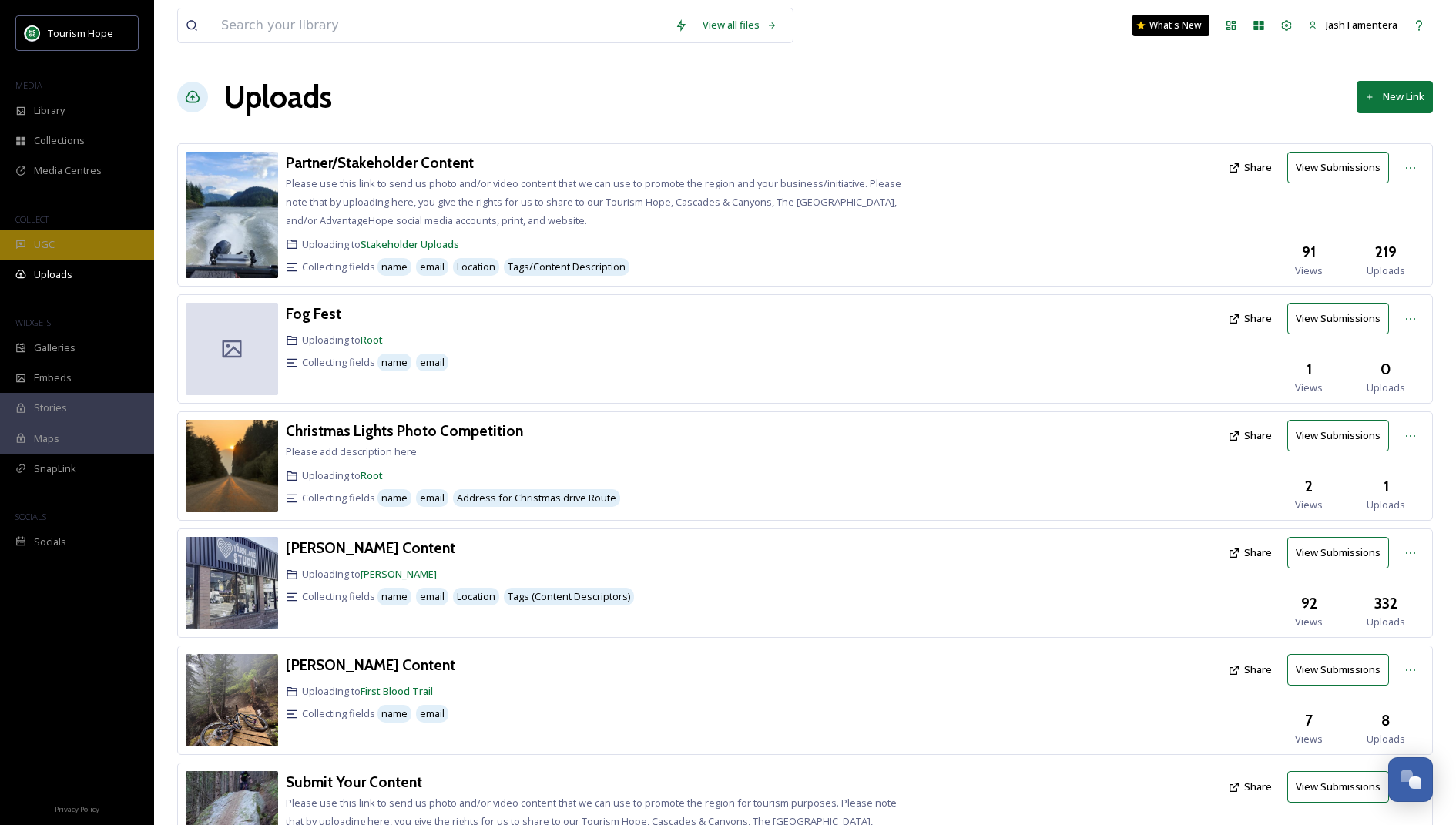
click at [73, 241] on div "UGC" at bounding box center [77, 245] width 154 height 30
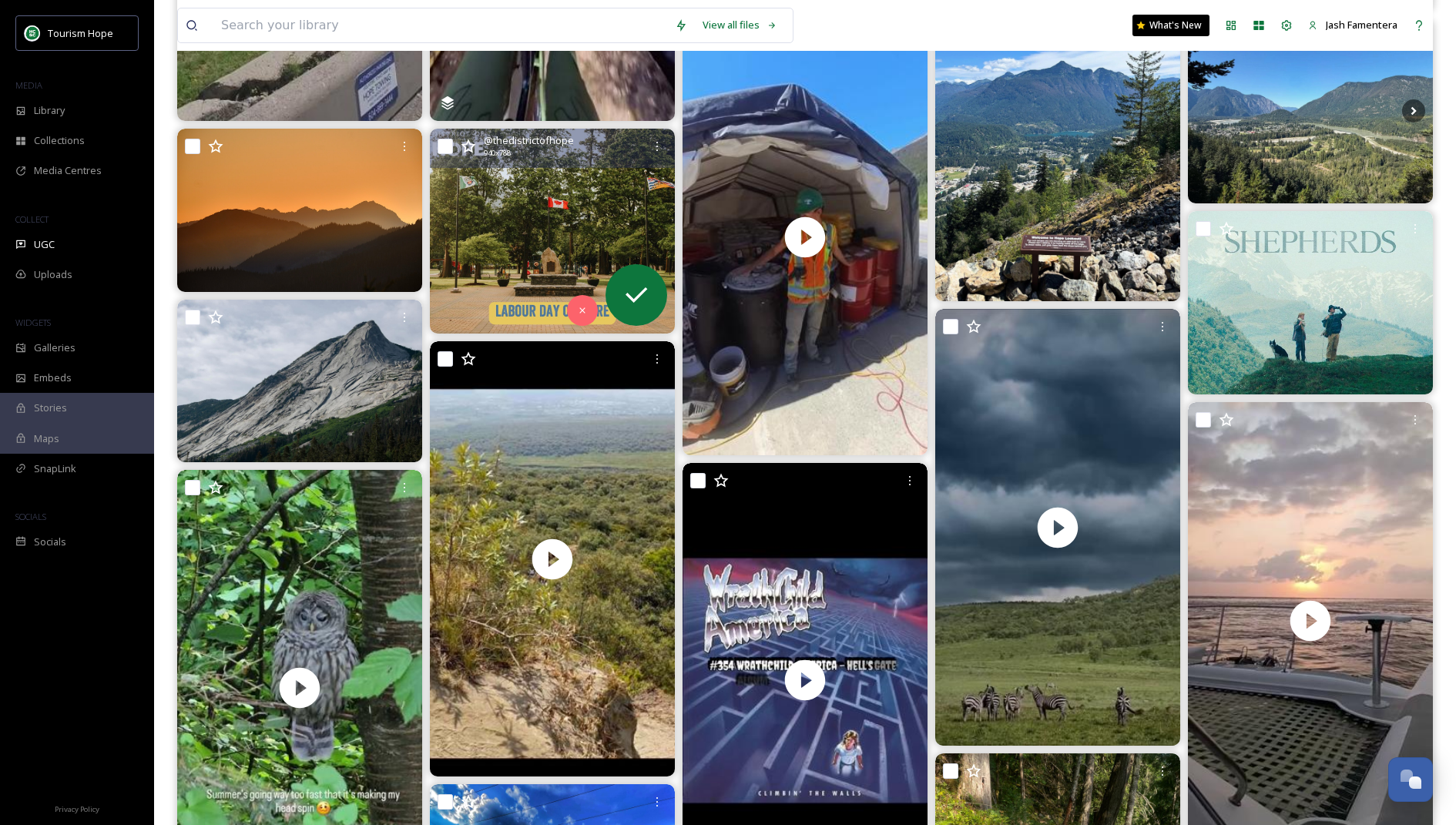
scroll to position [549, 0]
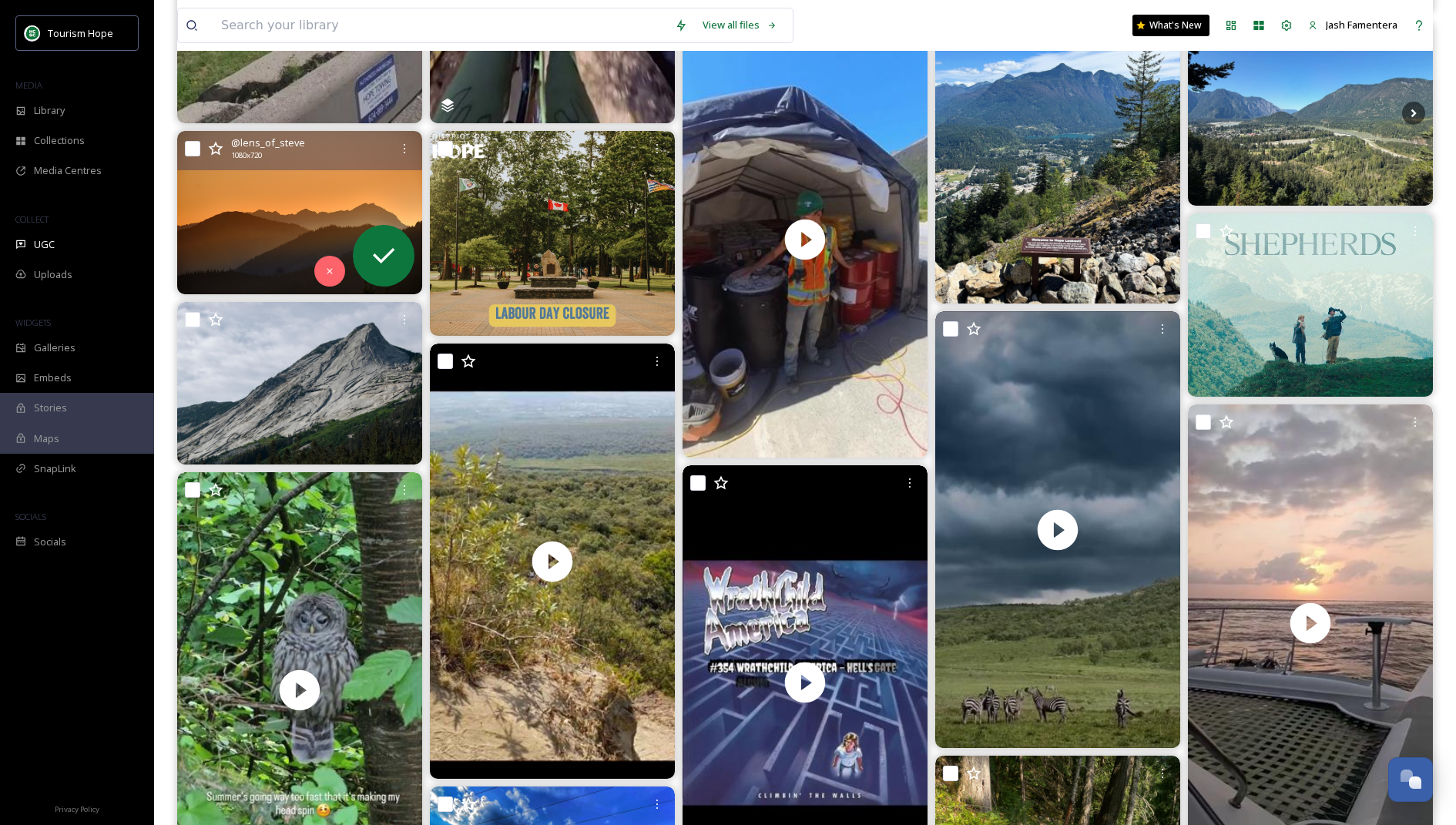
click at [263, 209] on img at bounding box center [300, 212] width 245 height 163
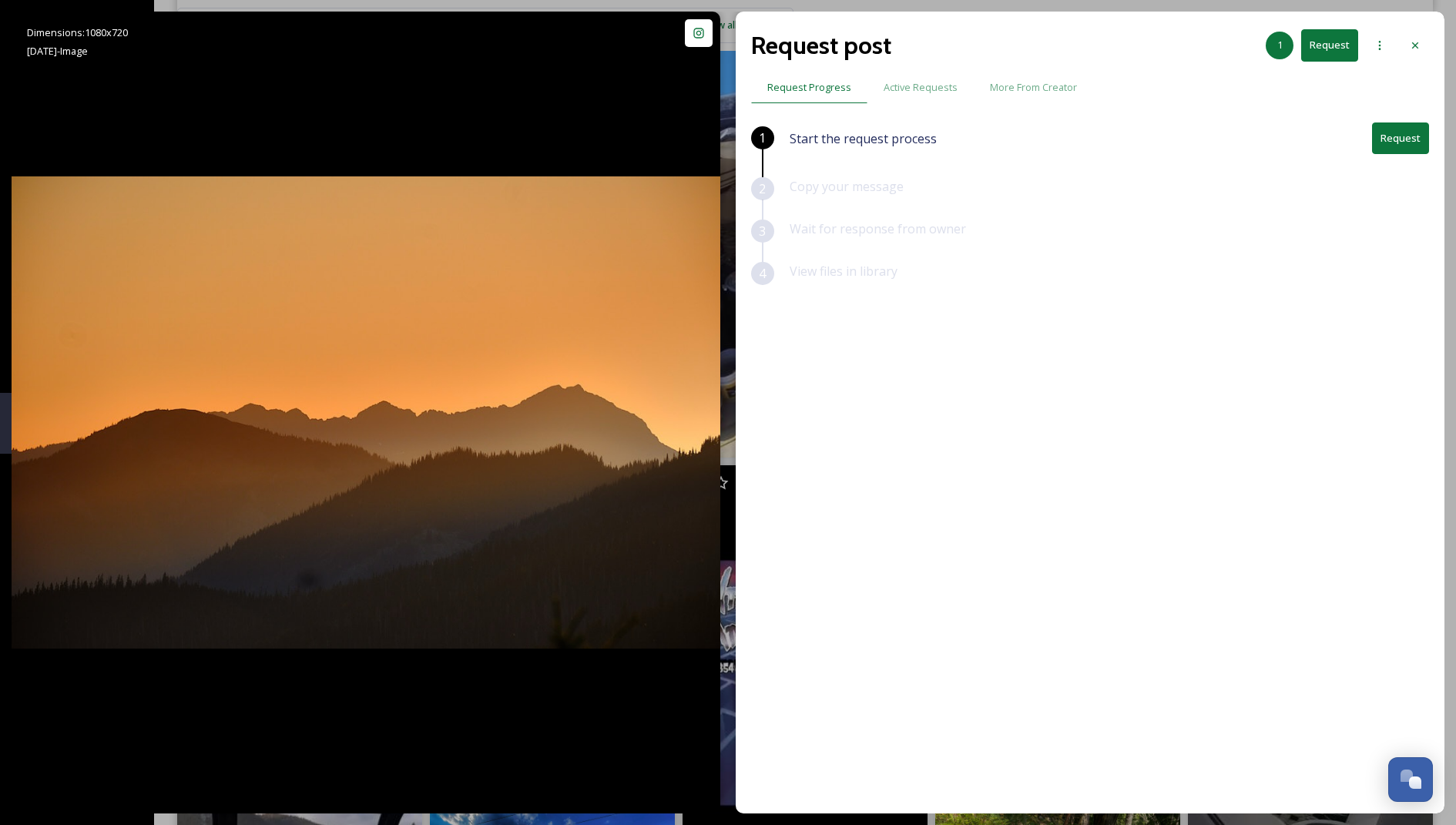
click at [1434, 153] on div "Request post 1 Request Request Progress Active Requests More From Creator 1 Sta…" at bounding box center [1090, 412] width 709 height 802
click at [1411, 142] on button "Request" at bounding box center [1400, 138] width 57 height 31
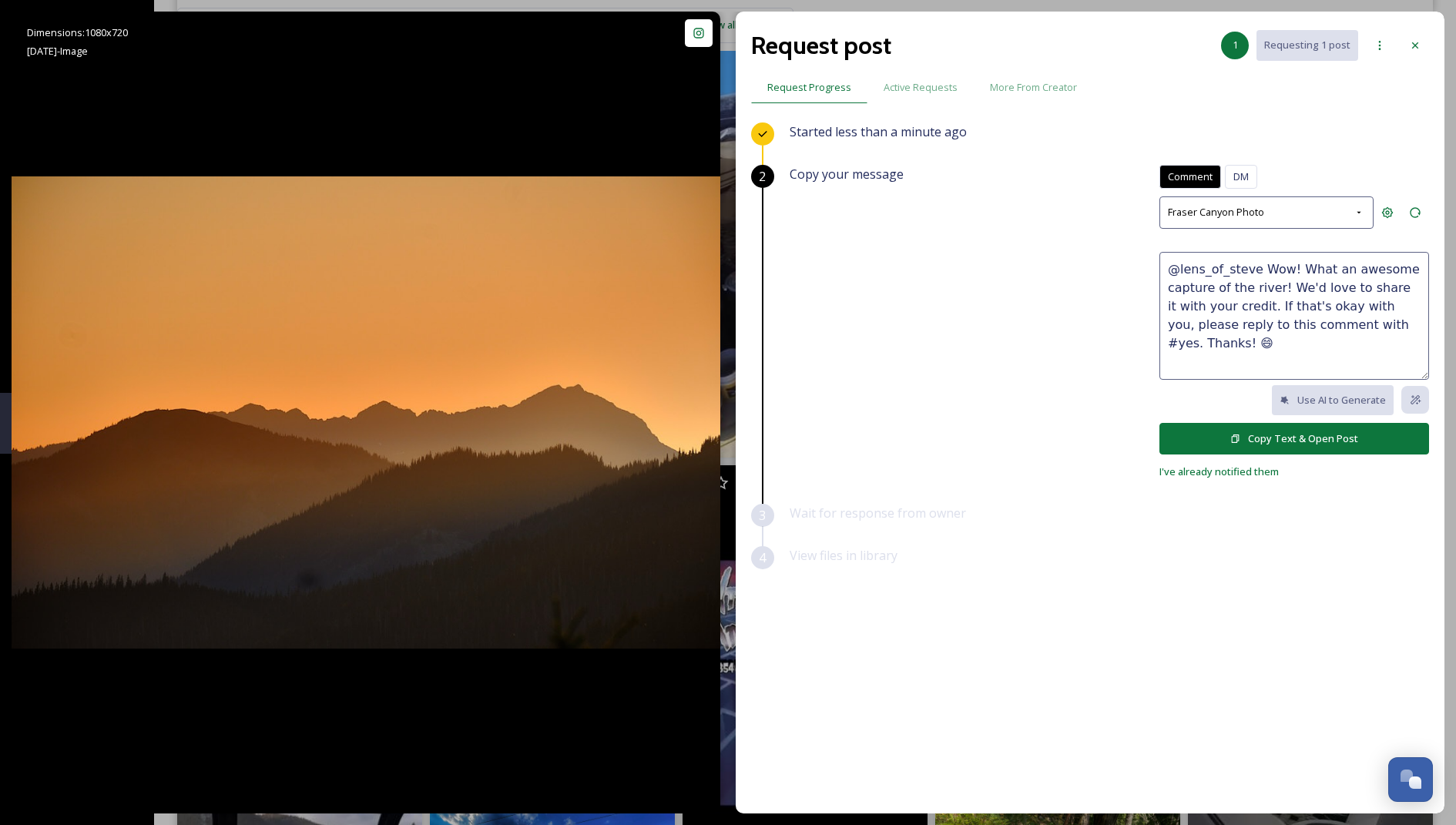
click at [1273, 322] on textarea "@lens_of_steve Wow! What an awesome capture of the river! We'd love to share it…" at bounding box center [1294, 315] width 269 height 128
click at [1273, 287] on textarea "@lens_of_steve Wow! What an awesome capture of the river! We'd love to share it…" at bounding box center [1294, 315] width 269 height 128
drag, startPoint x: 1262, startPoint y: 263, endPoint x: 1286, endPoint y: 283, distance: 31.2
click at [1286, 283] on textarea "@lens_of_steve Wow! What an awesome capture of the river! We'd love to share it…" at bounding box center [1294, 315] width 269 height 128
type textarea "@lens_of_steve Stunning sunset photo! 😍 We'd love to share it with your credit.…"
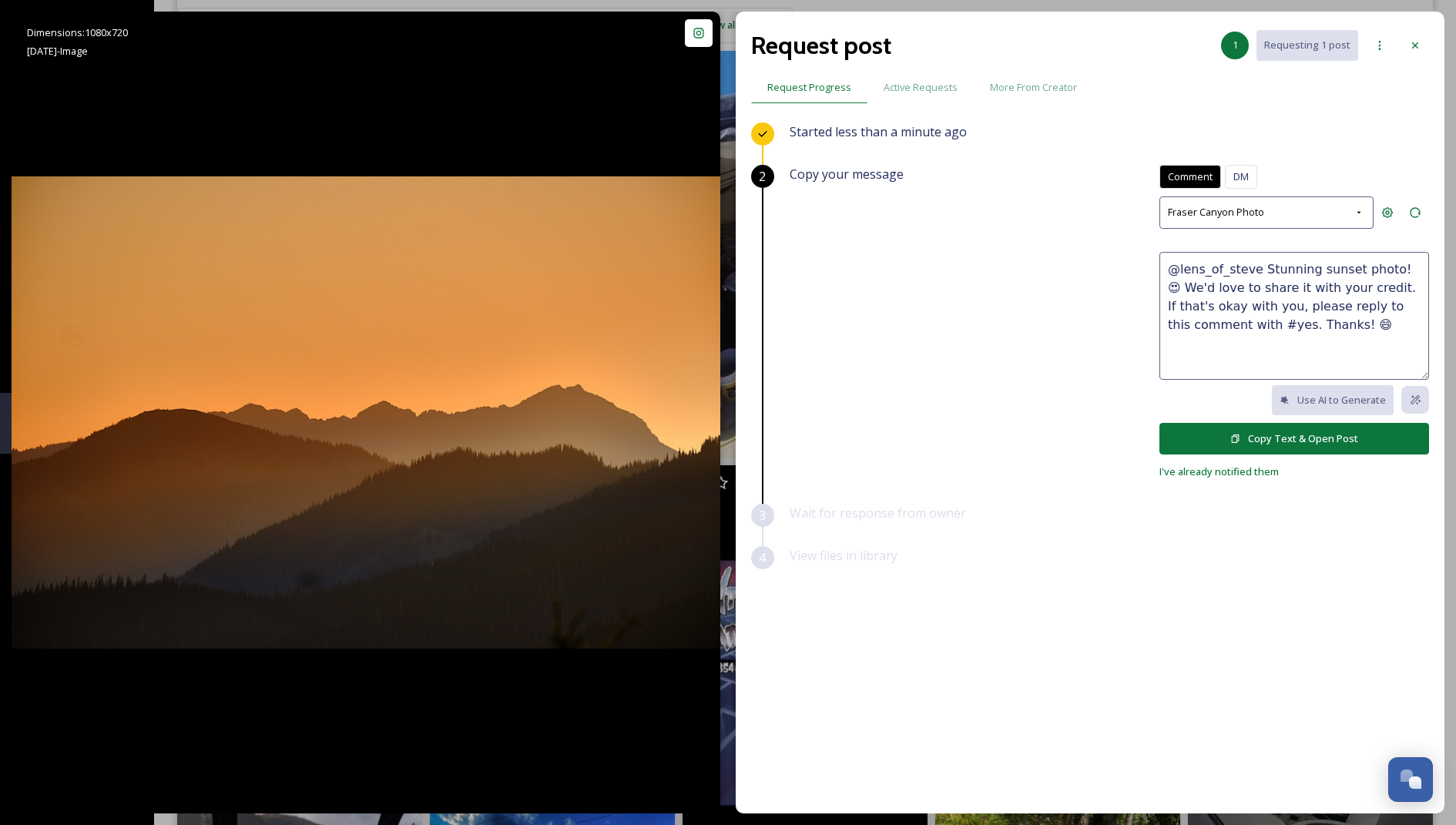
click at [1234, 434] on icon at bounding box center [1235, 439] width 10 height 10
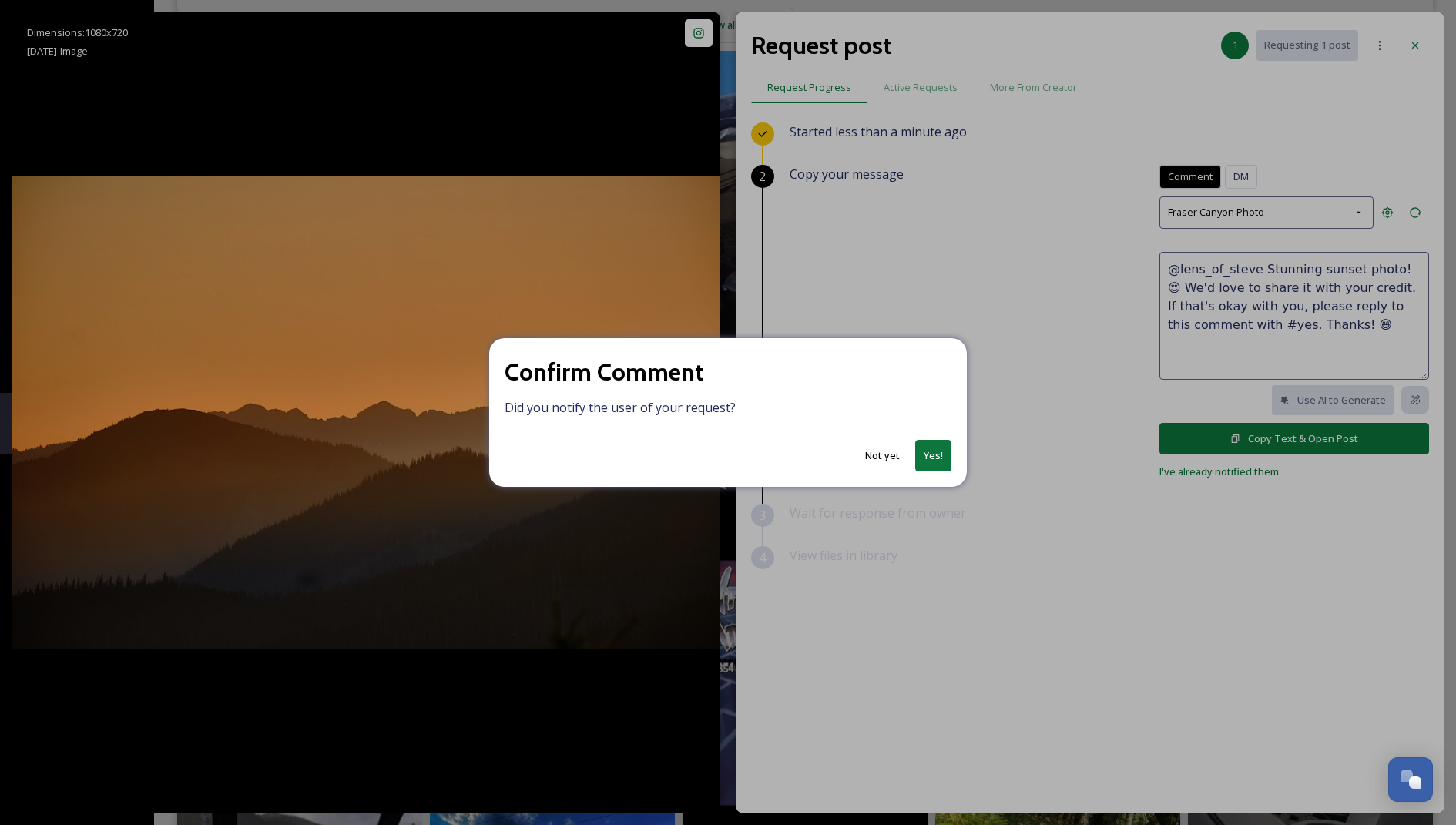
click at [942, 450] on button "Yes!" at bounding box center [934, 455] width 36 height 31
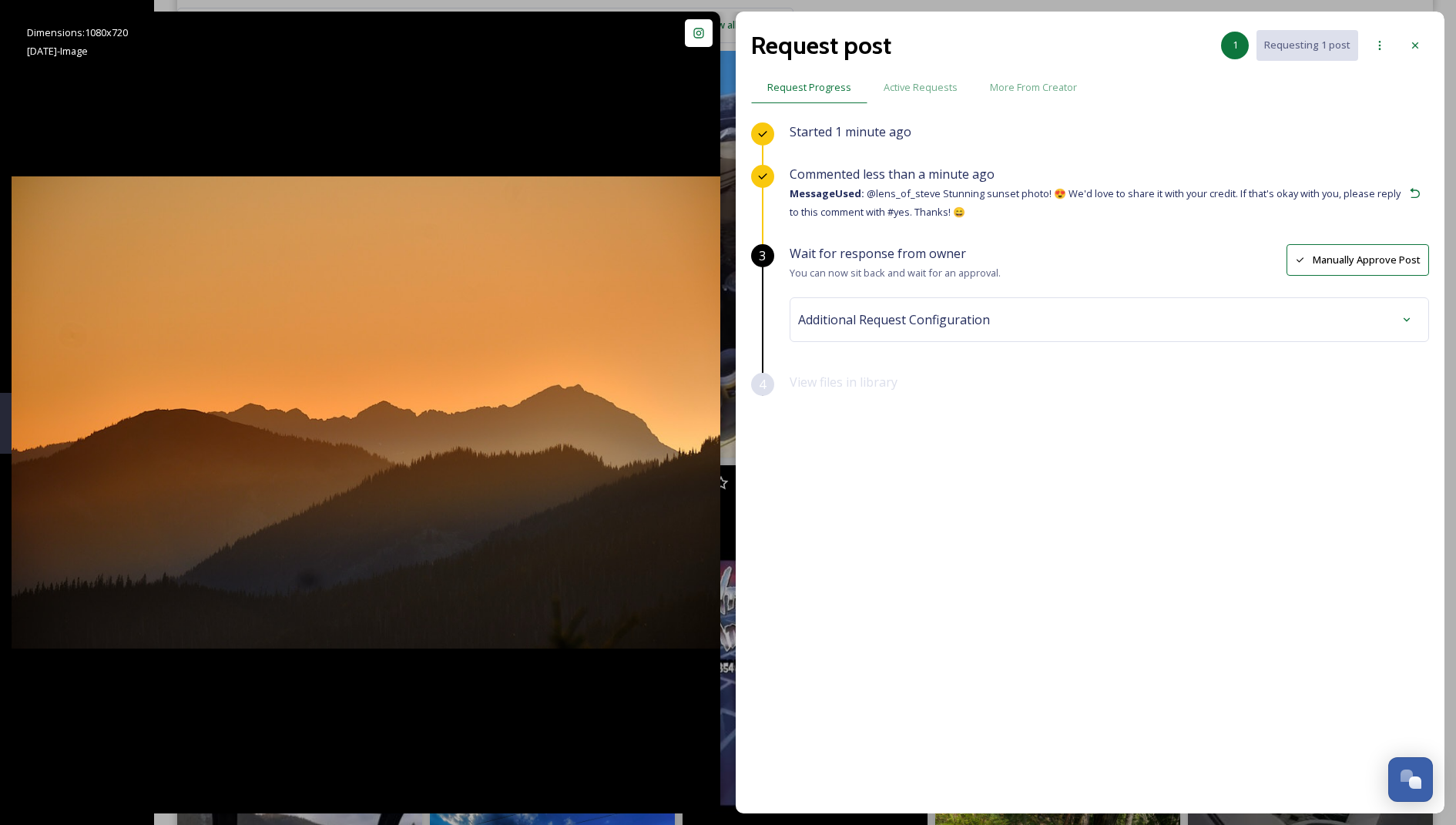
click at [905, 298] on div "Additional Request Configuration" at bounding box center [1109, 319] width 640 height 44
click at [892, 314] on span "Additional Request Configuration" at bounding box center [894, 319] width 192 height 18
click at [861, 433] on div "No tags" at bounding box center [1109, 442] width 615 height 35
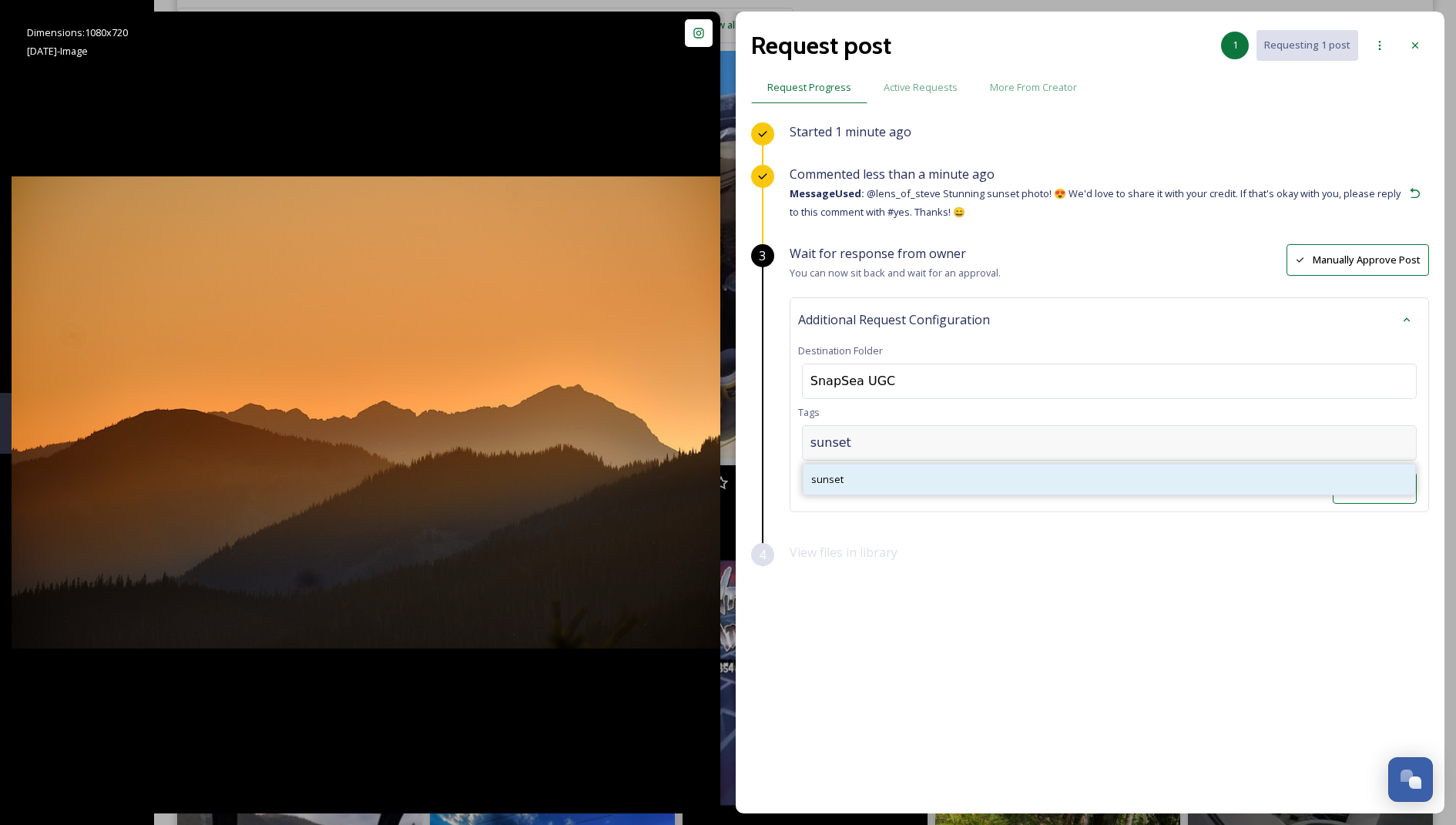
type input "sunset"
click at [903, 470] on div "sunset" at bounding box center [1109, 479] width 612 height 30
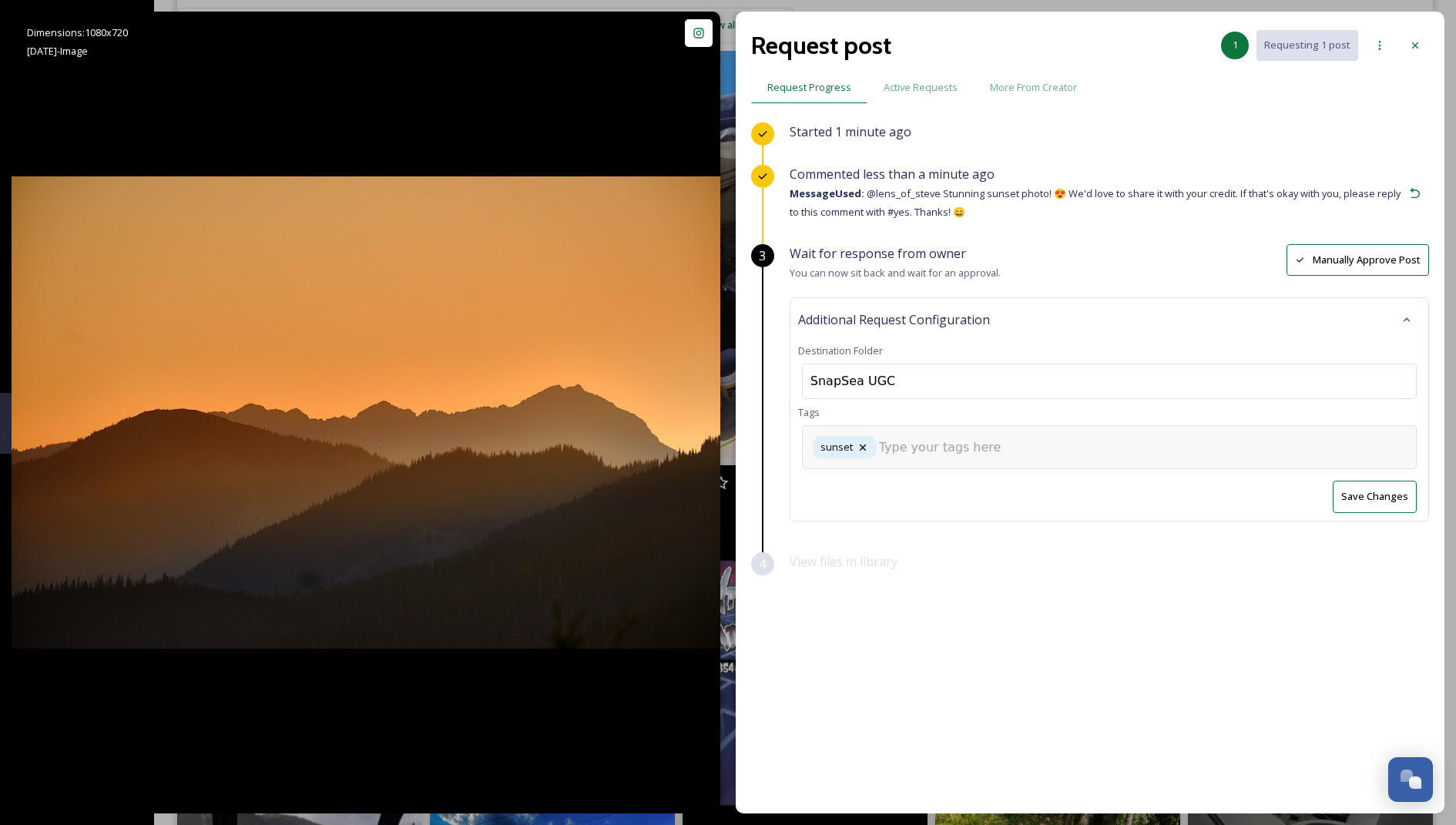
click at [924, 445] on input at bounding box center [956, 447] width 154 height 18
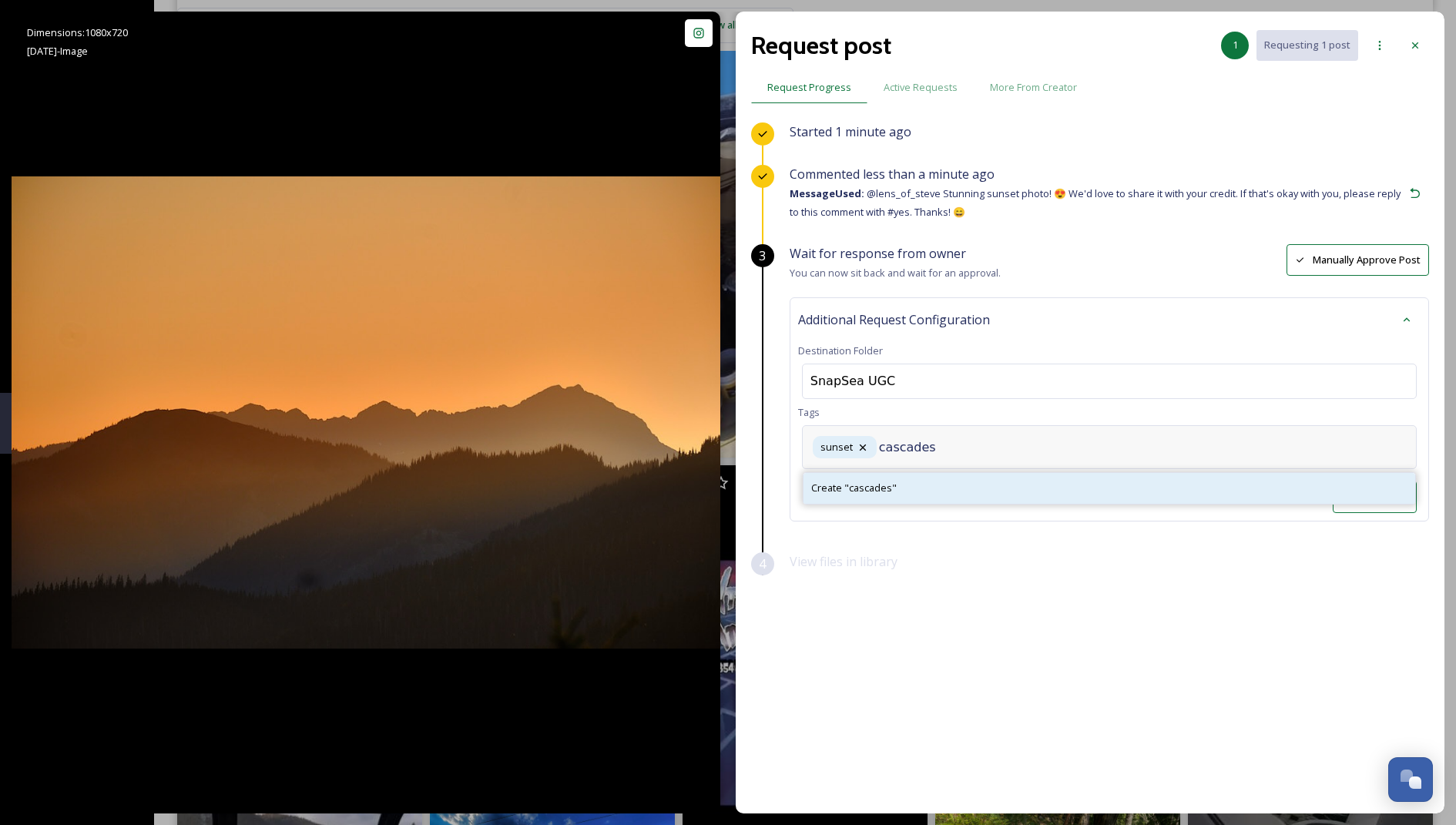
type input "cascades"
click at [914, 479] on div "Create " cascades "" at bounding box center [1109, 487] width 612 height 30
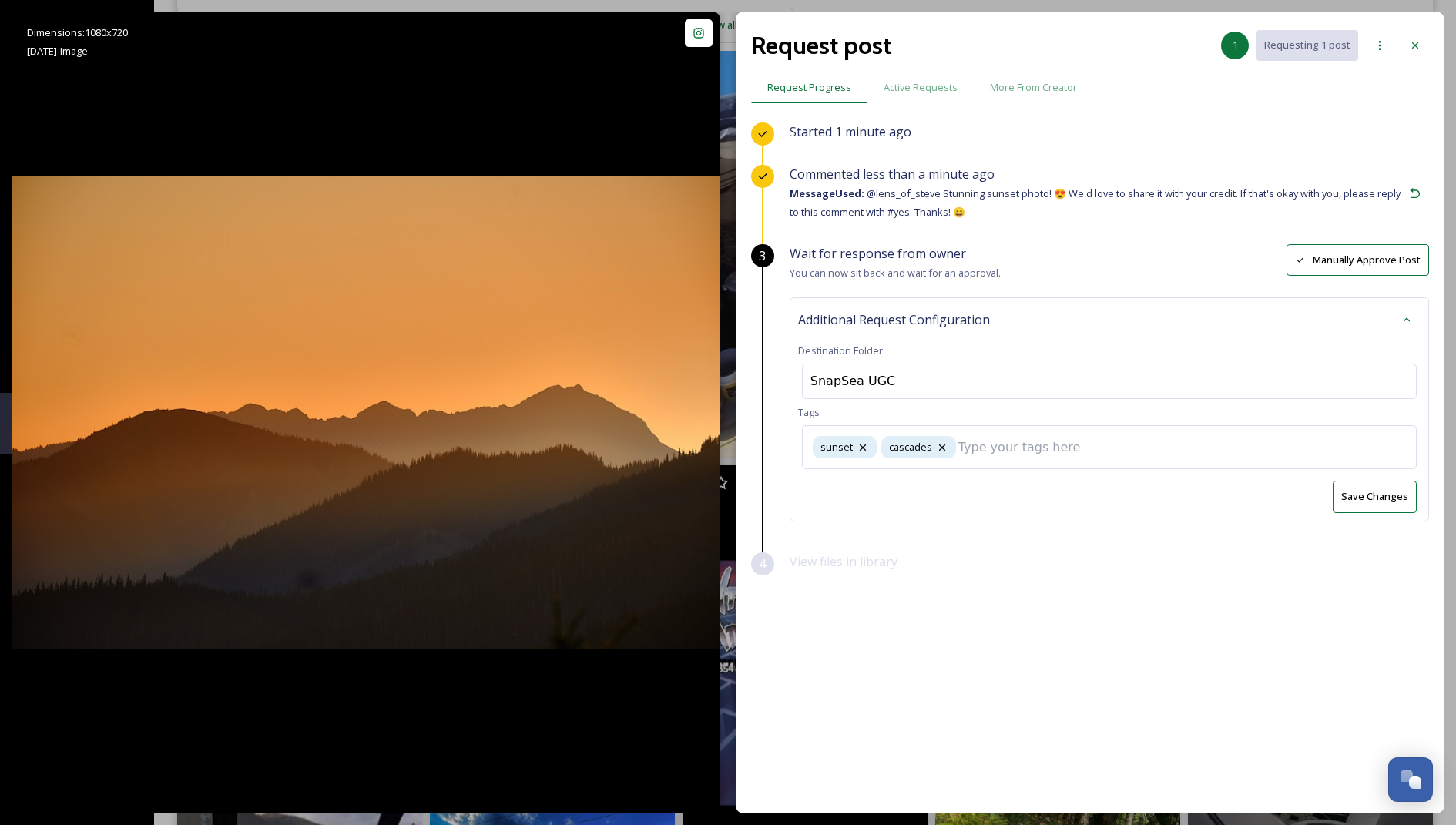
click at [962, 486] on div "Save Changes" at bounding box center [1109, 496] width 623 height 31
click at [1042, 452] on div "sunset cascades" at bounding box center [1109, 446] width 615 height 44
click at [1109, 437] on div "sunset cascades" at bounding box center [1109, 446] width 615 height 44
click at [1383, 504] on button "Save Changes" at bounding box center [1375, 496] width 84 height 31
click at [1419, 42] on icon at bounding box center [1415, 45] width 12 height 12
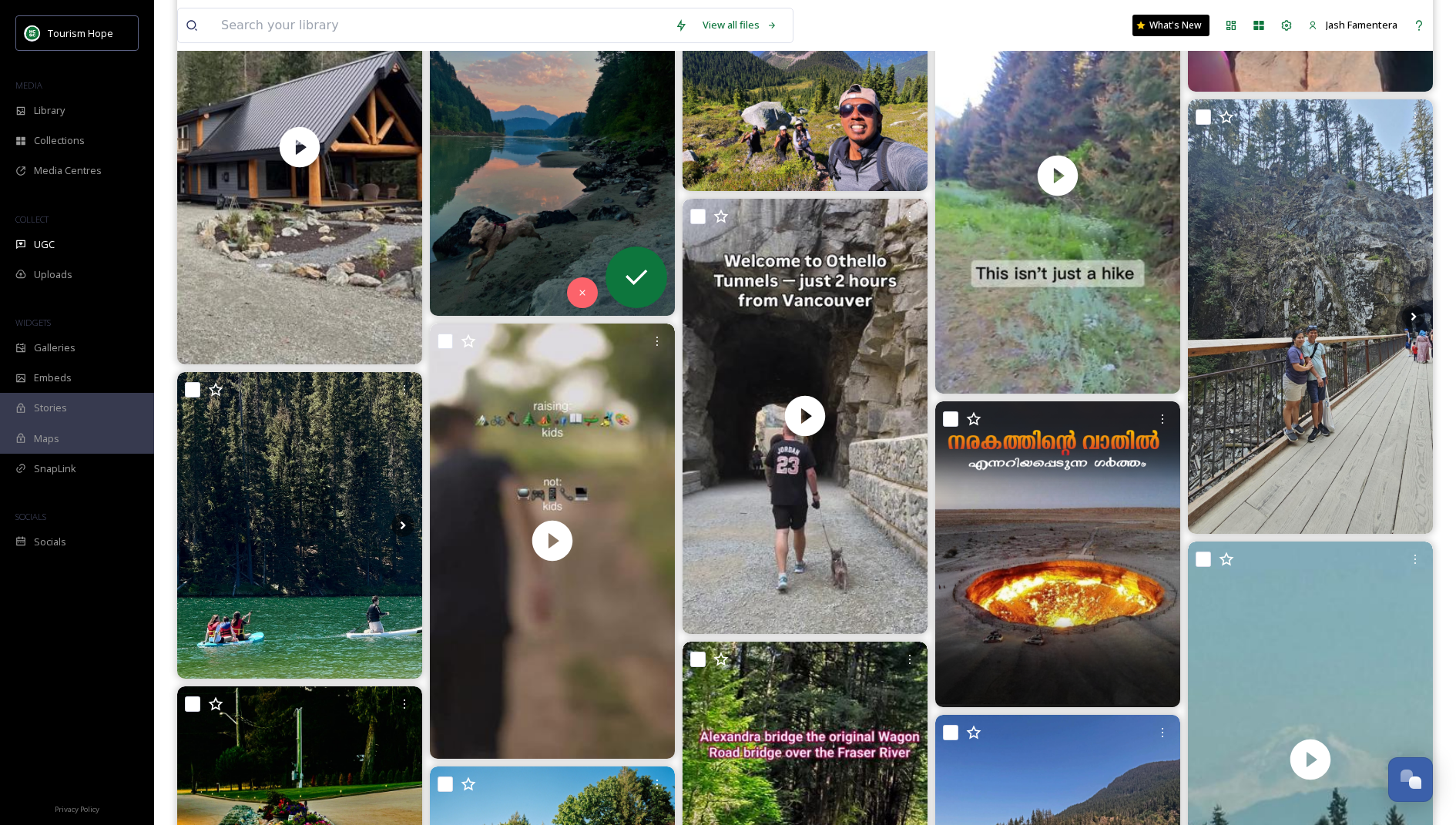
scroll to position [3007, 0]
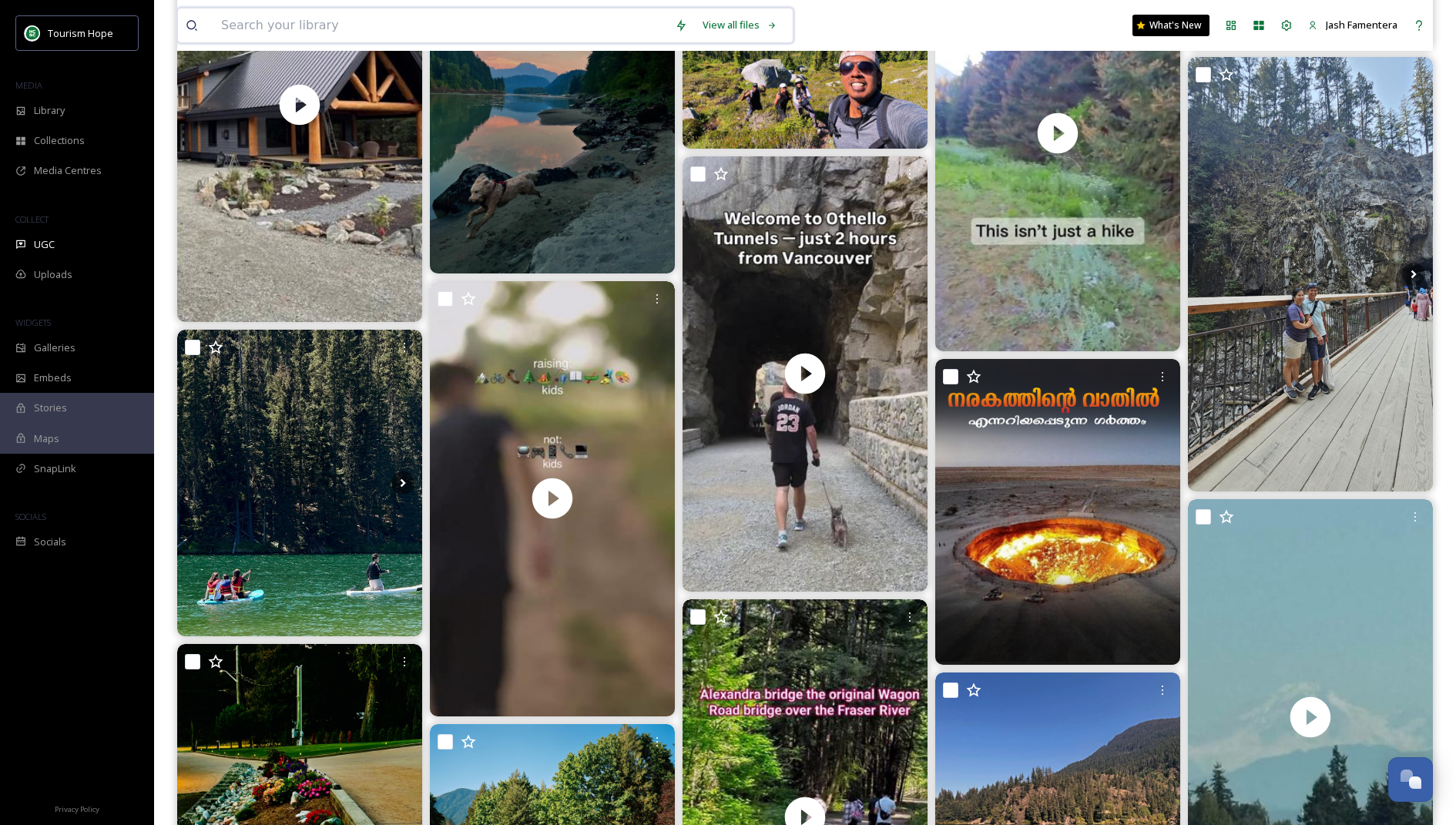
click at [411, 24] on input at bounding box center [440, 25] width 454 height 34
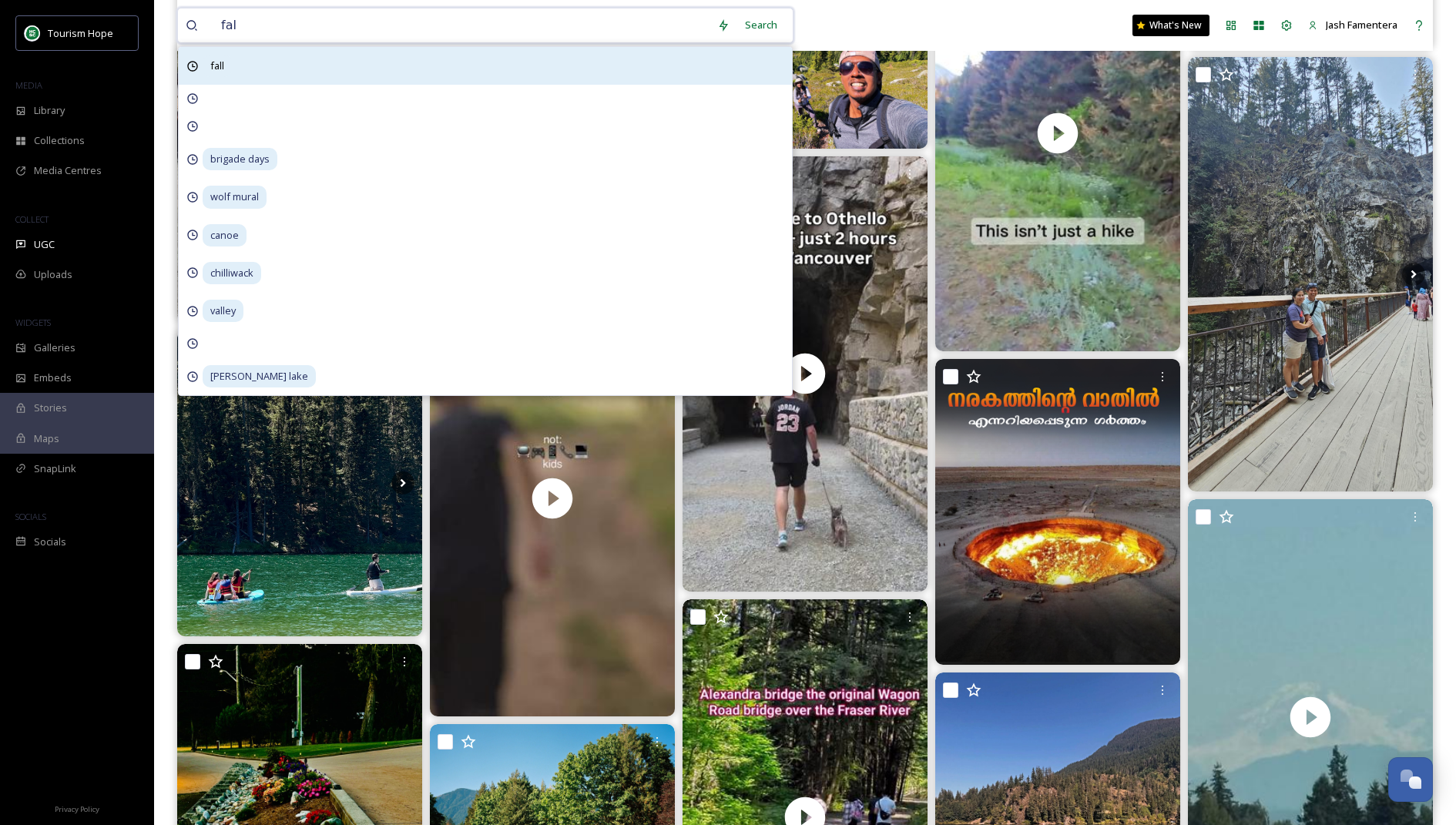
type input "fall"
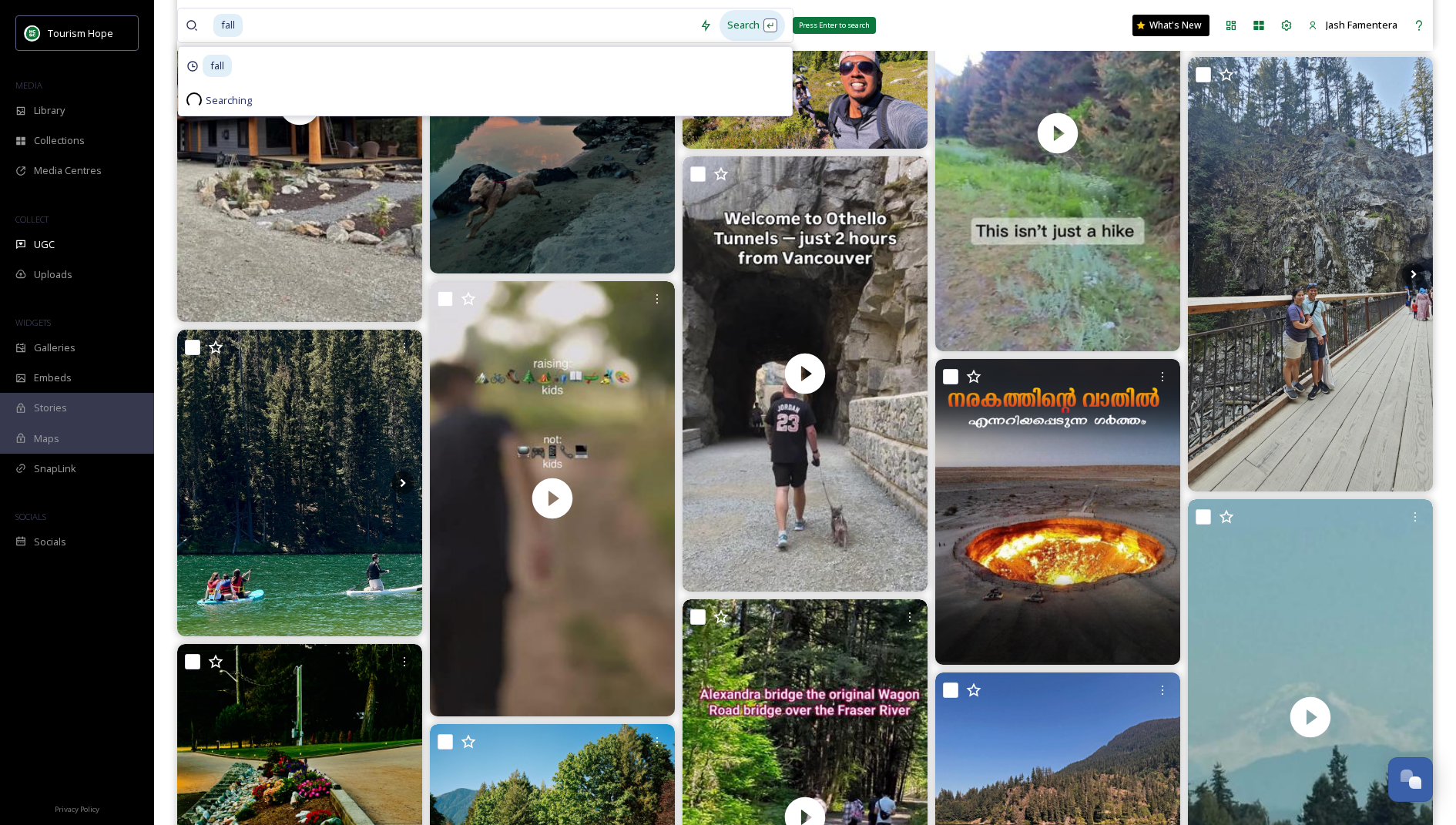
click at [749, 28] on div "Search Press Enter to search" at bounding box center [753, 25] width 66 height 30
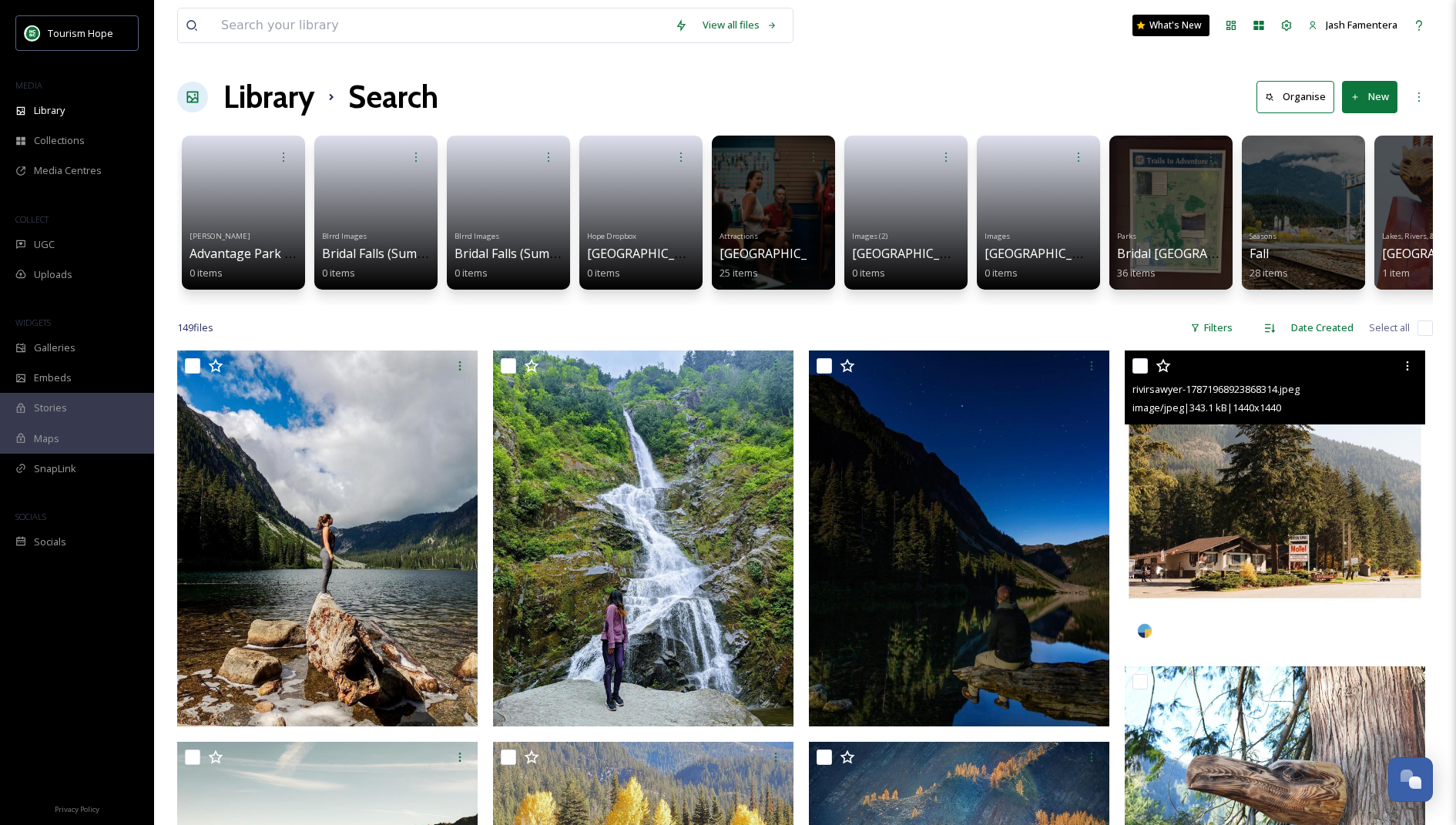
click at [1220, 508] on img at bounding box center [1275, 501] width 301 height 301
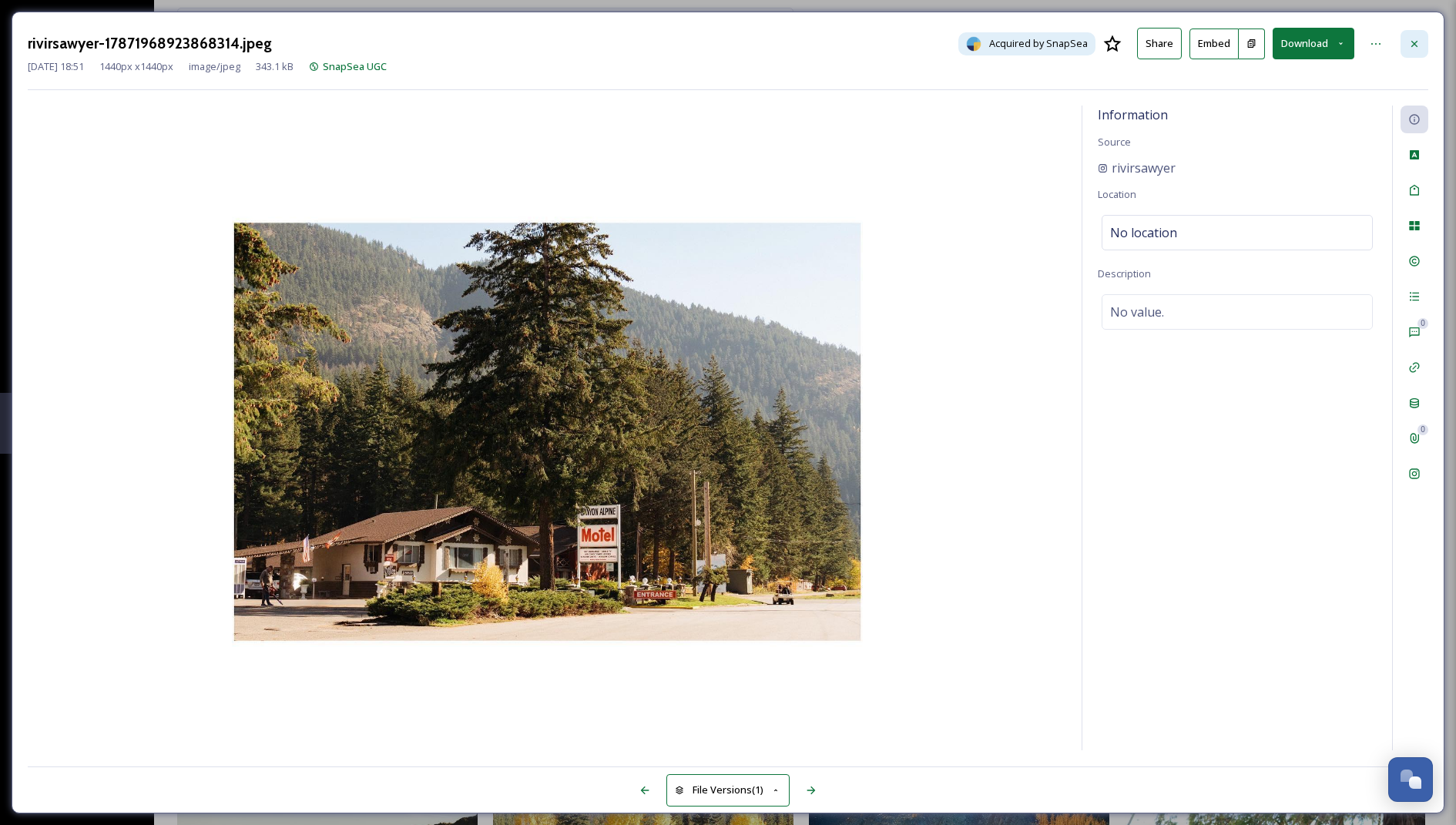
click at [1407, 44] on div at bounding box center [1415, 44] width 28 height 28
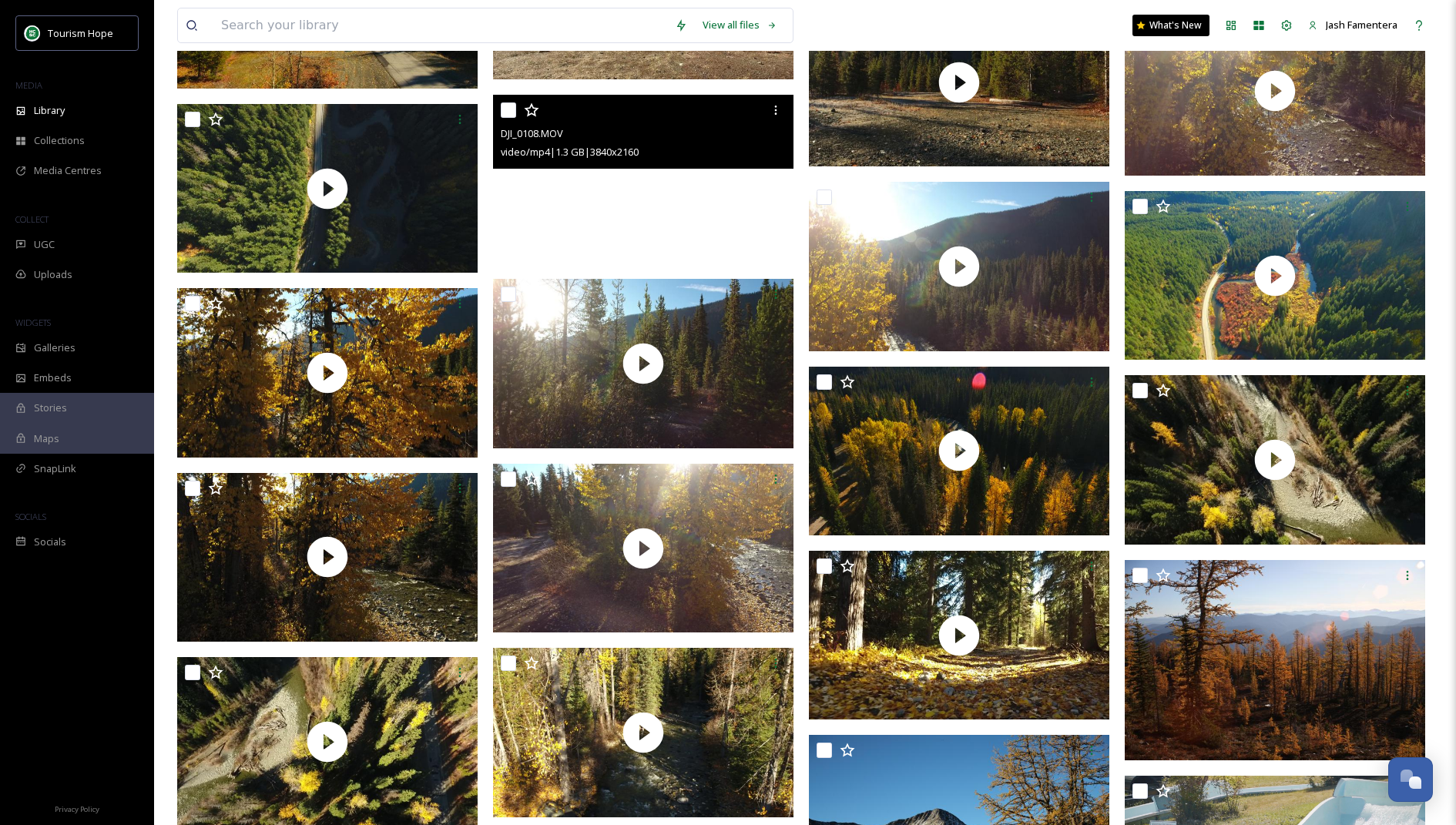
scroll to position [2776, 0]
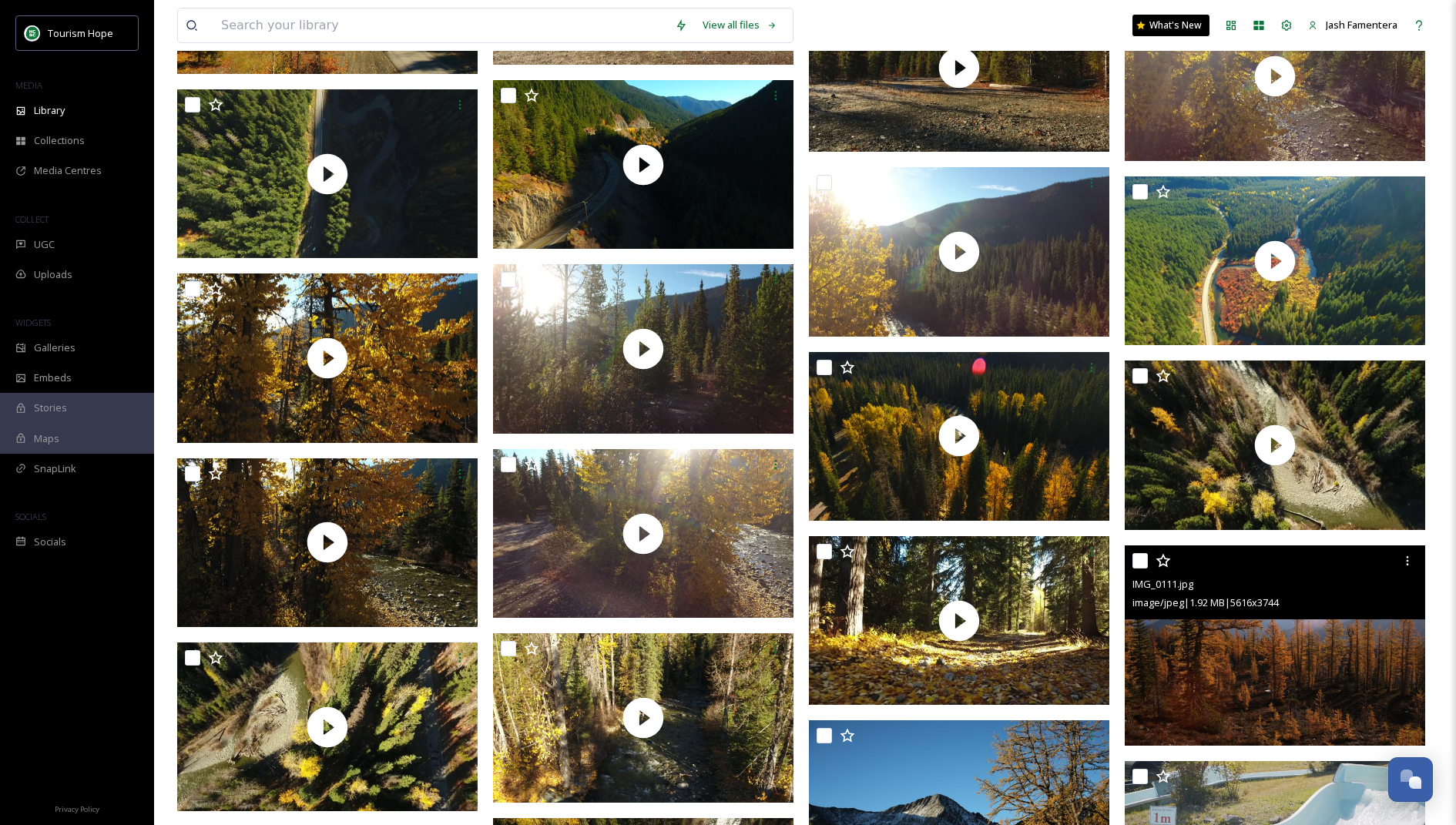
click at [1195, 642] on img at bounding box center [1275, 645] width 301 height 200
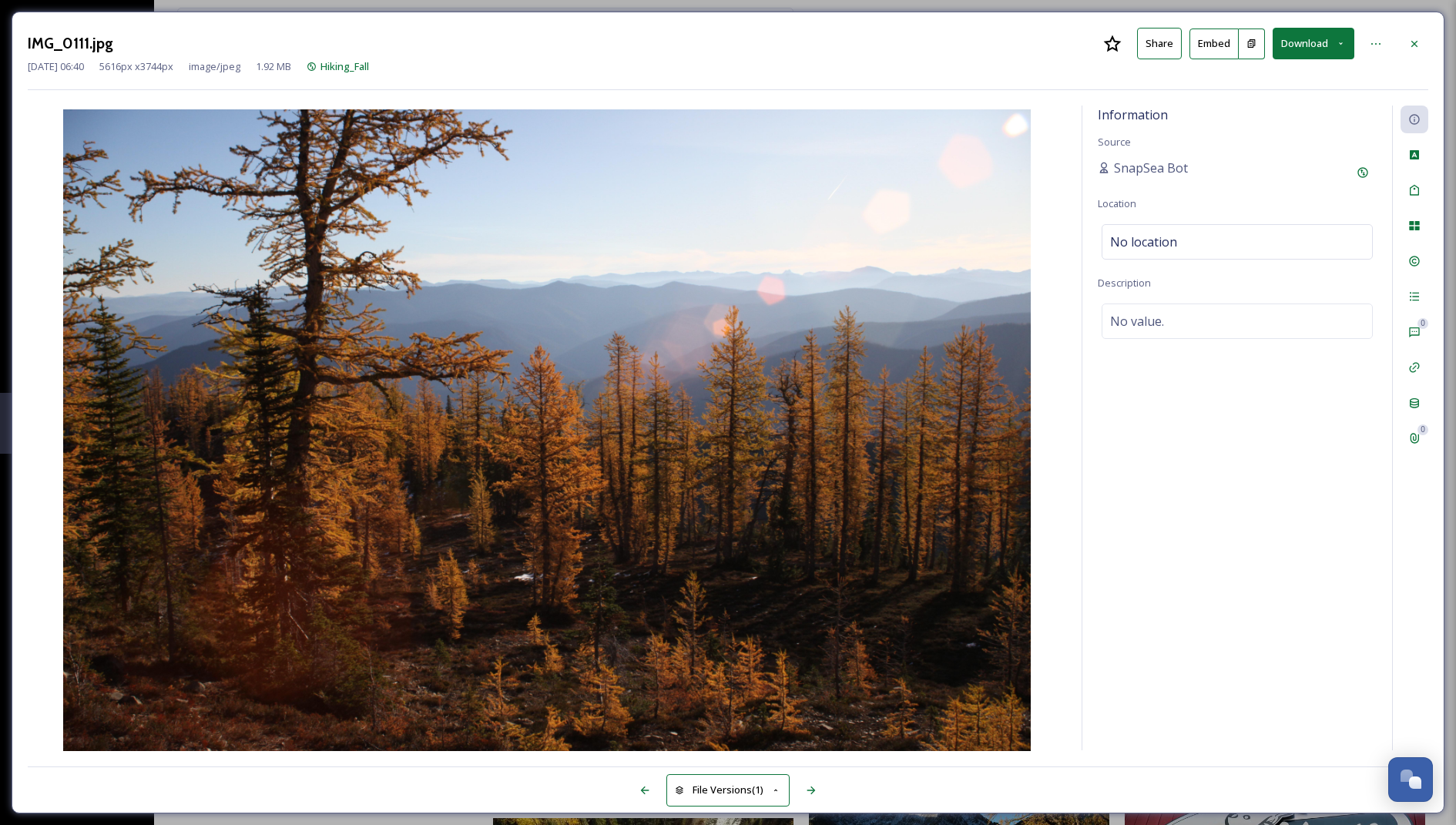
click at [1299, 38] on button "Download" at bounding box center [1314, 44] width 82 height 31
click at [1214, 91] on div "Download Original (5616 x 3744)" at bounding box center [1273, 79] width 161 height 30
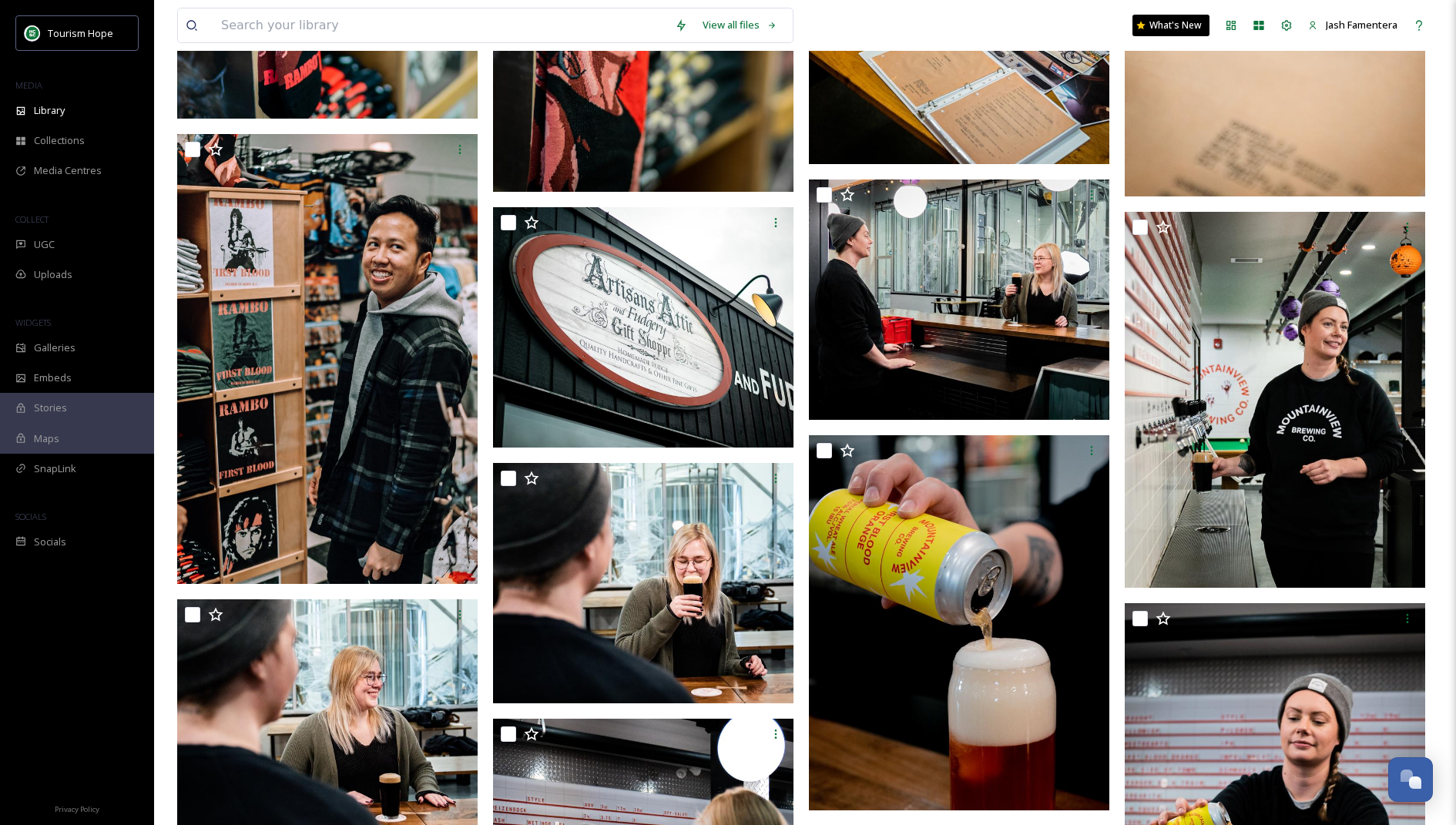
scroll to position [5250, 0]
